Goal: Communication & Community: Answer question/provide support

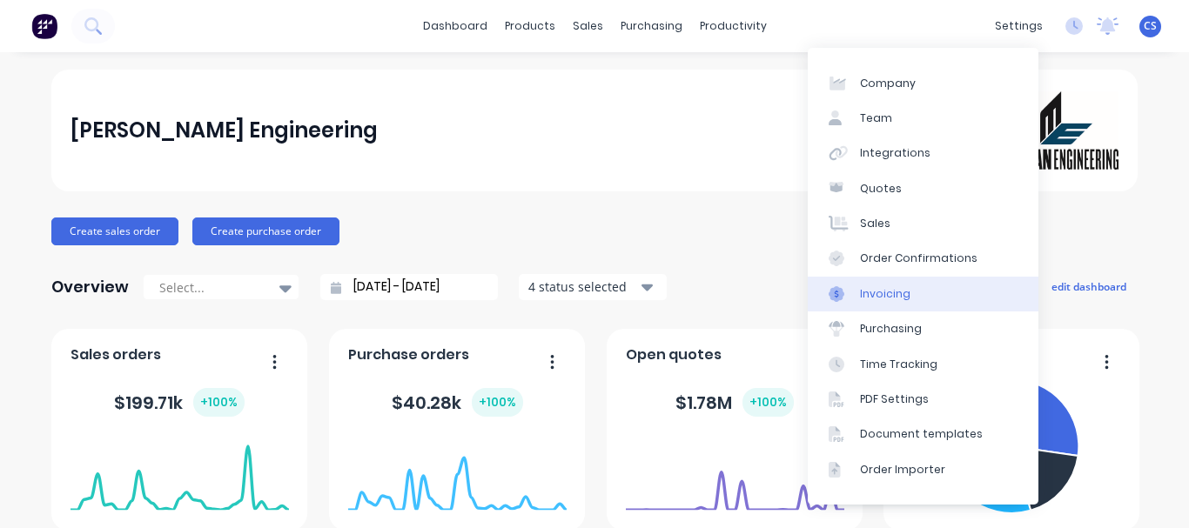
click at [878, 301] on div "Invoicing" at bounding box center [885, 294] width 50 height 16
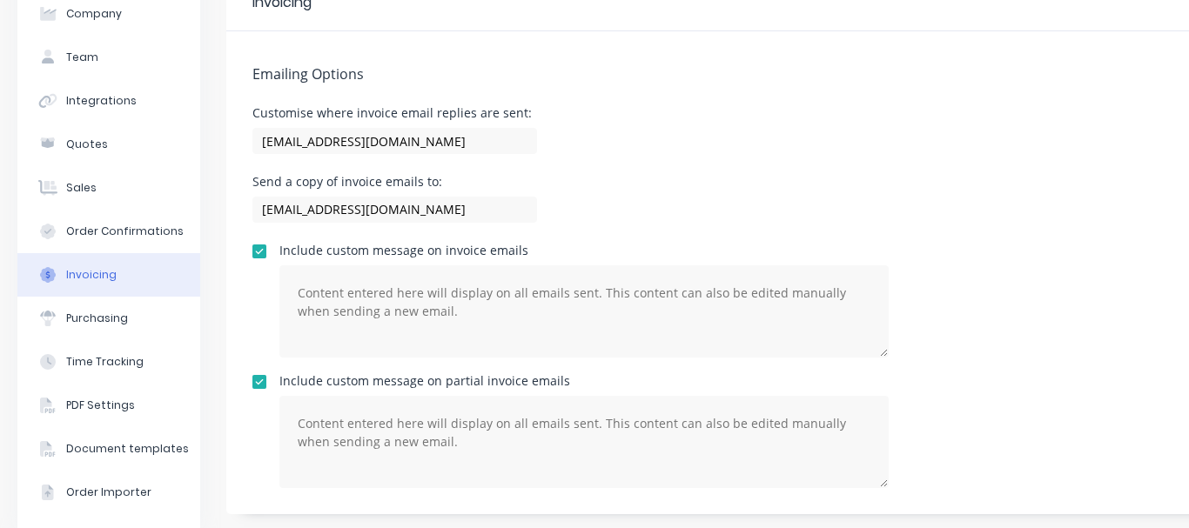
scroll to position [129, 0]
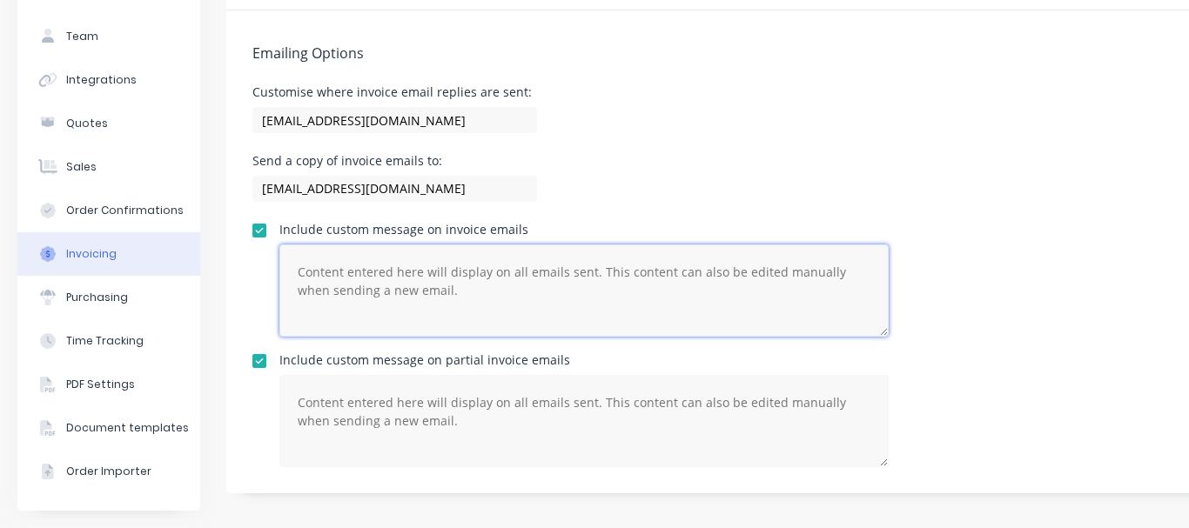
click at [468, 278] on textarea at bounding box center [583, 290] width 609 height 92
type textarea "i"
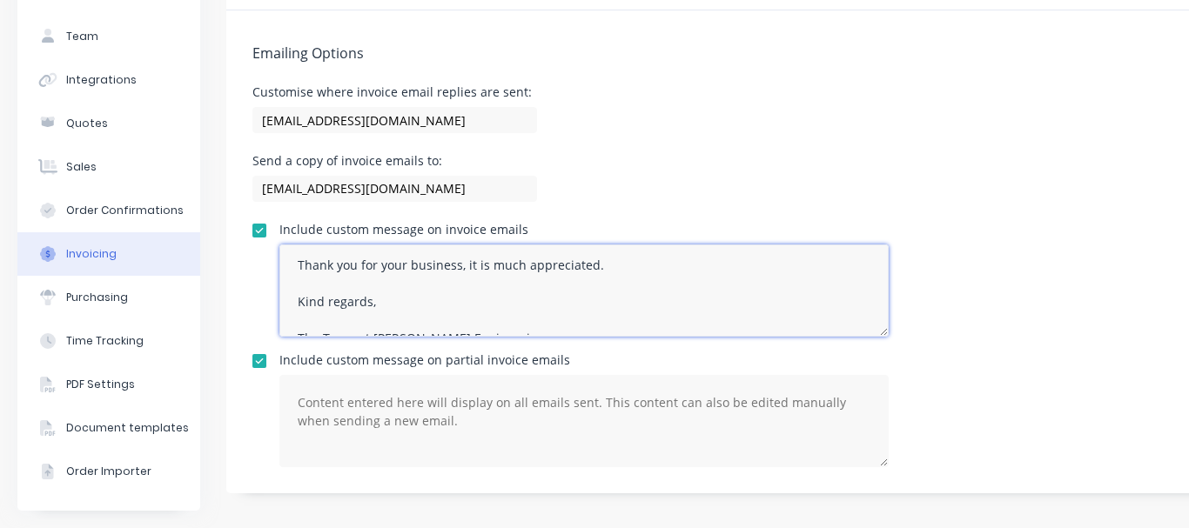
scroll to position [109, 0]
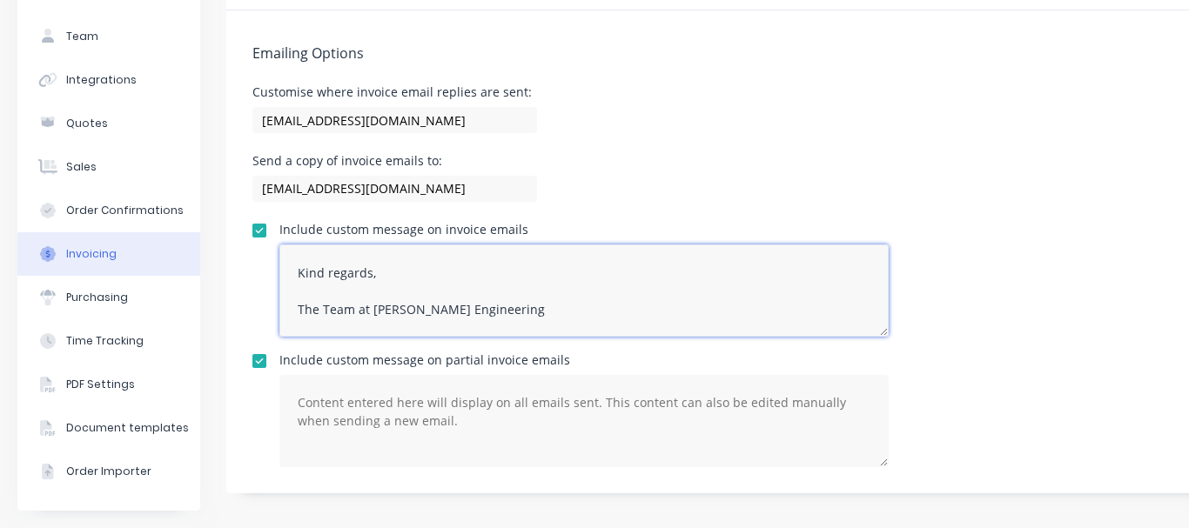
drag, startPoint x: 298, startPoint y: 255, endPoint x: 561, endPoint y: 305, distance: 268.4
click at [561, 305] on textarea "Hi there, Please find attached your invoice. Please let us know if you have any…" at bounding box center [583, 290] width 609 height 92
click at [348, 299] on textarea "Hi there, Please find attached your invoice. Please let us know if you have any…" at bounding box center [583, 290] width 609 height 92
click at [323, 296] on textarea "Hi there, Please find attached your invoice. Please let us know if you have any…" at bounding box center [583, 290] width 609 height 92
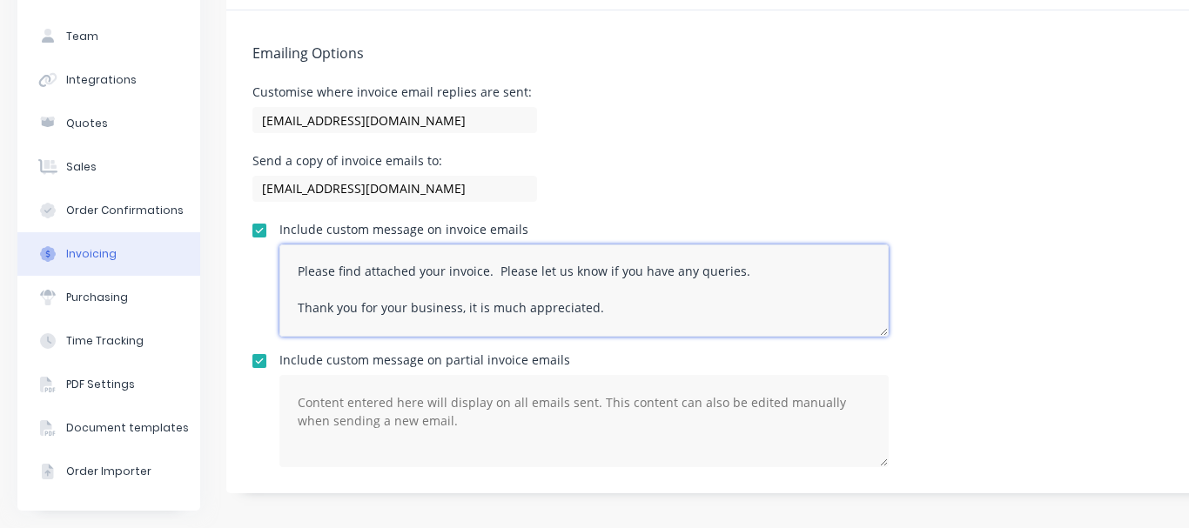
scroll to position [49, 0]
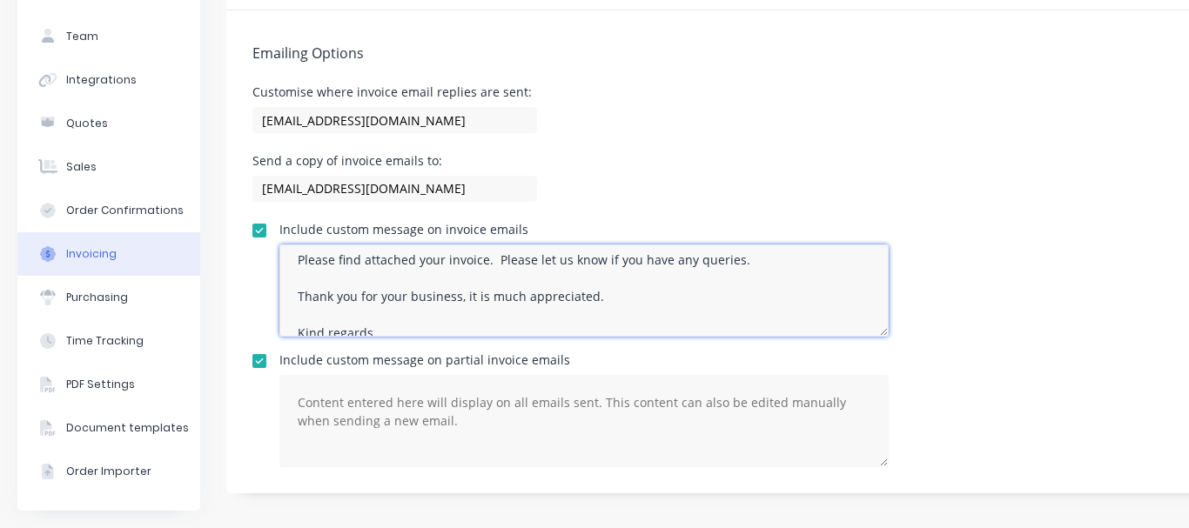
click at [498, 282] on textarea "Hi there, Please find attached your invoice. Please let us know if you have any…" at bounding box center [583, 290] width 609 height 92
click at [358, 280] on textarea "Hi there, Please find attached your invoice. Please let us know if you have any…" at bounding box center [583, 290] width 609 height 92
click at [622, 285] on textarea "Hi there, Please find attached your invoice. Please let us know if you have any…" at bounding box center [583, 290] width 609 height 92
click at [469, 274] on textarea "Hi there, Please find attached your invoice. Please let us know if you have any…" at bounding box center [583, 290] width 609 height 92
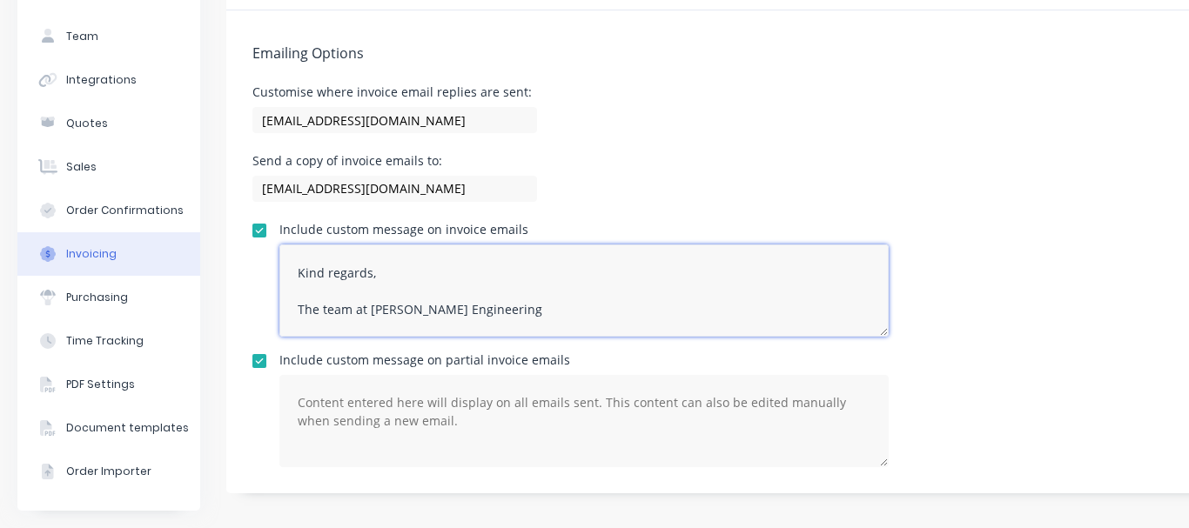
drag, startPoint x: 298, startPoint y: 258, endPoint x: 525, endPoint y: 307, distance: 231.4
click at [525, 307] on textarea "Hi there, Please find attached your invoice. Please let us know if you have any…" at bounding box center [583, 290] width 609 height 92
click at [421, 292] on textarea "Hi there, Please find attached your invoice. Please let us know if you have any…" at bounding box center [583, 290] width 609 height 92
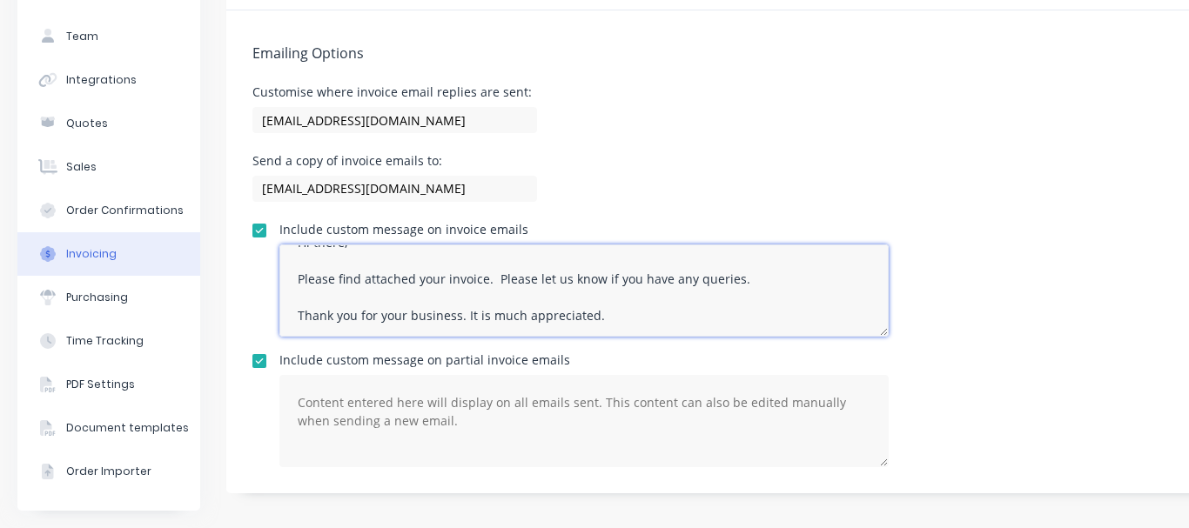
drag, startPoint x: 467, startPoint y: 300, endPoint x: 540, endPoint y: 258, distance: 84.6
click at [470, 299] on textarea "Hi there, Please find attached your invoice. Please let us know if you have any…" at bounding box center [583, 290] width 609 height 92
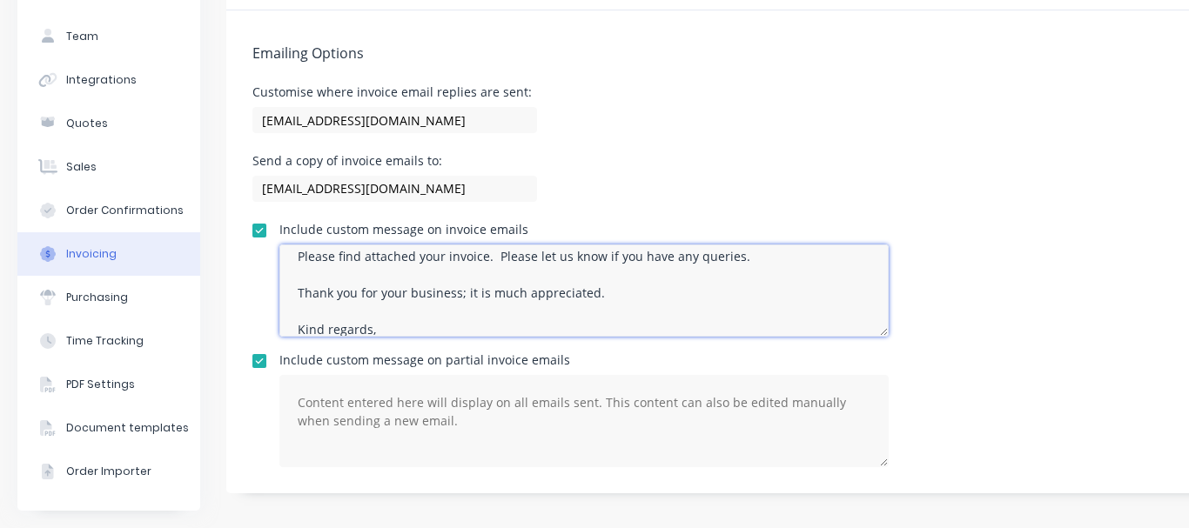
scroll to position [0, 0]
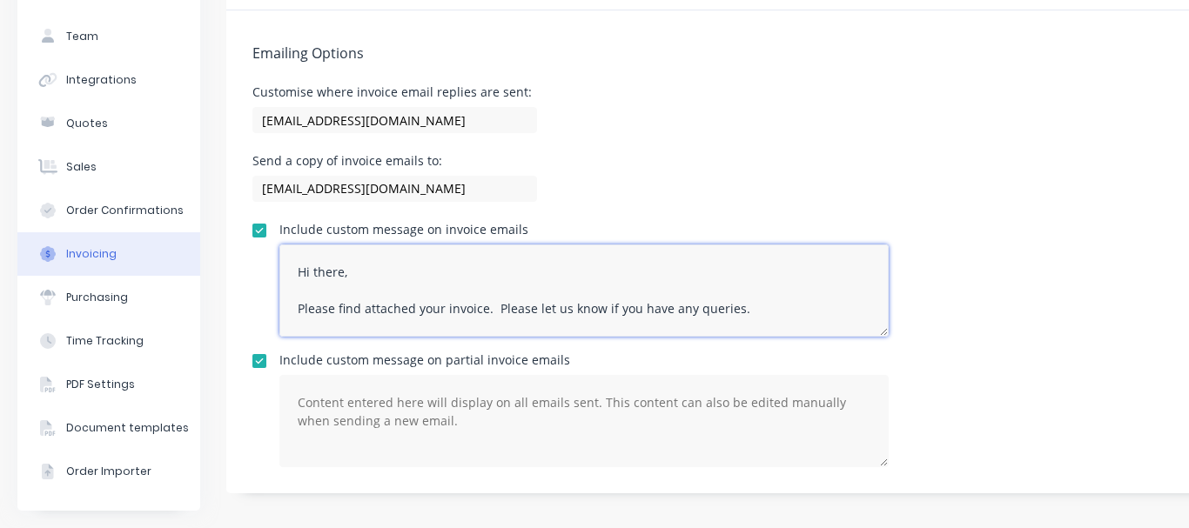
drag, startPoint x: 493, startPoint y: 240, endPoint x: 738, endPoint y: 296, distance: 250.8
click at [738, 296] on textarea "Hi there, Please find attached your invoice. Please let us know if you have any…" at bounding box center [583, 290] width 609 height 92
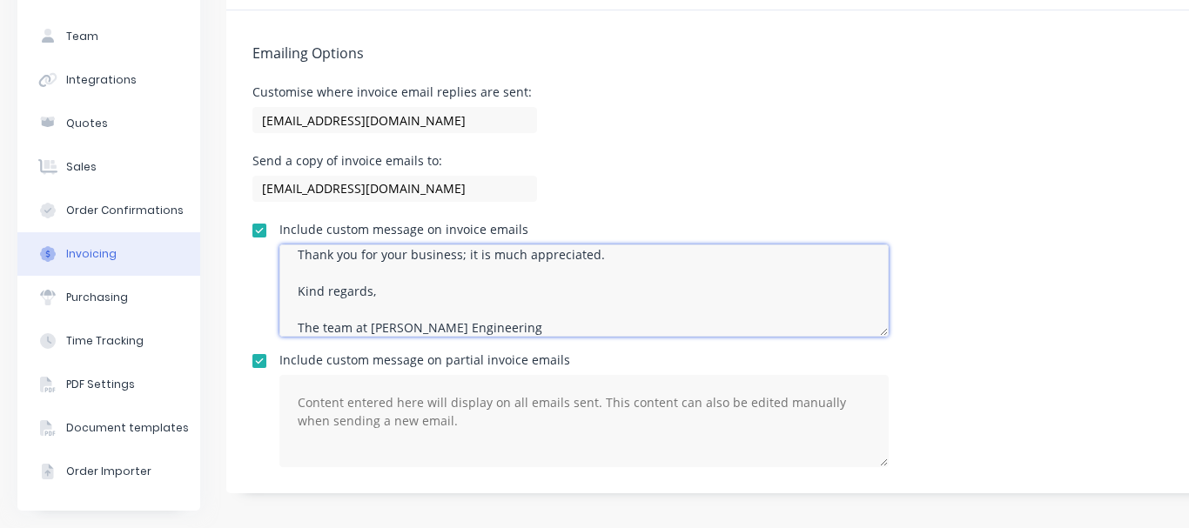
scroll to position [17, 0]
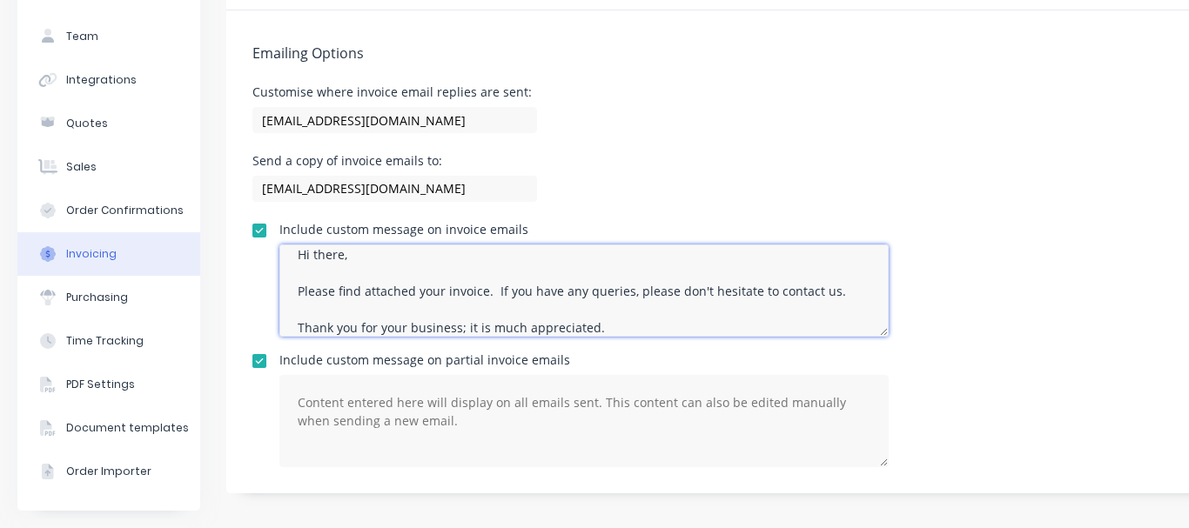
type textarea "Hi there, Please find attached your invoice. If you have any queries, please do…"
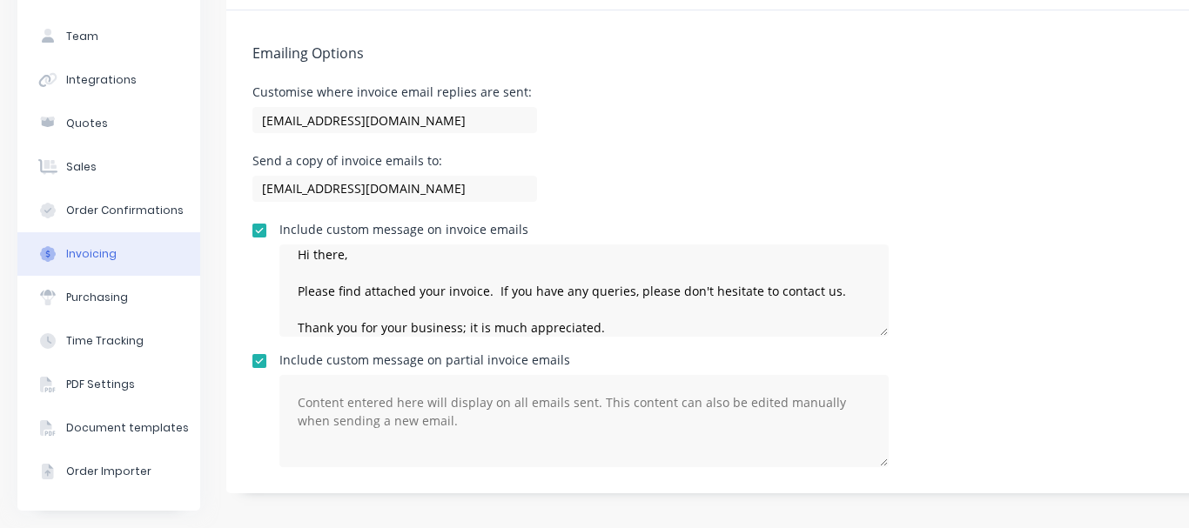
click at [980, 164] on div "Send a copy of invoice emails to: admin@morganengineering.co.nz" at bounding box center [726, 180] width 949 height 51
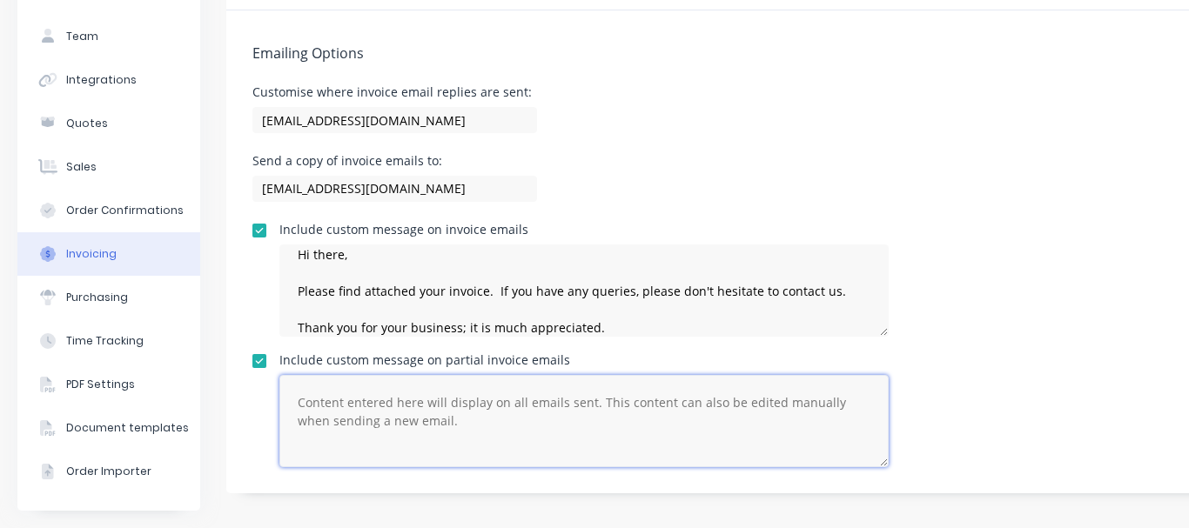
click at [445, 399] on textarea at bounding box center [583, 421] width 609 height 92
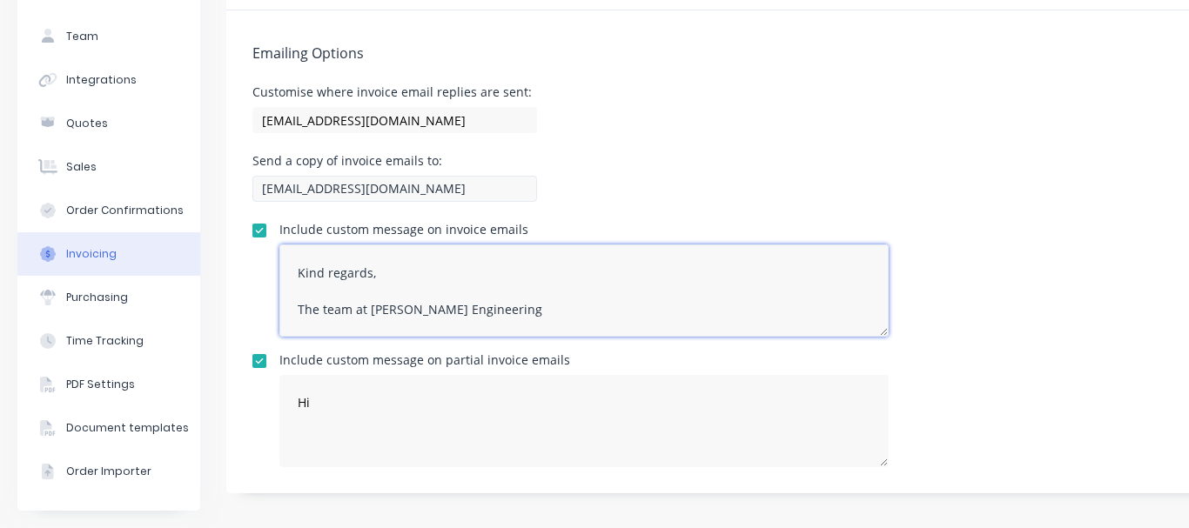
scroll to position [0, 0]
drag, startPoint x: 537, startPoint y: 300, endPoint x: 271, endPoint y: 183, distance: 290.2
click at [271, 183] on div "Emailing Options Customise where invoice email replies are sent: admin@morganen…" at bounding box center [726, 251] width 1001 height 483
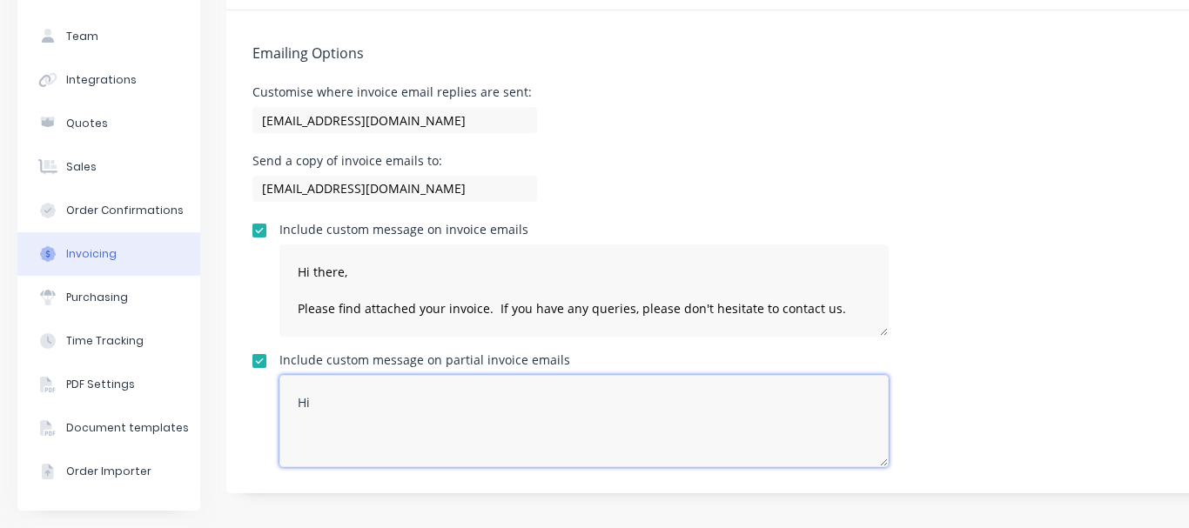
drag, startPoint x: 349, startPoint y: 389, endPoint x: 266, endPoint y: 388, distance: 82.7
click at [266, 388] on div "Include custom message on partial invoice emails Hi" at bounding box center [726, 410] width 949 height 113
paste textarea "there, Please find attached your invoice. If you have any queries, please don't…"
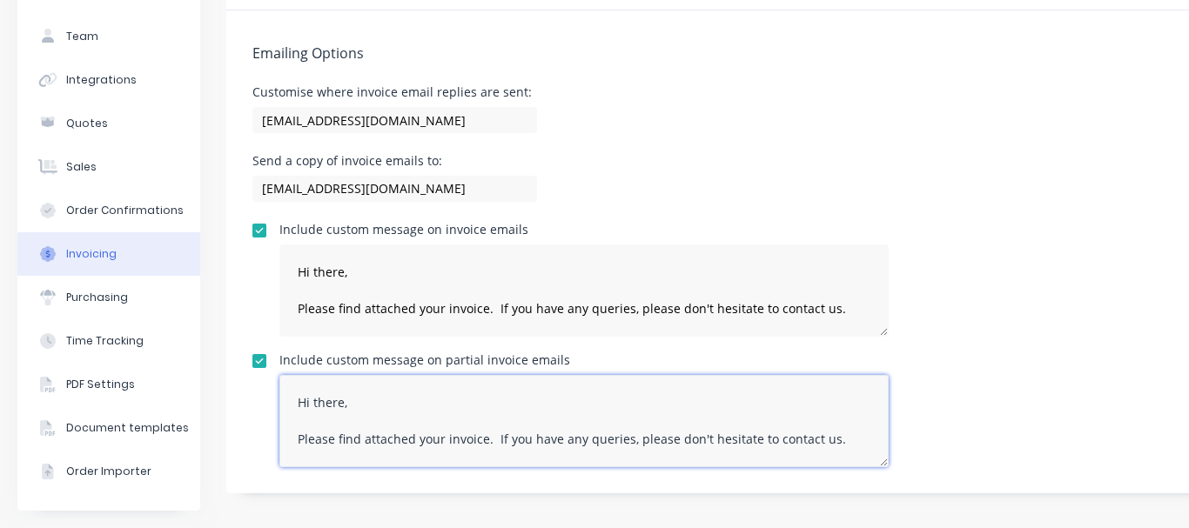
click at [437, 424] on textarea "Hi there, Please find attached your invoice. If you have any queries, please do…" at bounding box center [583, 421] width 609 height 92
click at [461, 427] on textarea "Hi there, Please find attached your invoice. If you have any queries, please do…" at bounding box center [583, 421] width 609 height 92
click at [543, 427] on textarea "Hi there, Please find attached a partial invoice for goods and services. If you…" at bounding box center [583, 421] width 609 height 92
drag, startPoint x: 602, startPoint y: 444, endPoint x: 302, endPoint y: 437, distance: 300.3
click at [302, 437] on textarea "Hi there, Please find attached a partial invoice for goods and services. If you…" at bounding box center [583, 421] width 609 height 92
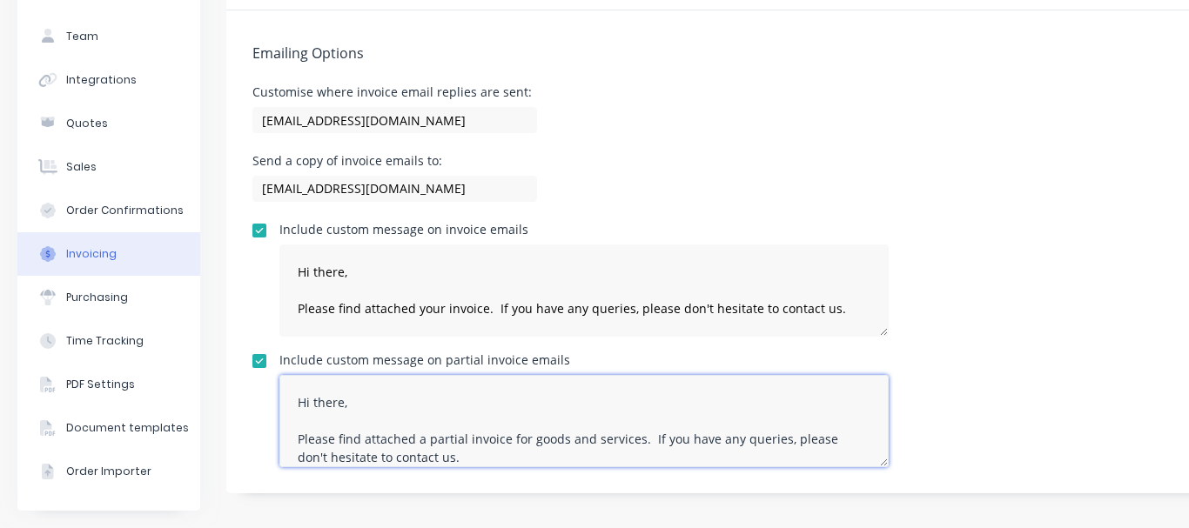
scroll to position [79, 0]
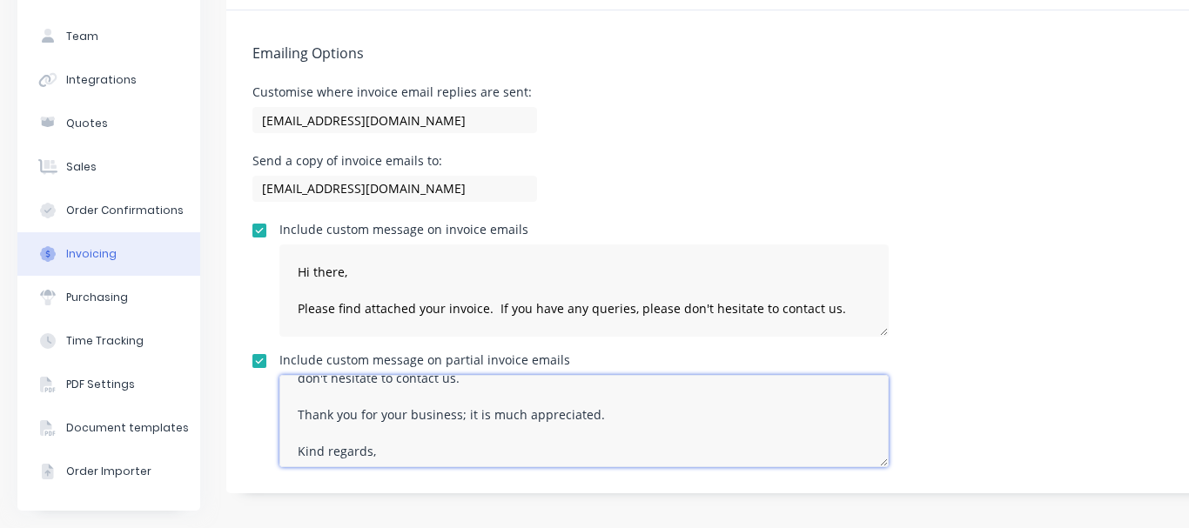
click at [512, 403] on textarea "Hi there, Please find attached a partial invoice for goods and services. If you…" at bounding box center [583, 421] width 609 height 92
drag, startPoint x: 626, startPoint y: 395, endPoint x: 288, endPoint y: 399, distance: 337.6
click at [288, 399] on textarea "Hi there, Please find attached a partial invoice for goods and services. If you…" at bounding box center [583, 421] width 609 height 92
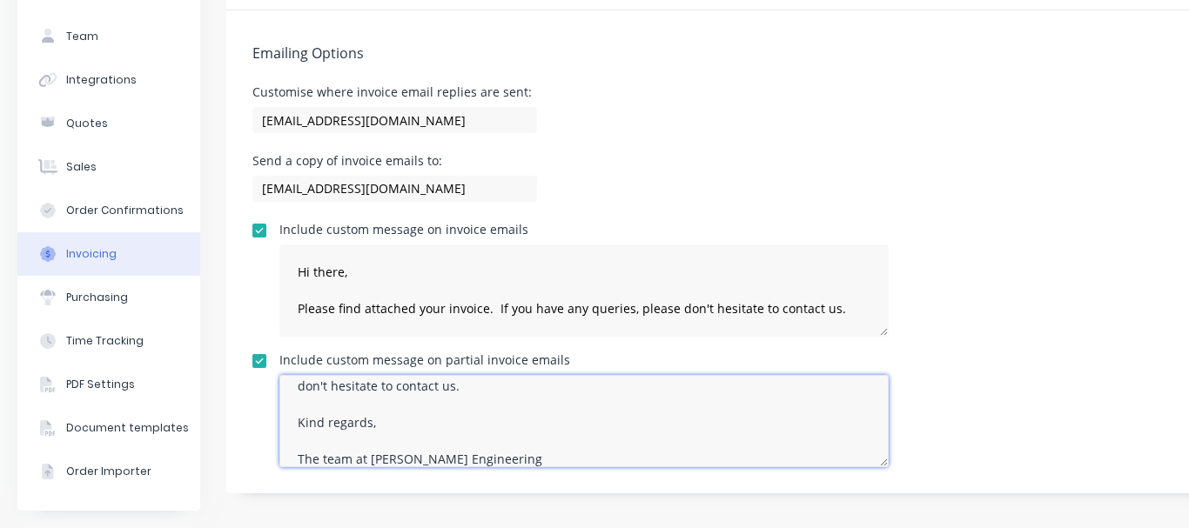
scroll to position [90, 0]
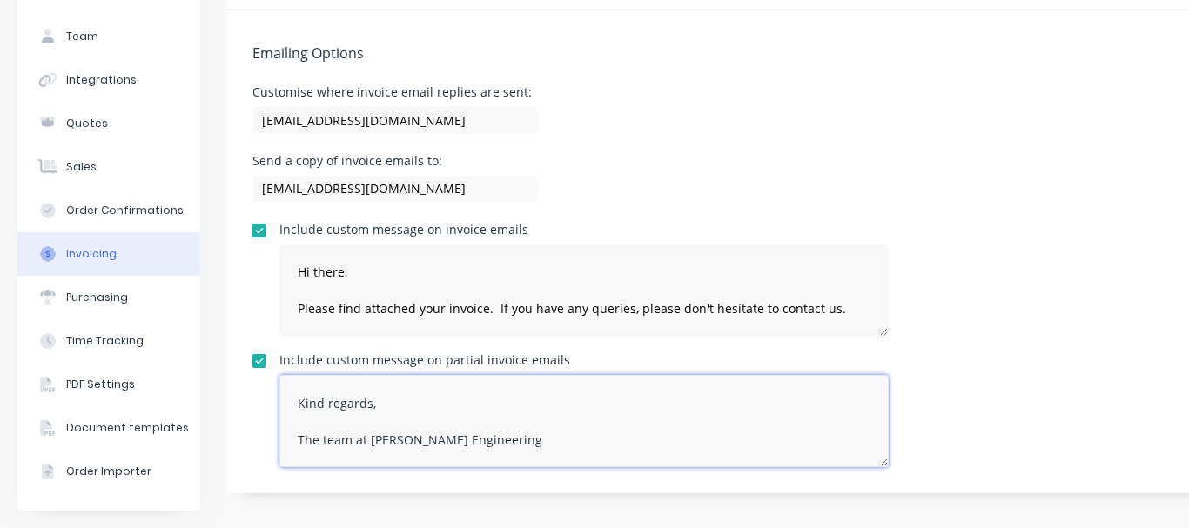
type textarea "Hi there, Please find attached a partial invoice for goods and services. If you…"
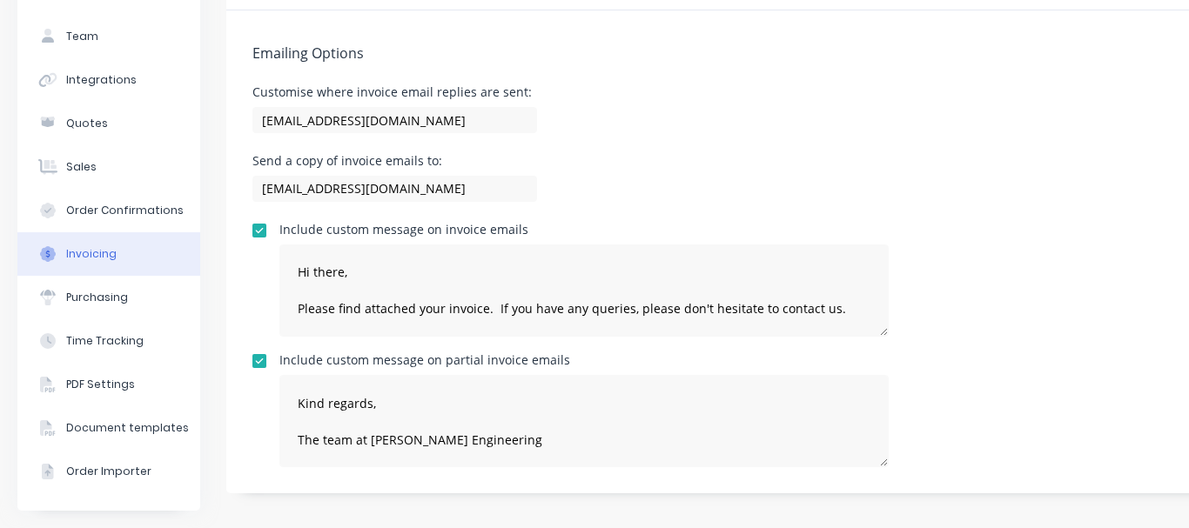
drag, startPoint x: 854, startPoint y: 148, endPoint x: 1021, endPoint y: 151, distance: 167.1
click at [855, 155] on div "Send a copy of invoice emails to: admin@morganengineering.co.nz" at bounding box center [726, 180] width 949 height 51
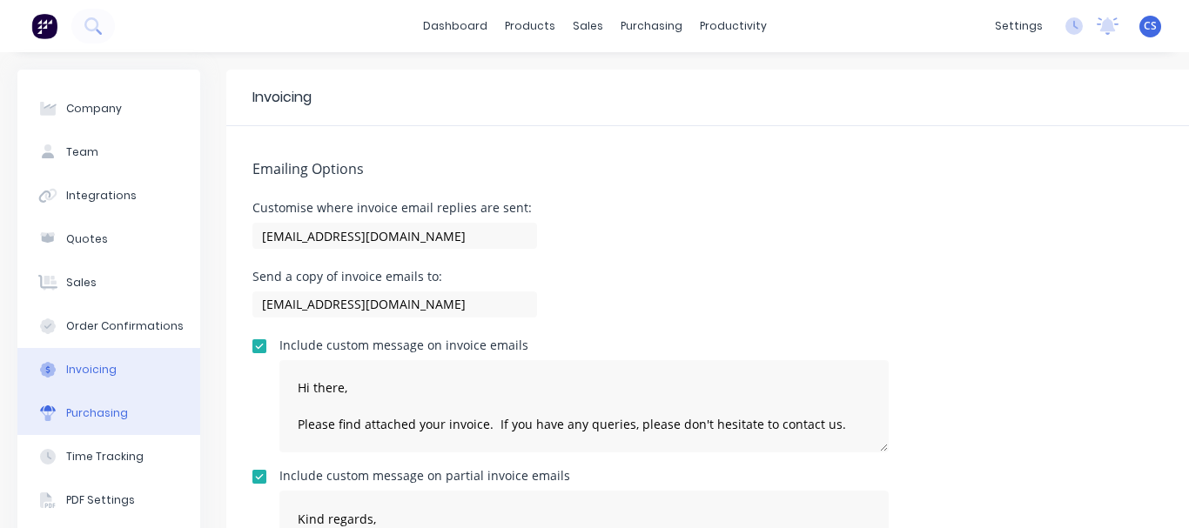
click at [113, 411] on div "Purchasing" at bounding box center [97, 413] width 62 height 16
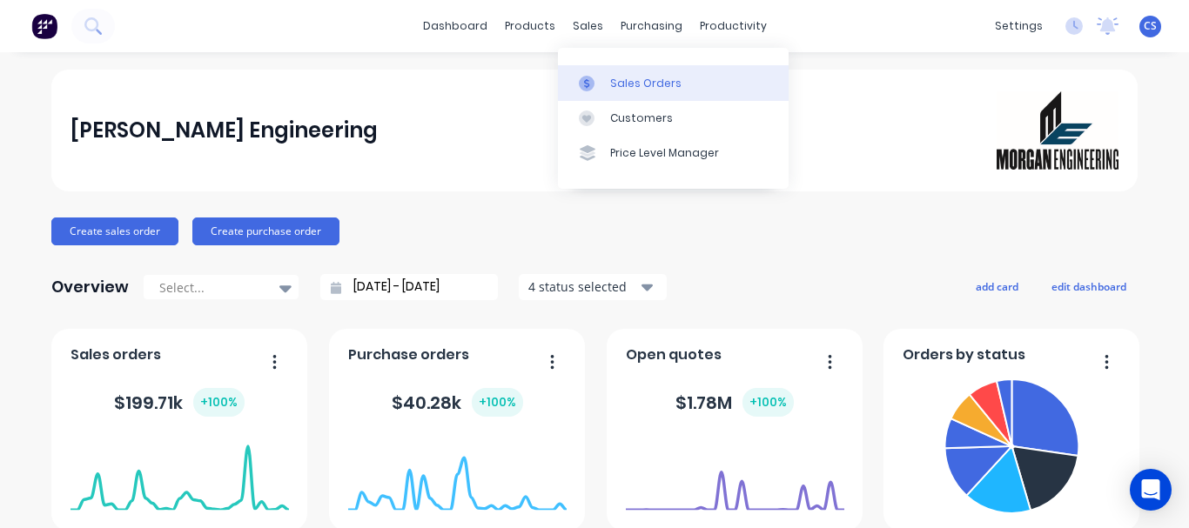
click at [618, 86] on div "Sales Orders" at bounding box center [645, 84] width 71 height 16
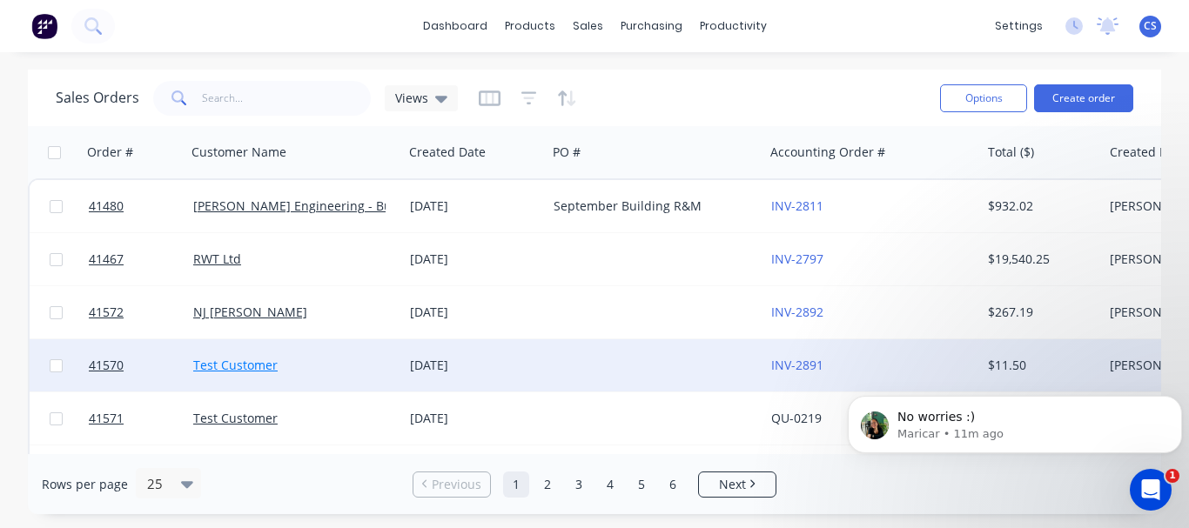
click at [270, 368] on link "Test Customer" at bounding box center [235, 365] width 84 height 17
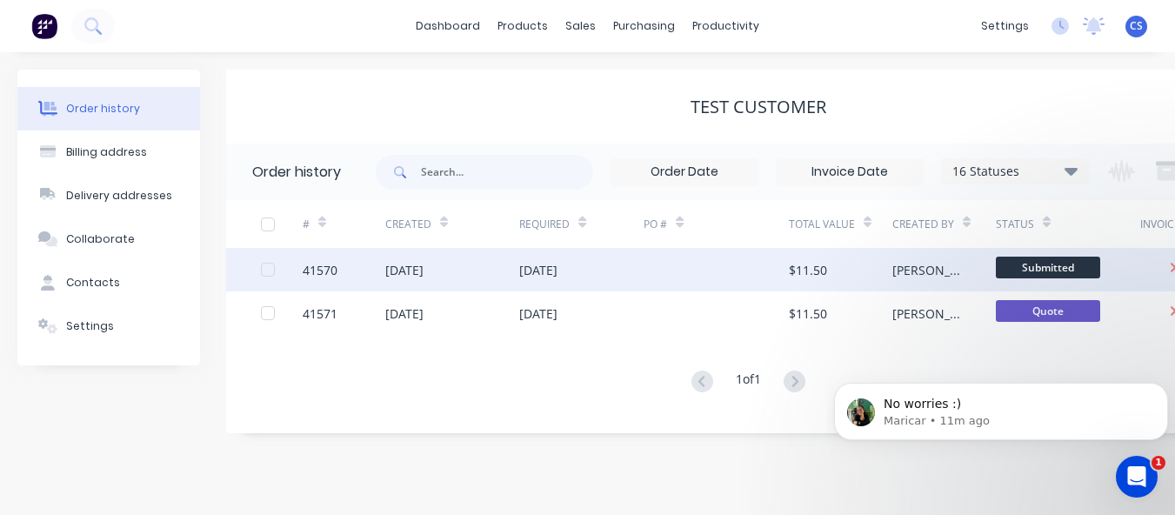
click at [419, 274] on div "[DATE]" at bounding box center [404, 270] width 38 height 18
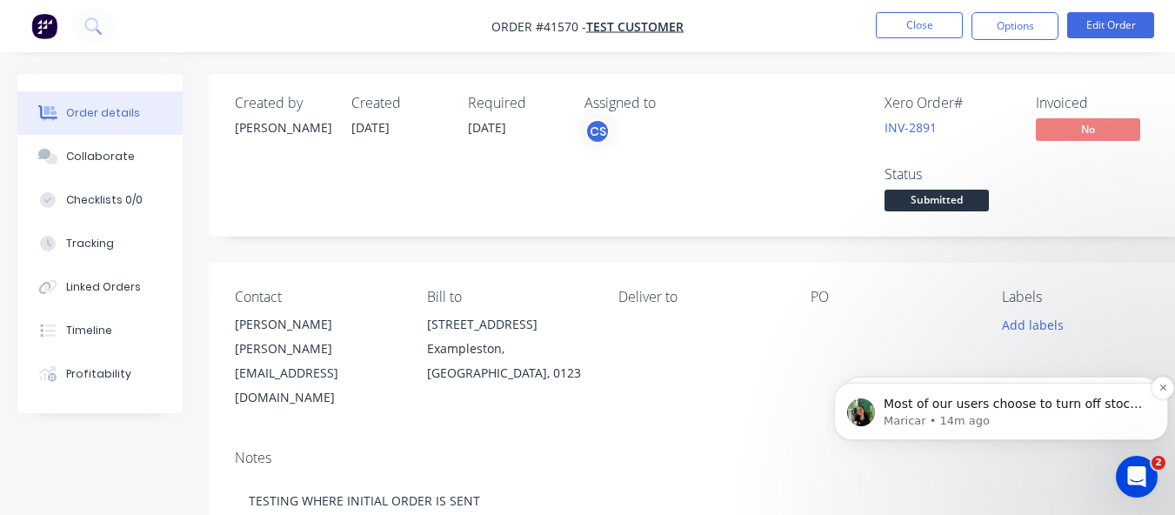
click at [1032, 405] on p "Most of our users choose to turn off stock tracking in Xero and manage it solel…" at bounding box center [1015, 404] width 263 height 17
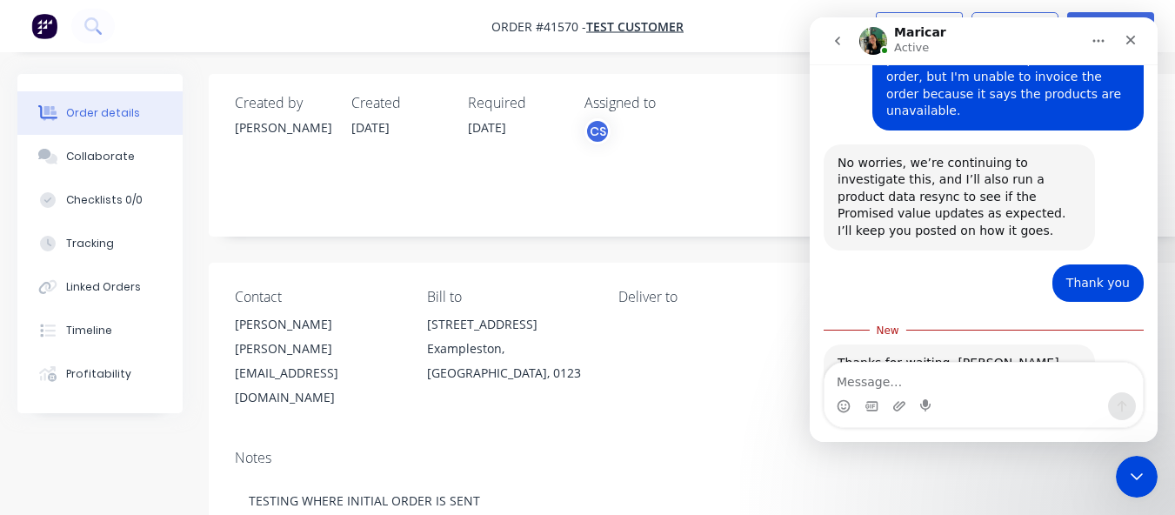
scroll to position [5446, 0]
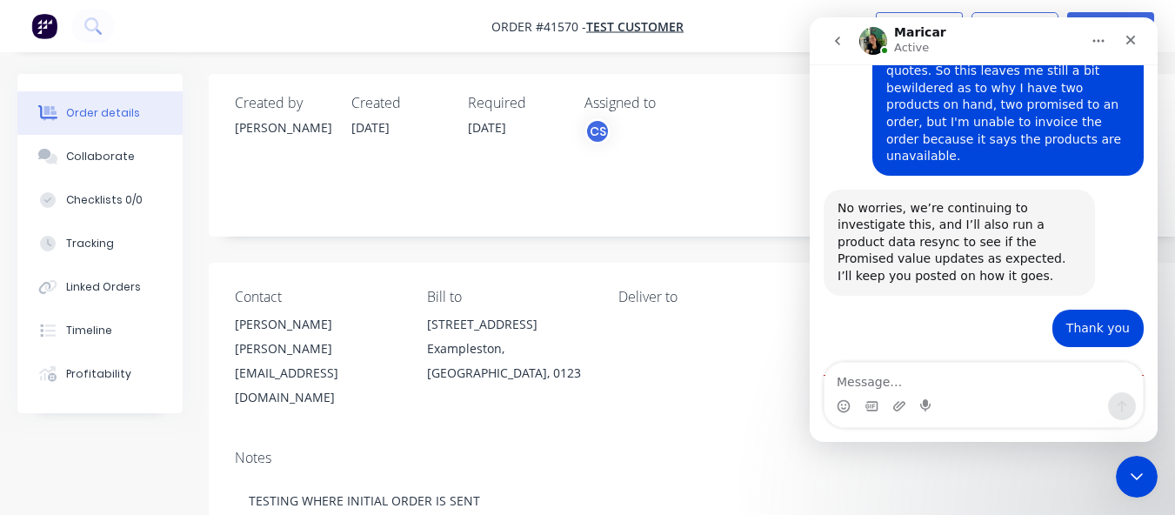
drag, startPoint x: 831, startPoint y: 37, endPoint x: 1988, endPoint y: 52, distance: 1157.3
click at [831, 37] on icon "go back" at bounding box center [838, 41] width 14 height 14
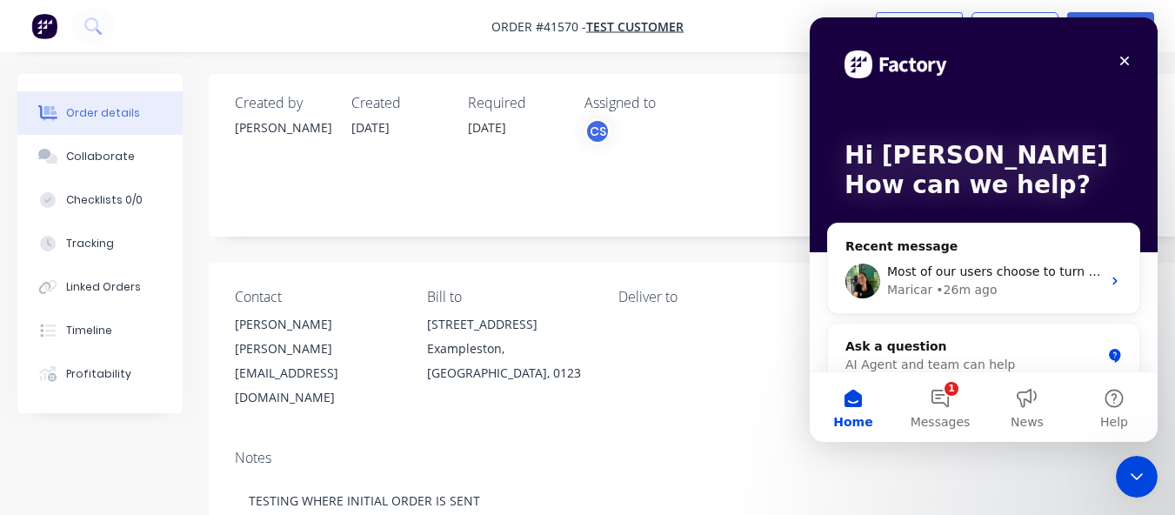
click at [1123, 61] on icon "Close" at bounding box center [1125, 61] width 14 height 14
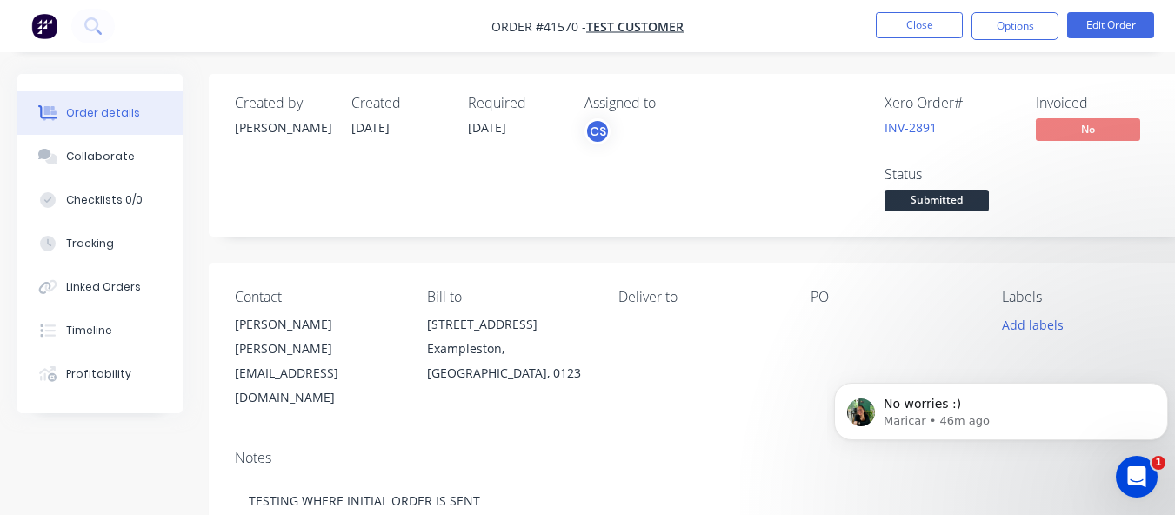
scroll to position [451, 0]
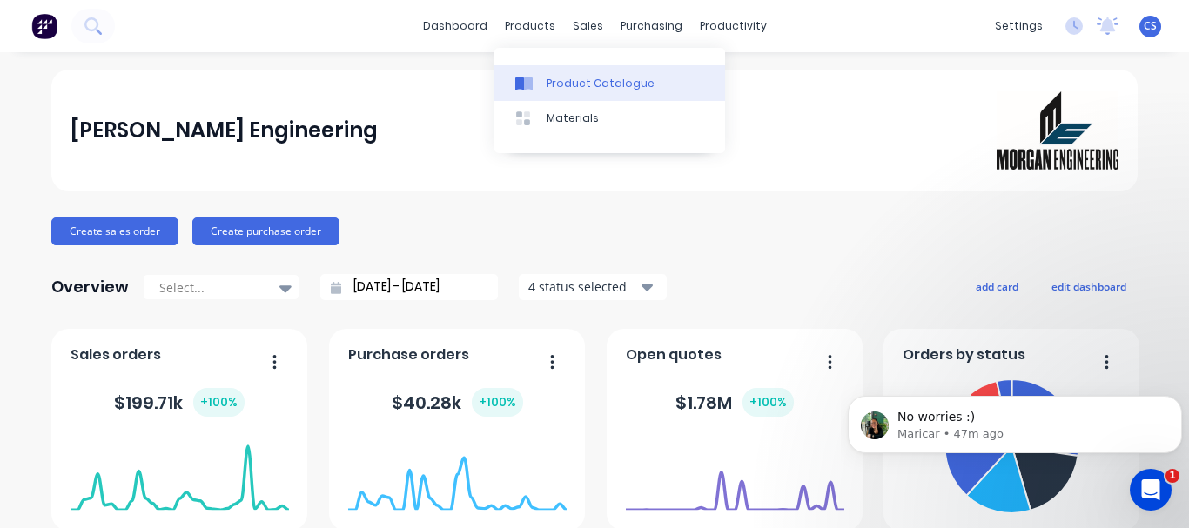
click at [603, 85] on div "Product Catalogue" at bounding box center [600, 84] width 108 height 16
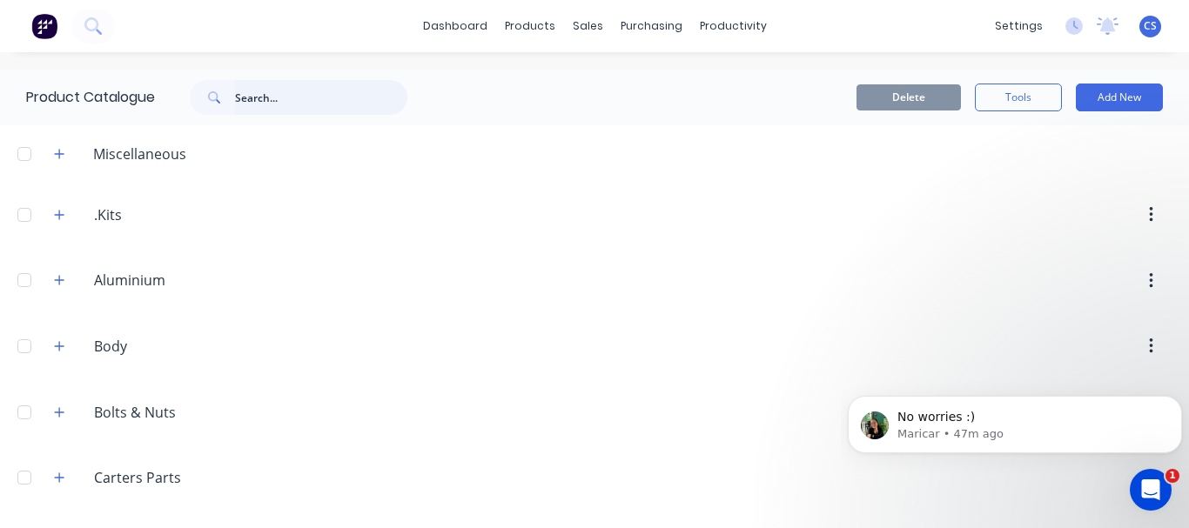
click at [305, 86] on input "text" at bounding box center [321, 97] width 172 height 35
type input "test"
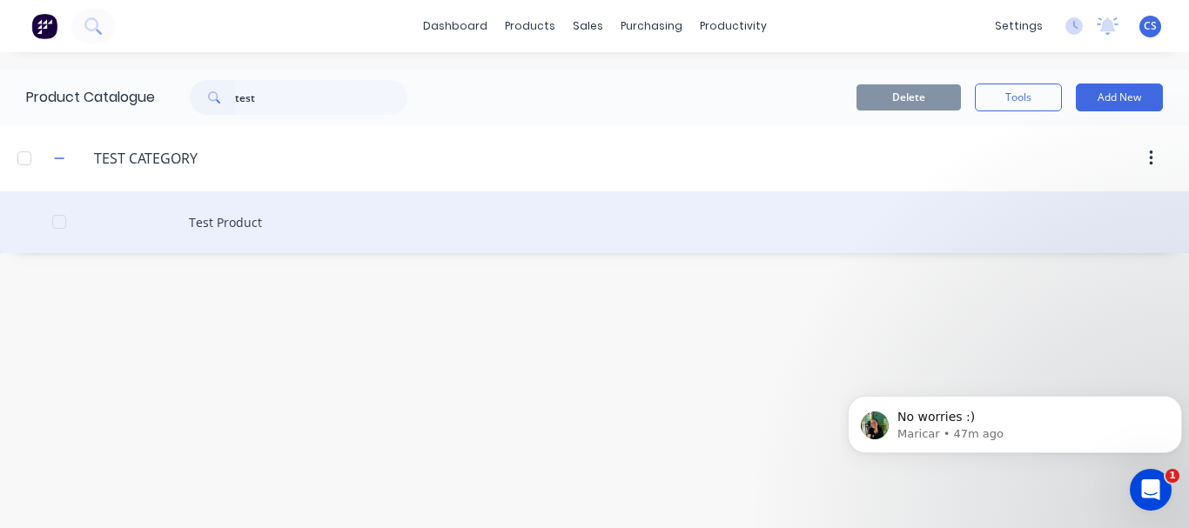
click at [240, 230] on div "Test Product" at bounding box center [594, 222] width 1189 height 62
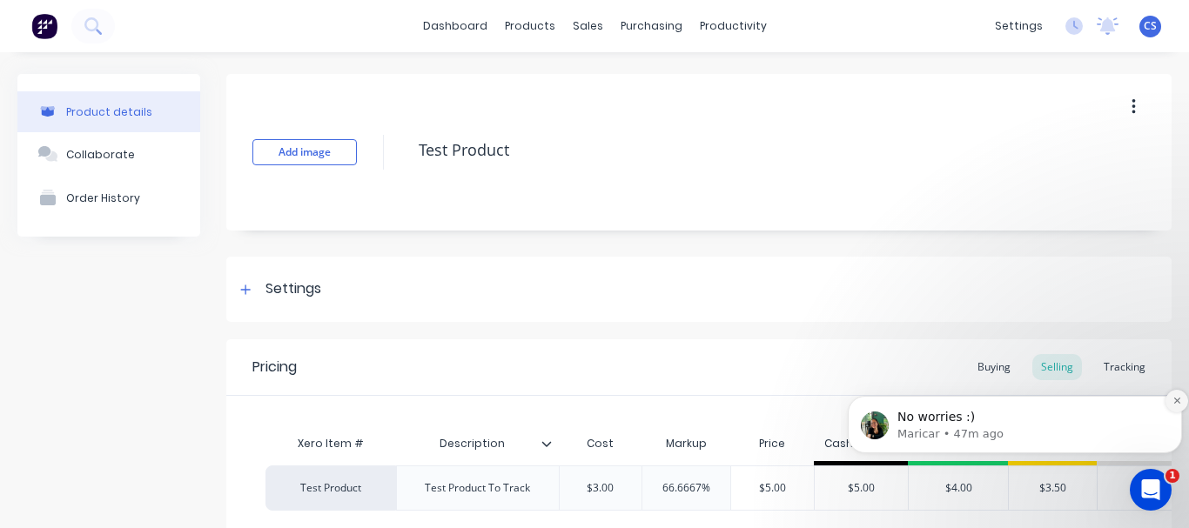
click at [1174, 400] on icon "Dismiss notification" at bounding box center [1177, 401] width 10 height 10
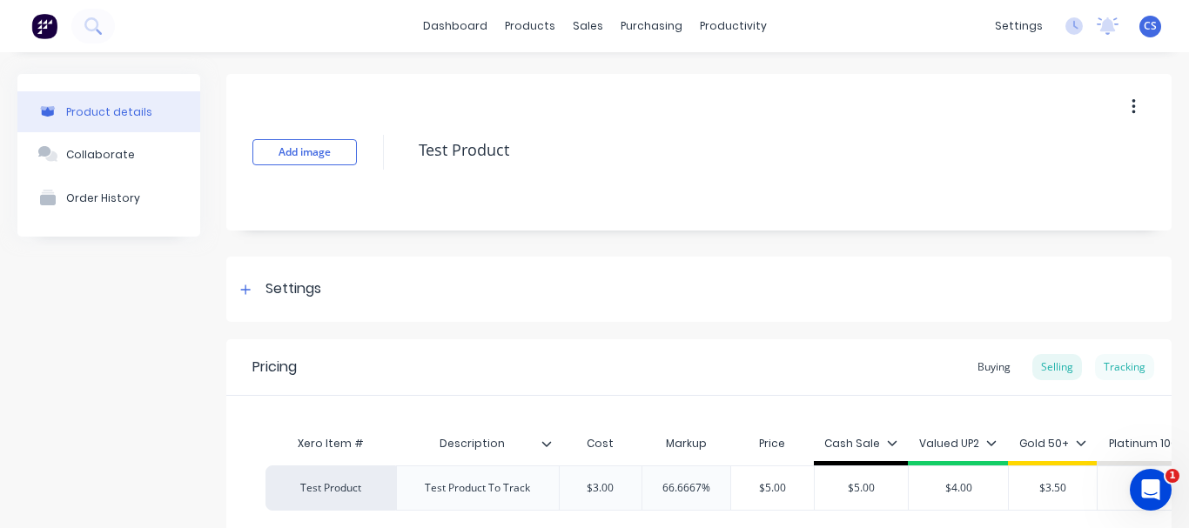
click at [1114, 361] on div "Tracking" at bounding box center [1124, 367] width 59 height 26
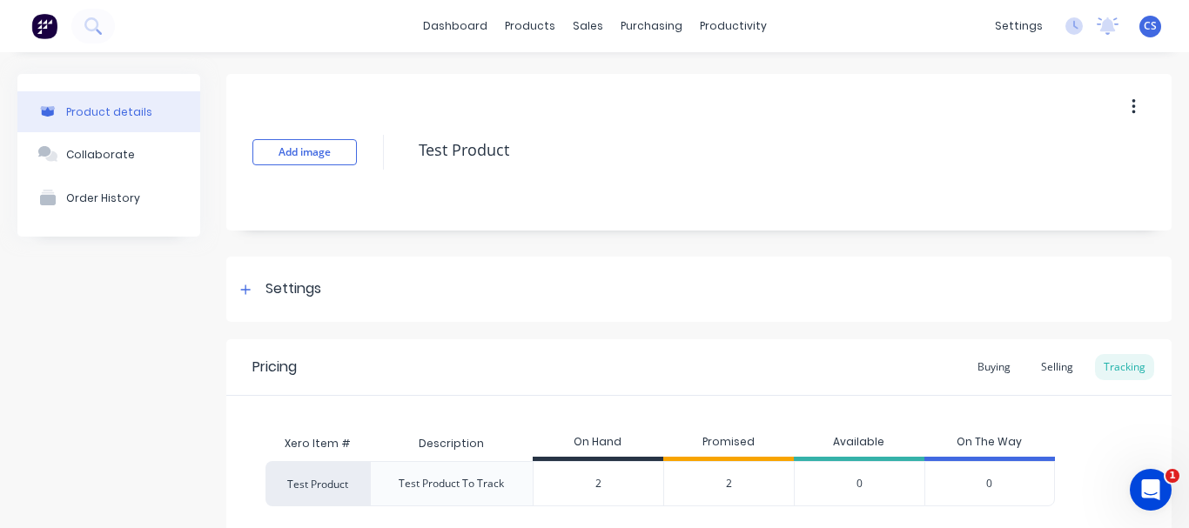
click at [734, 484] on div "2" at bounding box center [728, 483] width 131 height 45
click at [729, 484] on span "2" at bounding box center [729, 484] width 6 height 16
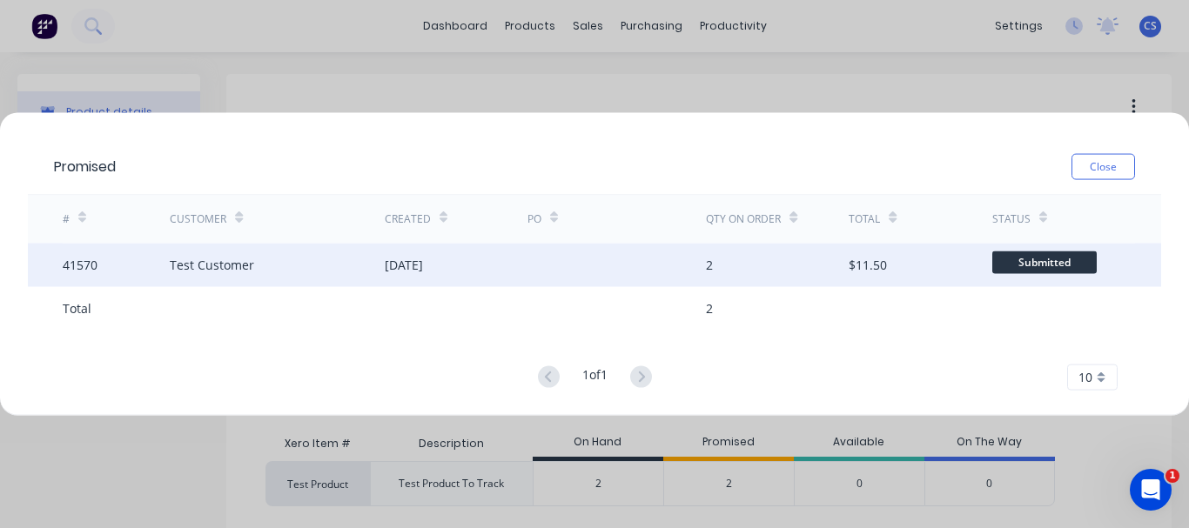
click at [398, 265] on div "[DATE]" at bounding box center [404, 265] width 38 height 18
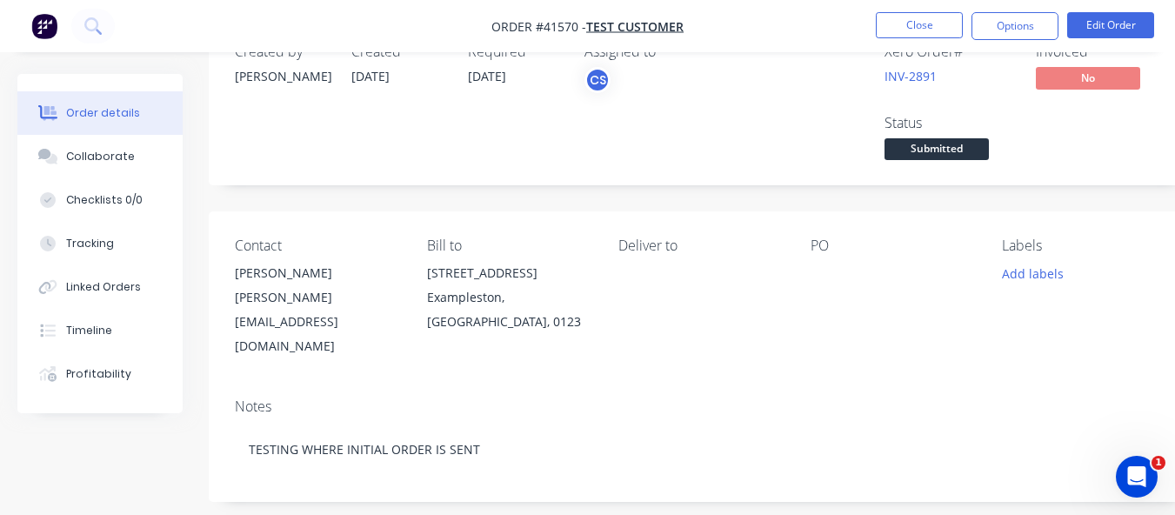
scroll to position [47, 0]
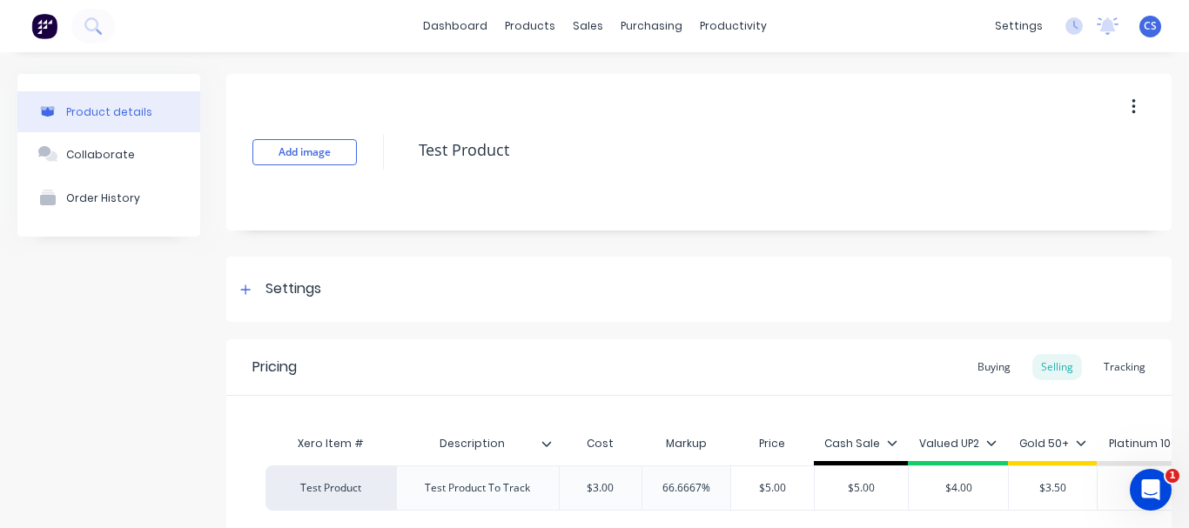
type textarea "x"
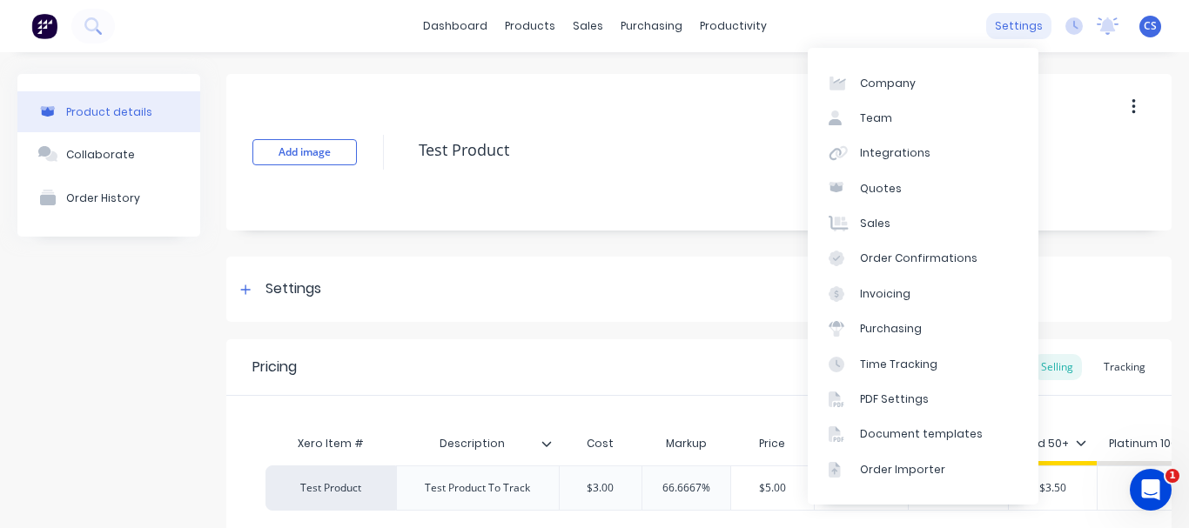
click at [1010, 30] on div "settings" at bounding box center [1018, 26] width 65 height 26
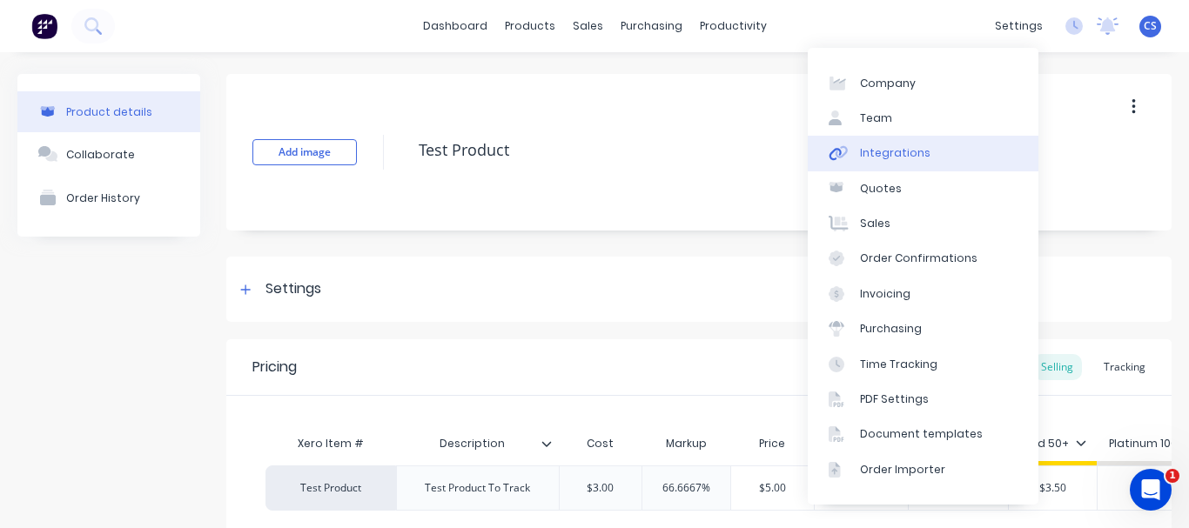
click at [895, 148] on div "Integrations" at bounding box center [895, 153] width 70 height 16
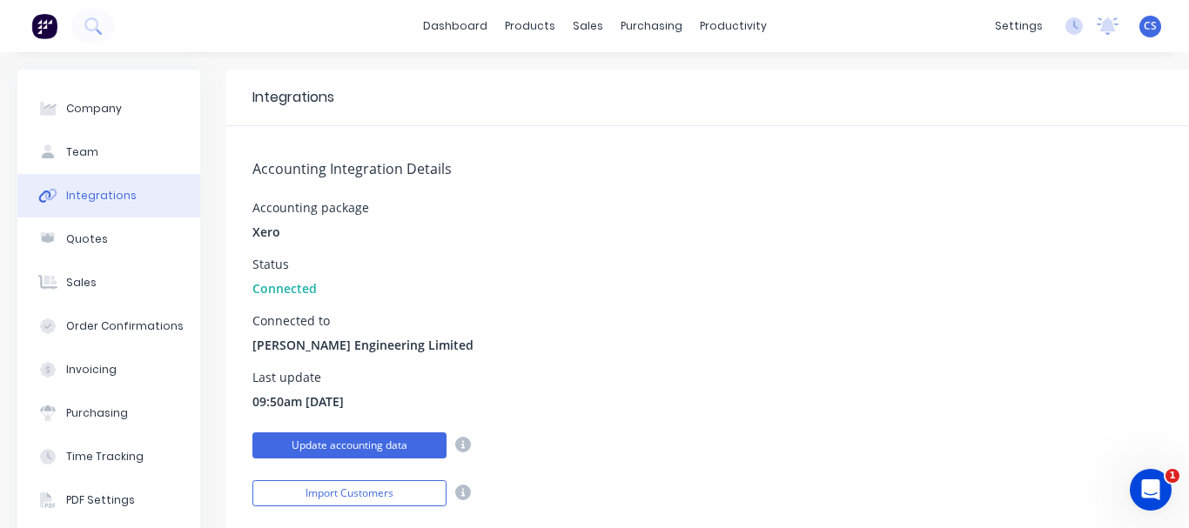
click at [396, 445] on button "Update accounting data" at bounding box center [349, 445] width 194 height 26
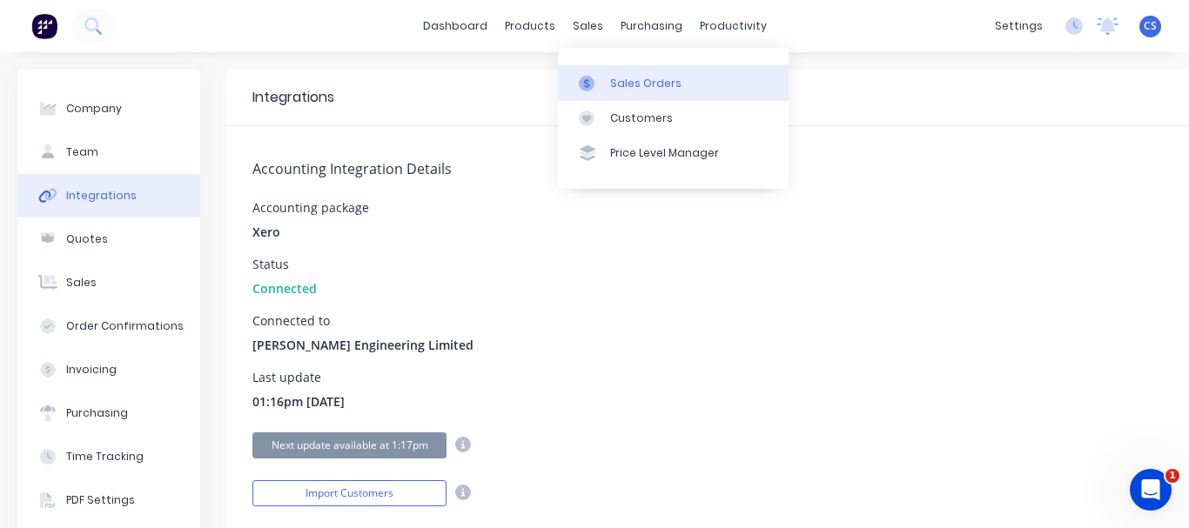
click at [622, 69] on link "Sales Orders" at bounding box center [673, 82] width 231 height 35
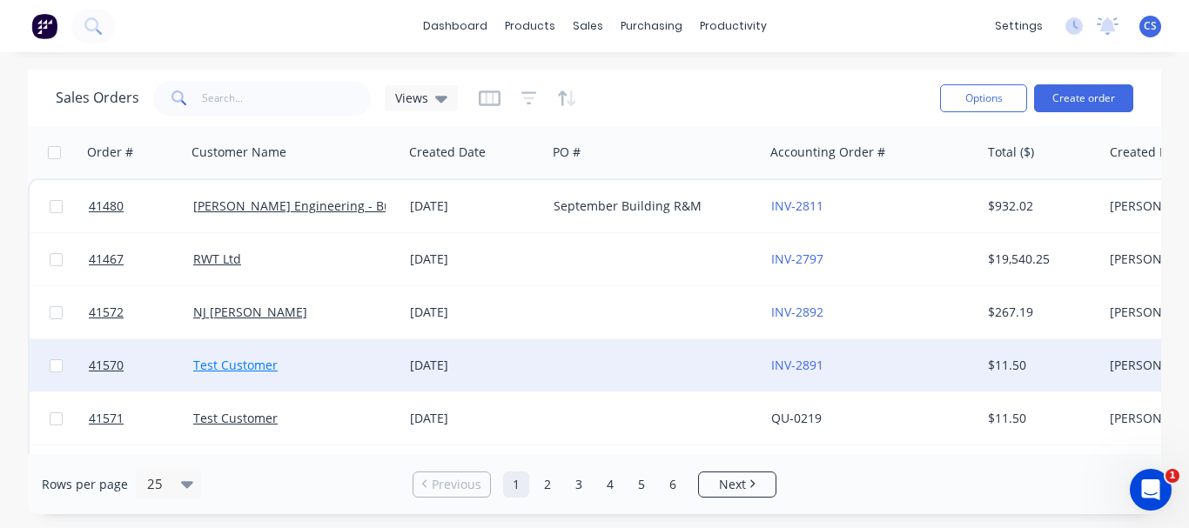
click at [230, 365] on link "Test Customer" at bounding box center [235, 365] width 84 height 17
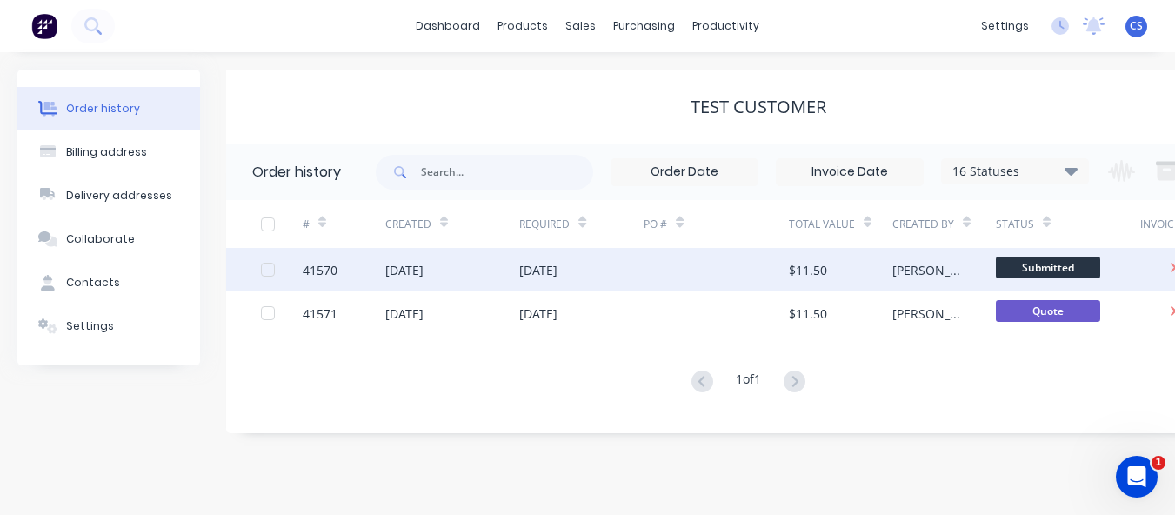
click at [424, 263] on div "[DATE]" at bounding box center [404, 270] width 38 height 18
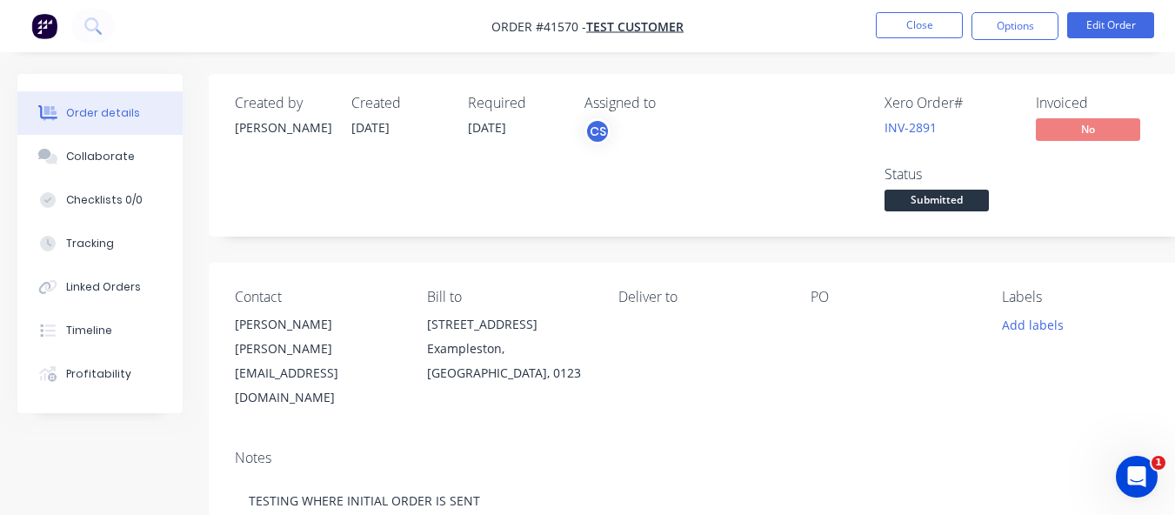
scroll to position [451, 0]
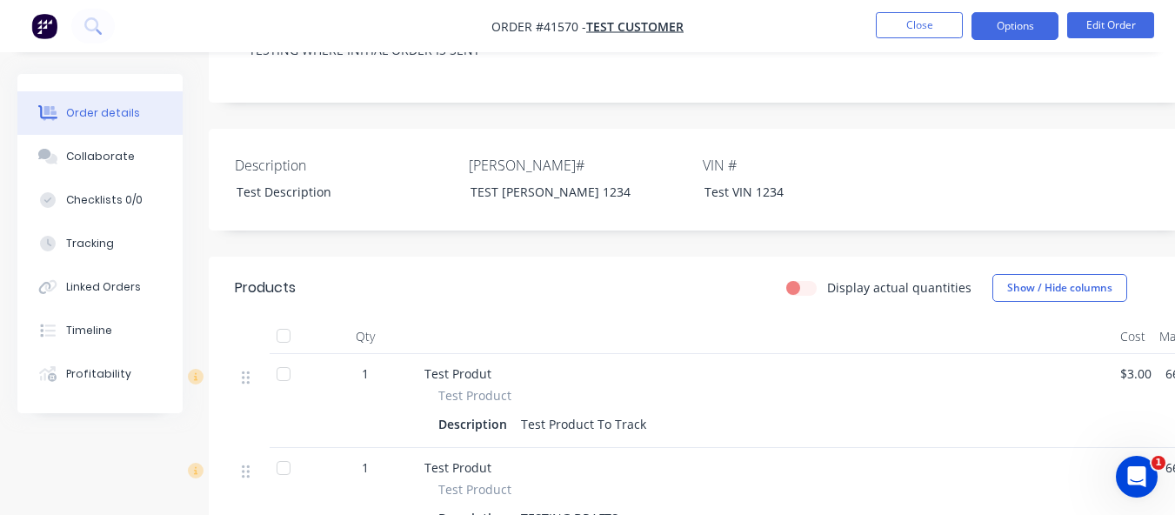
click at [1013, 24] on button "Options" at bounding box center [1015, 26] width 87 height 28
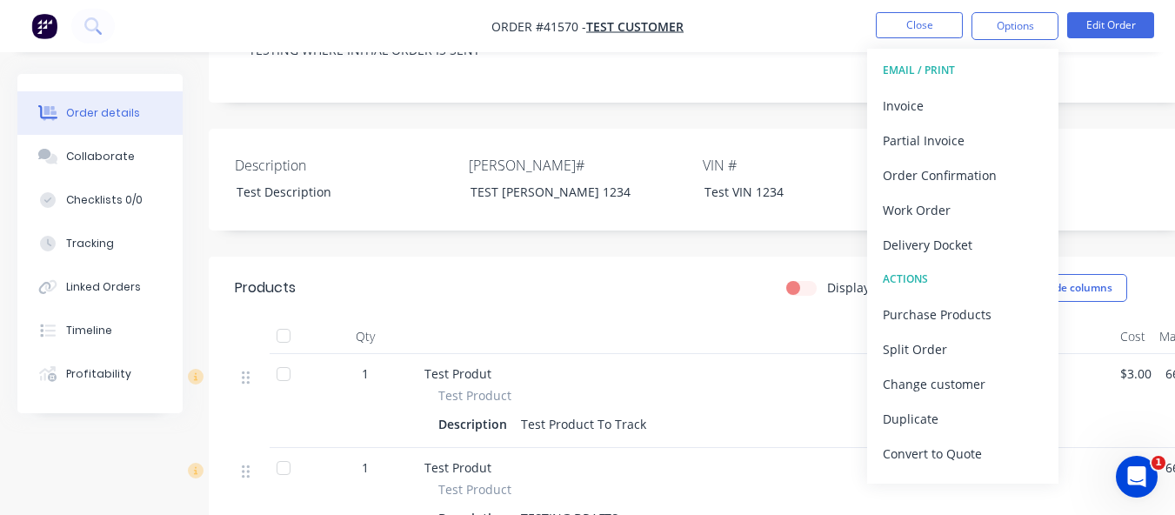
click at [568, 320] on div at bounding box center [766, 336] width 696 height 35
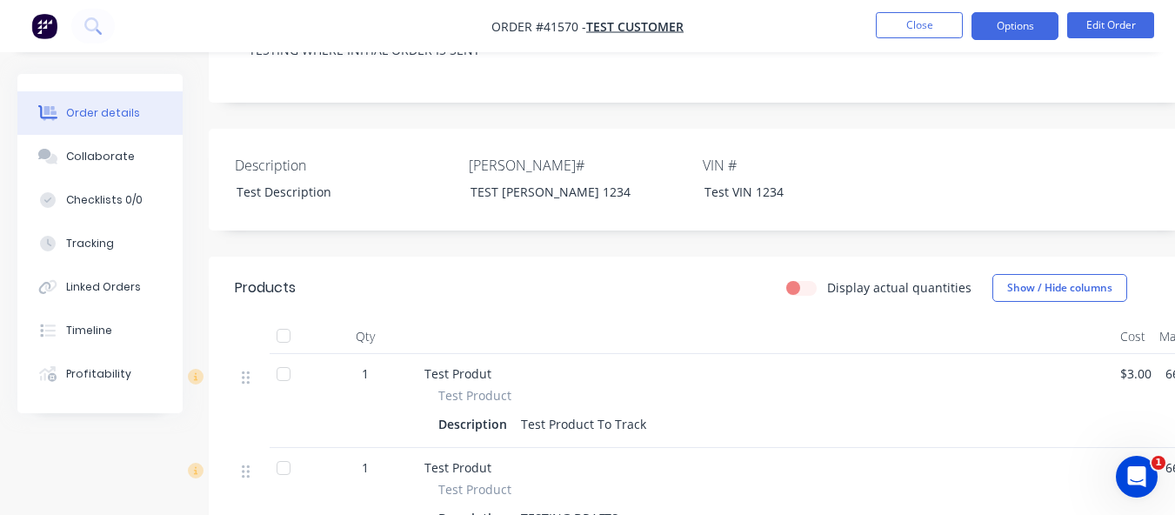
click at [1006, 23] on button "Options" at bounding box center [1015, 26] width 87 height 28
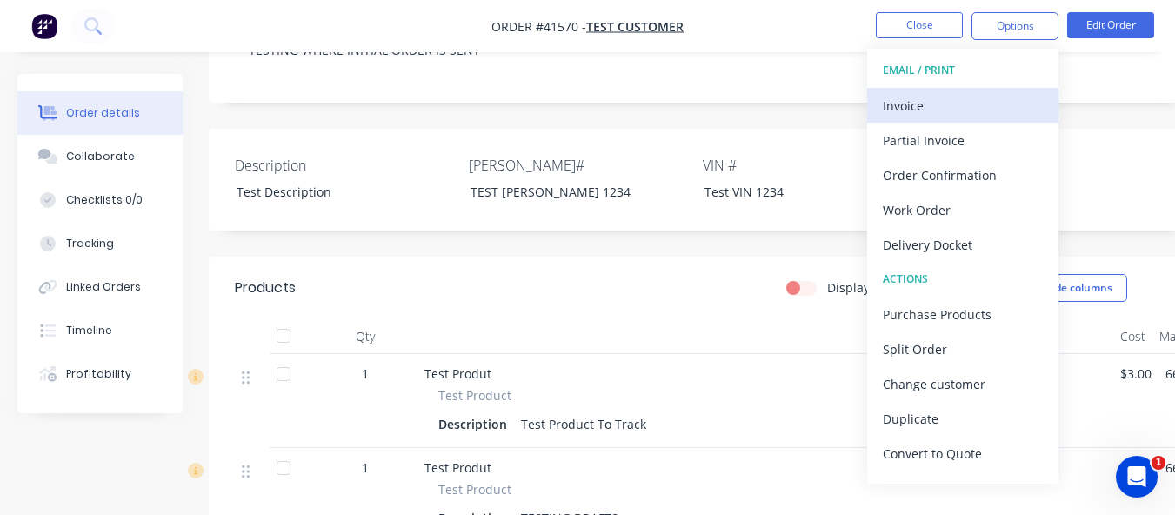
click at [911, 105] on div "Invoice" at bounding box center [963, 105] width 160 height 25
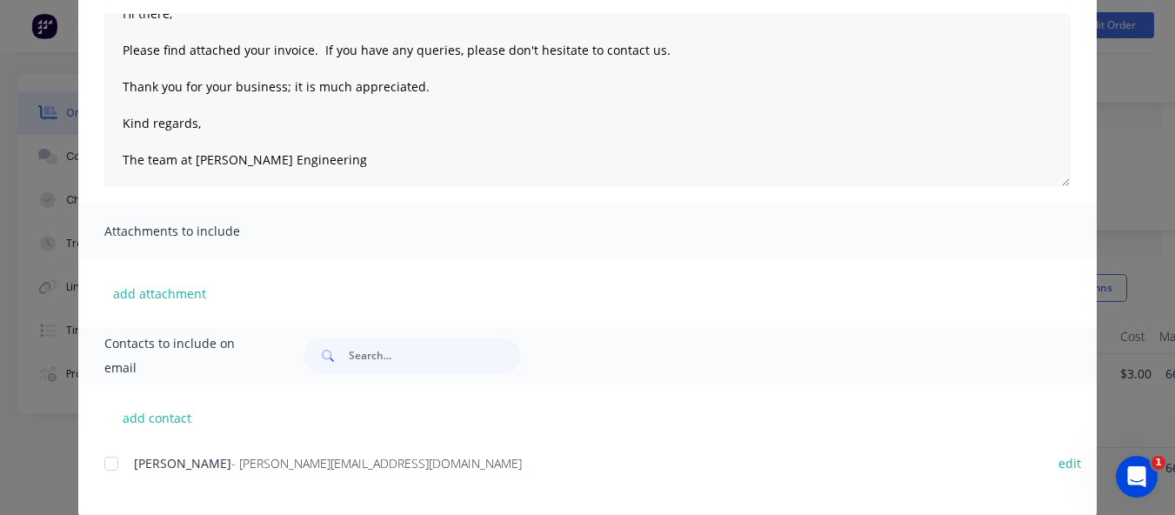
scroll to position [211, 0]
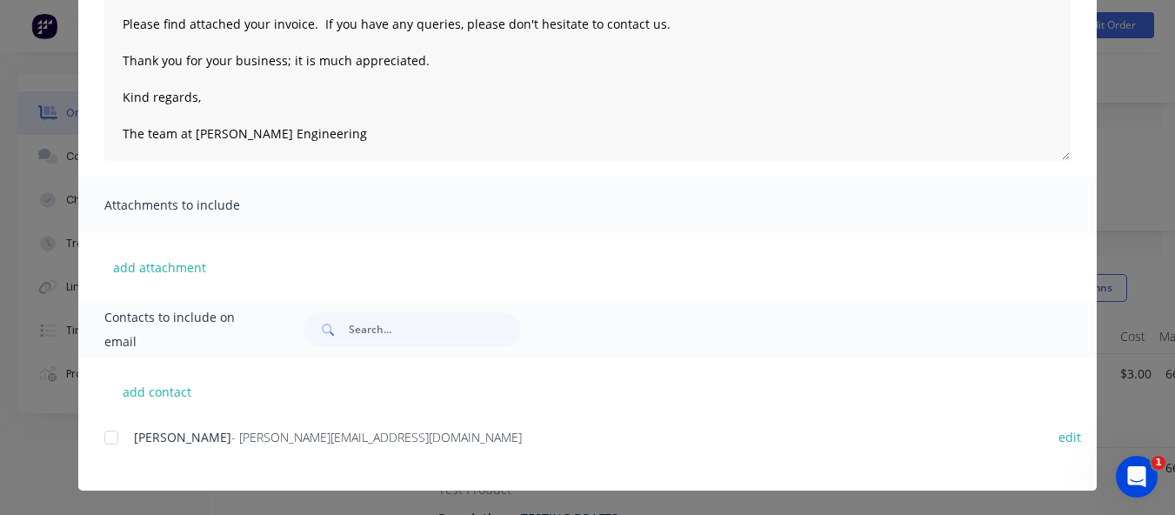
click at [104, 445] on div at bounding box center [111, 437] width 35 height 35
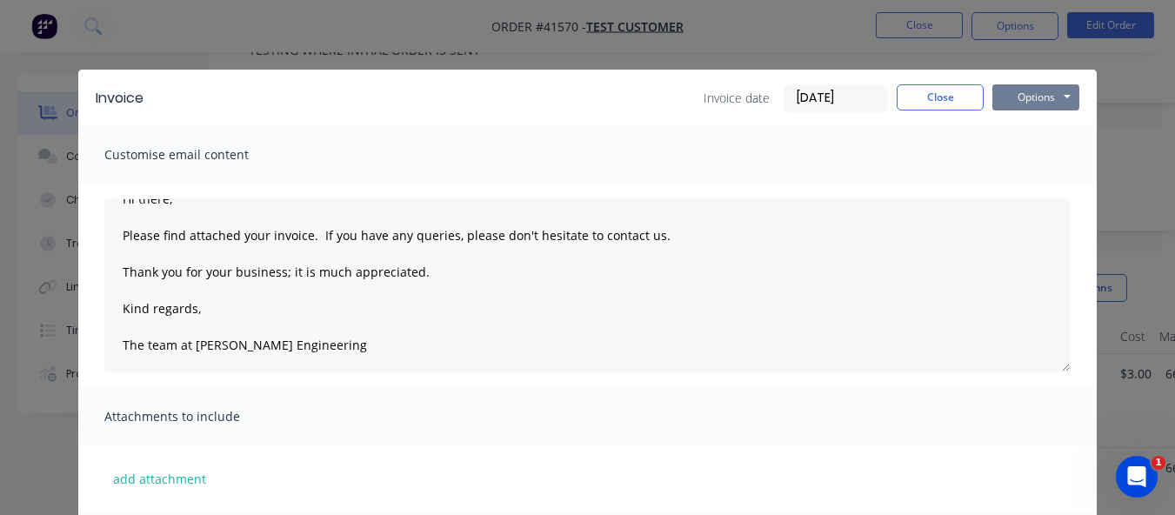
click at [1035, 93] on button "Options" at bounding box center [1036, 97] width 87 height 26
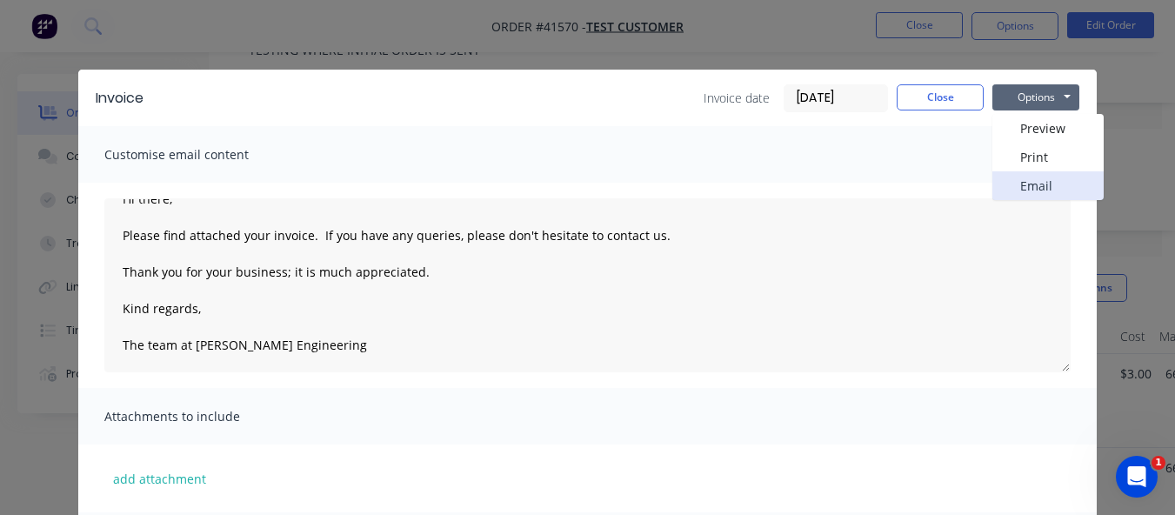
click at [1033, 188] on button "Email" at bounding box center [1048, 185] width 111 height 29
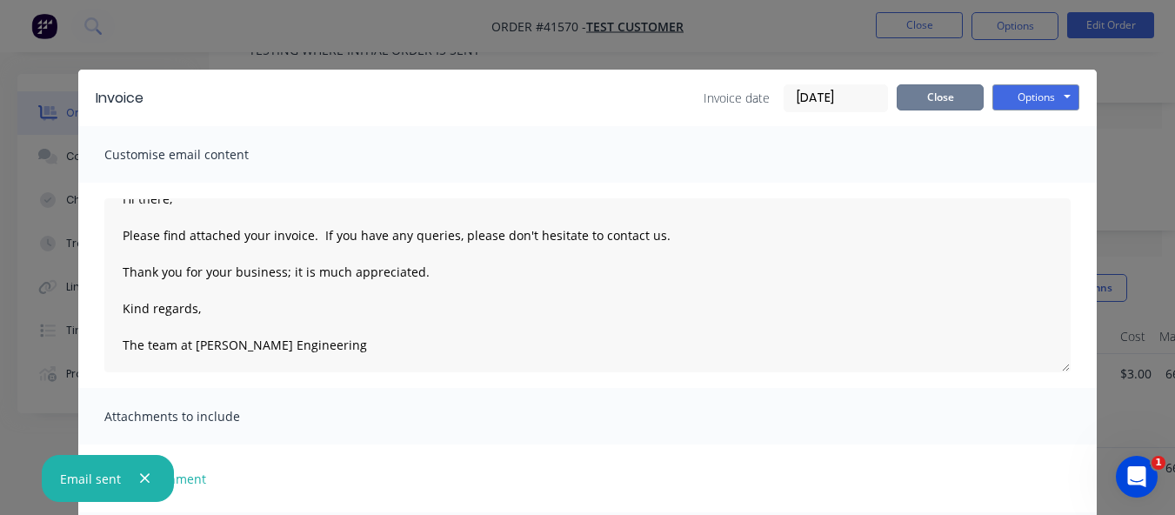
click at [941, 90] on button "Close" at bounding box center [940, 97] width 87 height 26
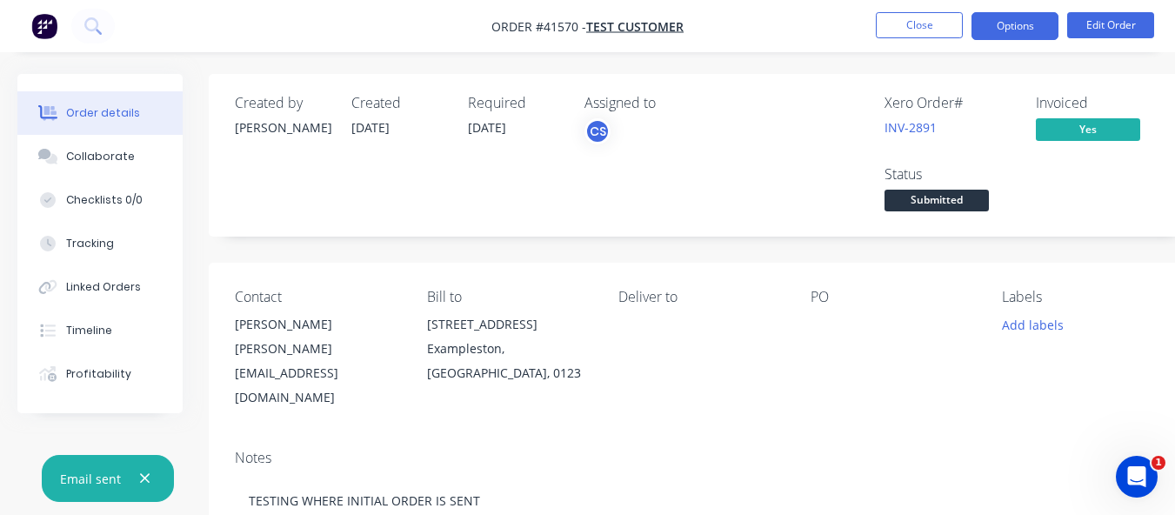
click at [999, 29] on button "Options" at bounding box center [1015, 26] width 87 height 28
click at [819, 123] on div "Xero Order # INV-2891 Invoiced Yes Status Submitted" at bounding box center [963, 155] width 408 height 121
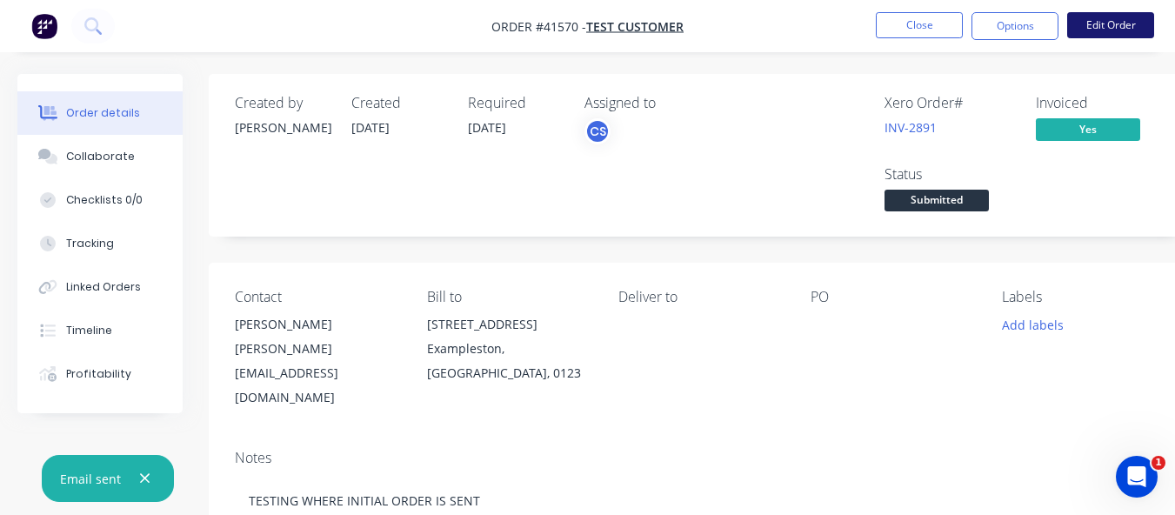
click at [1112, 17] on button "Edit Order" at bounding box center [1111, 25] width 87 height 26
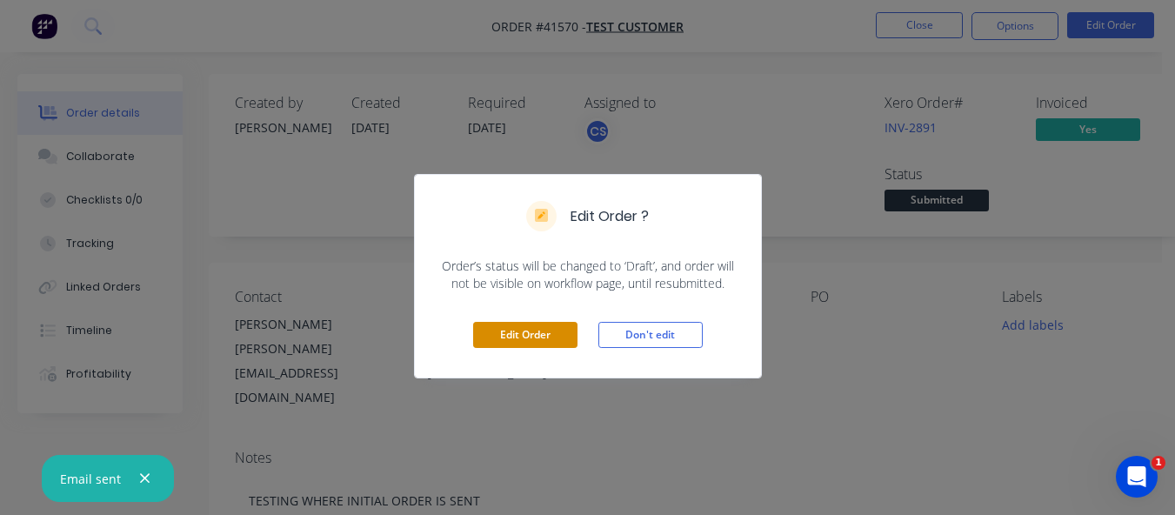
click at [495, 330] on button "Edit Order" at bounding box center [525, 335] width 104 height 26
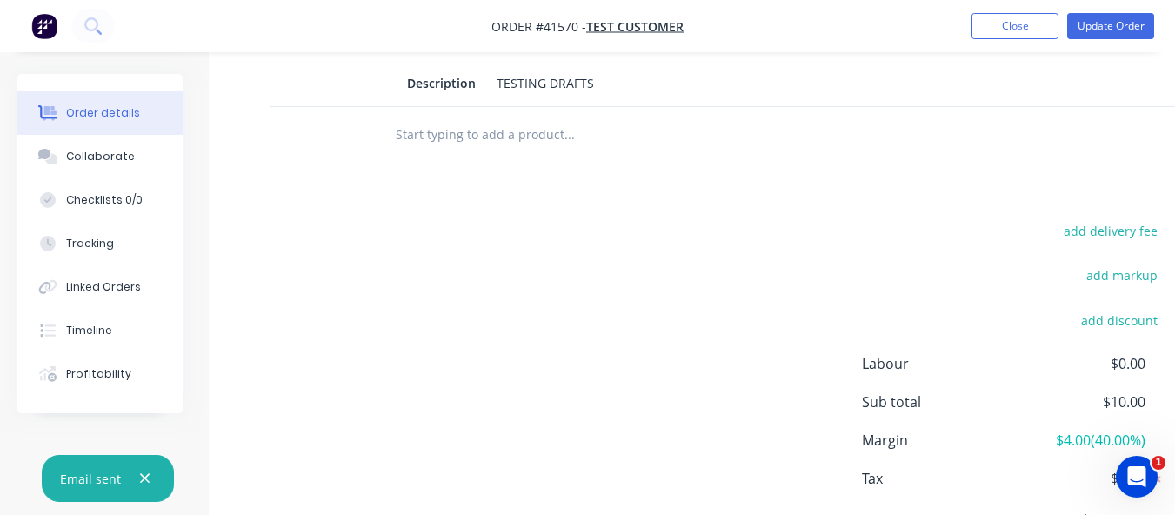
scroll to position [451, 0]
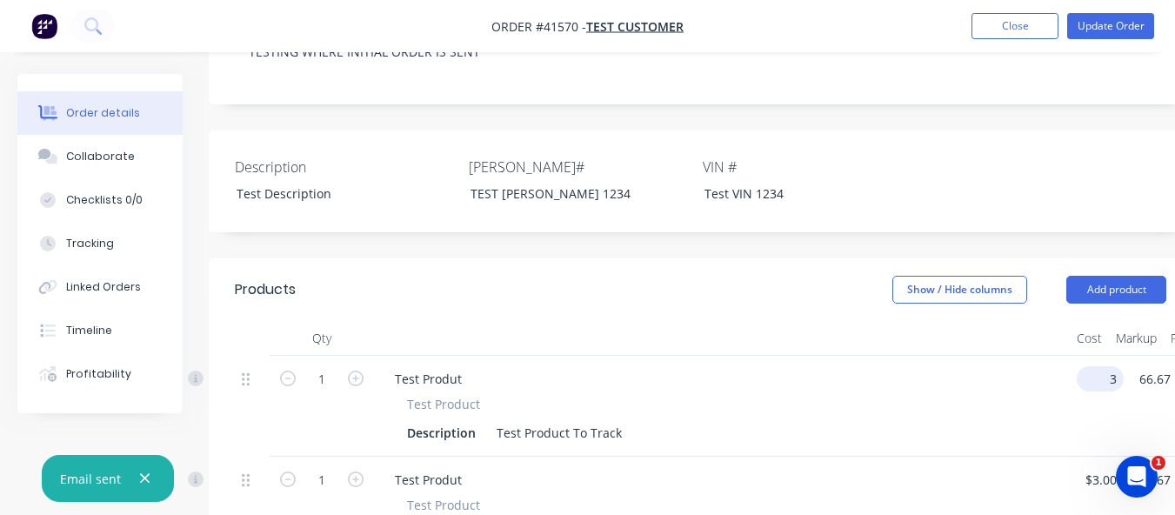
click at [1114, 372] on div "1 Test Produt Test Product Description Test Product To Track 3 $3.00 66.67 66.6…" at bounding box center [701, 406] width 932 height 101
type input "$3.00"
type input "$5.0001"
click at [841, 432] on div "Description Test Product To Track" at bounding box center [718, 432] width 637 height 25
click at [1147, 294] on button "Add product" at bounding box center [1117, 290] width 100 height 28
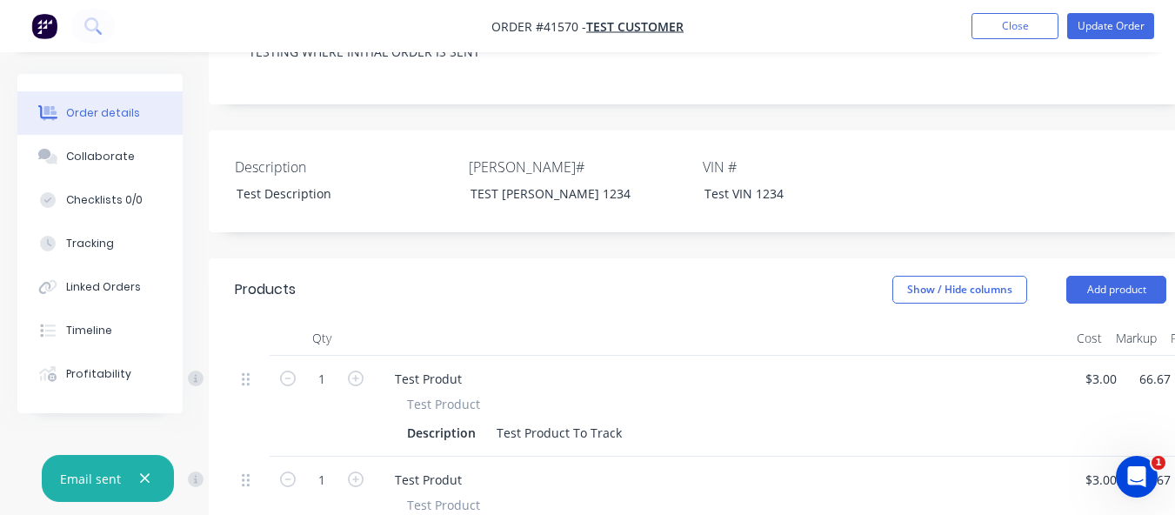
click at [625, 292] on div "Show / Hide columns Add product" at bounding box center [799, 290] width 733 height 28
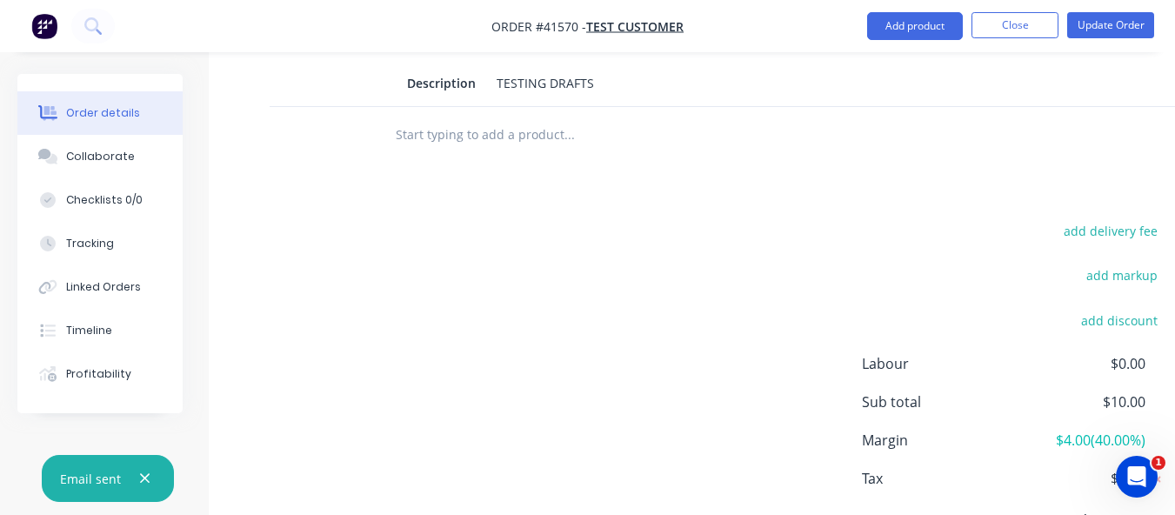
click at [530, 137] on input "text" at bounding box center [569, 134] width 348 height 35
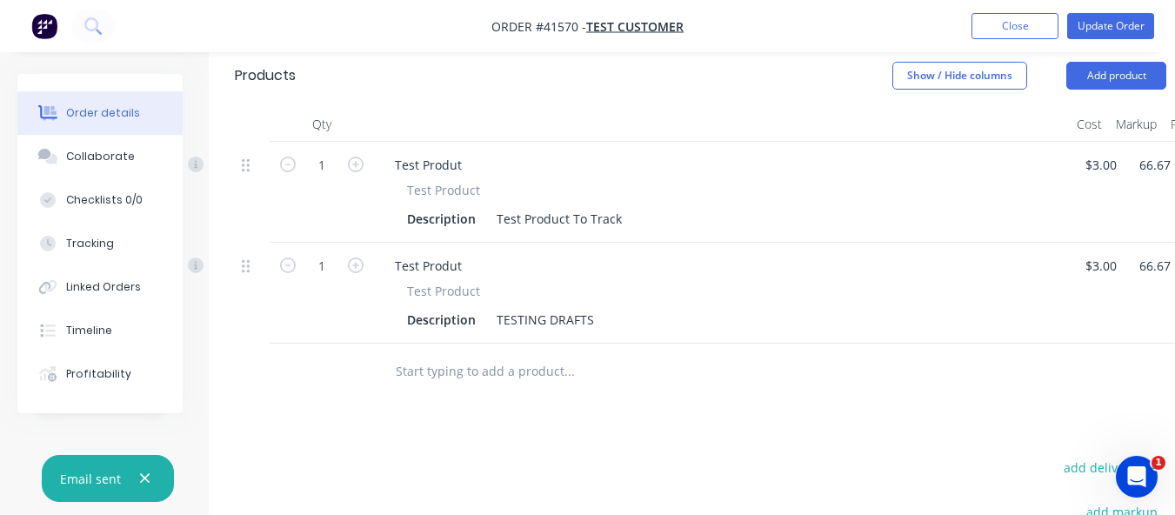
scroll to position [676, 0]
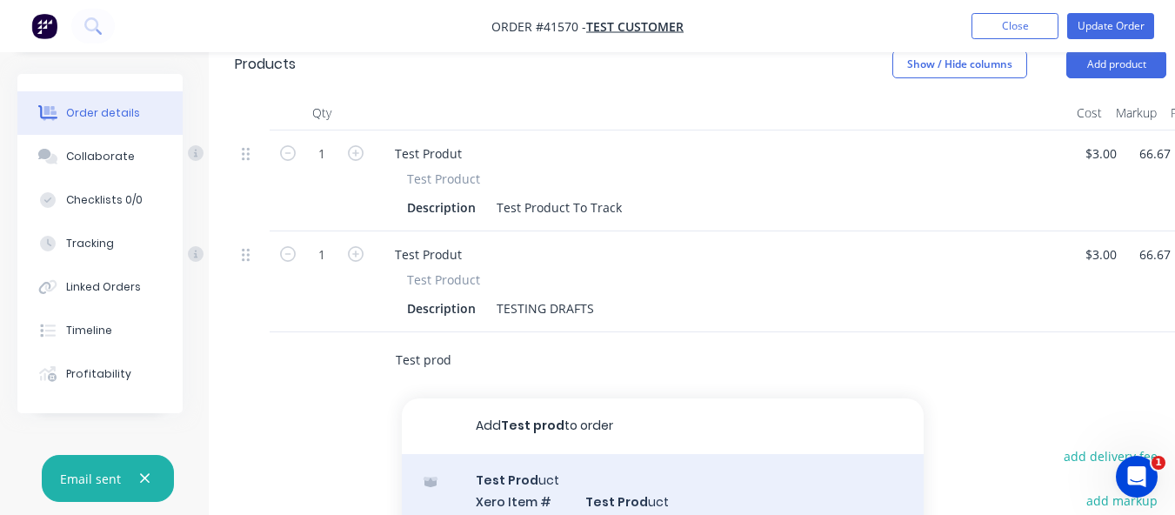
type input "Test prod"
click at [585, 486] on div "Test Prod uct Xero Item # Test Prod uct Description Test Prod uct To Track Prod…" at bounding box center [663, 512] width 522 height 117
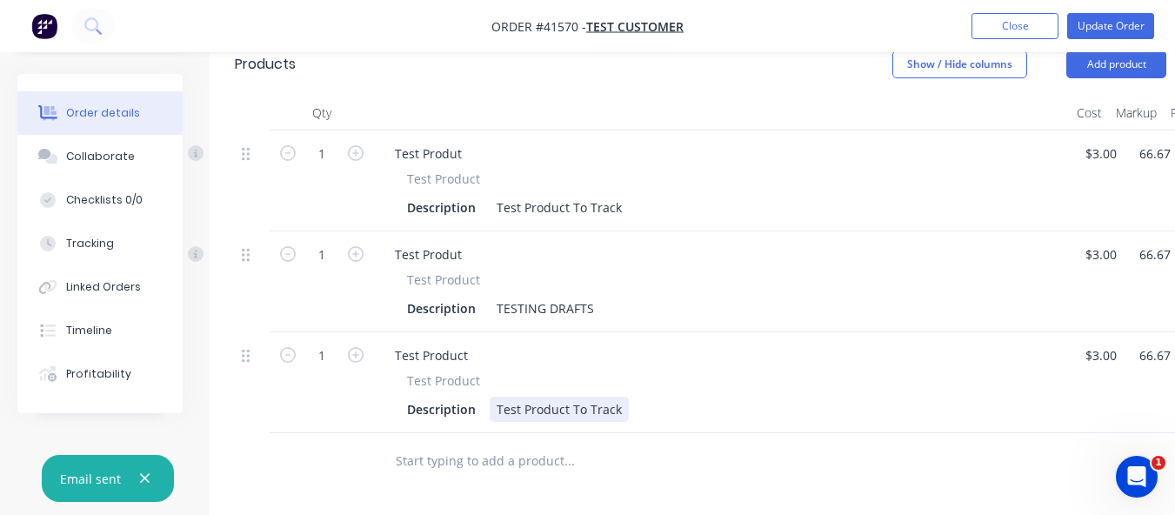
click at [579, 401] on div "Test Product To Track" at bounding box center [559, 409] width 139 height 25
drag, startPoint x: 618, startPoint y: 404, endPoint x: 383, endPoint y: 404, distance: 234.9
click at [383, 404] on div "Test Product Description Test Product To Track" at bounding box center [722, 397] width 682 height 50
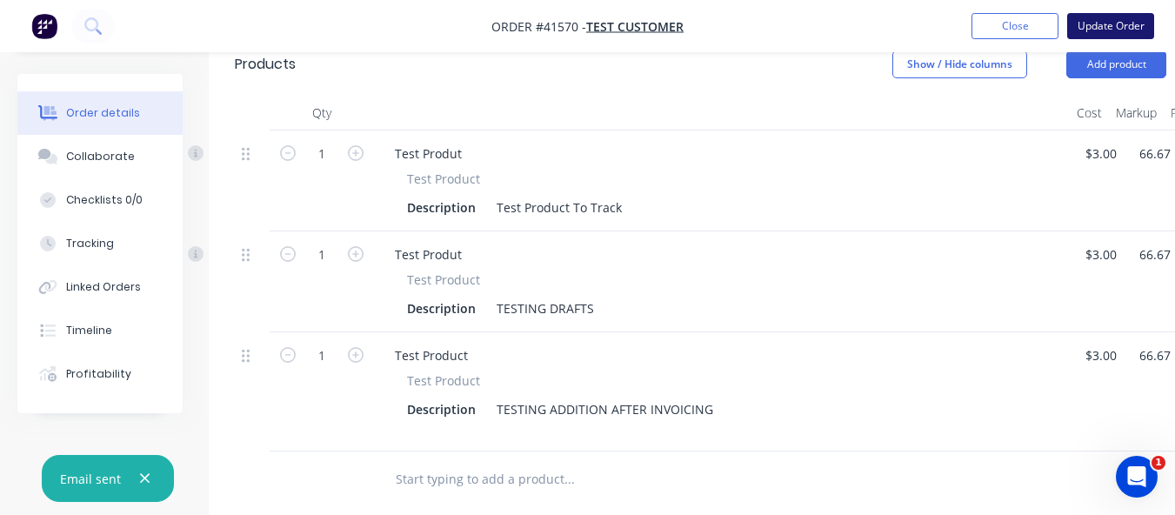
click at [1102, 27] on button "Update Order" at bounding box center [1111, 26] width 87 height 26
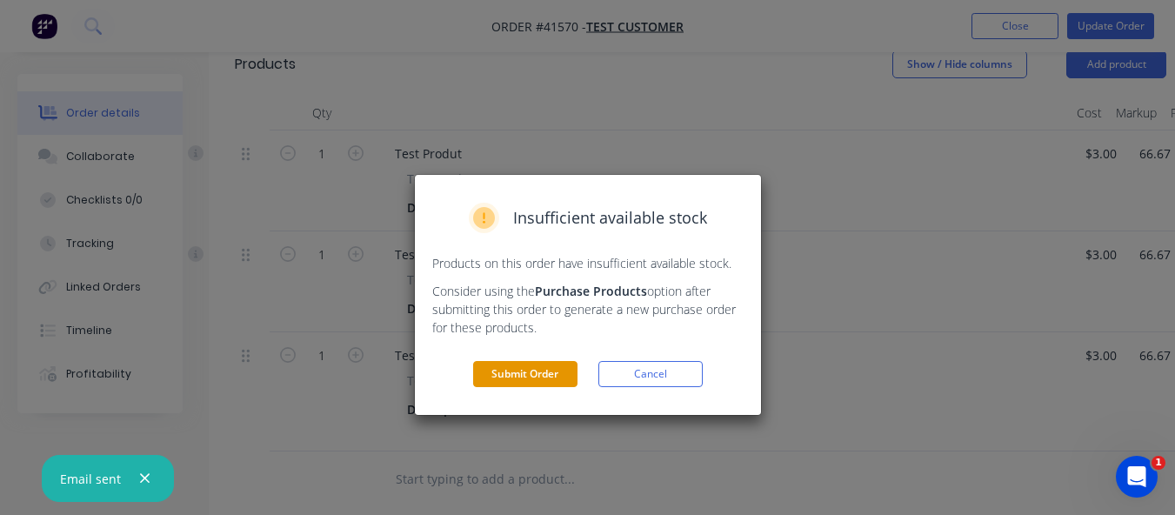
click at [530, 378] on button "Submit Order" at bounding box center [525, 374] width 104 height 26
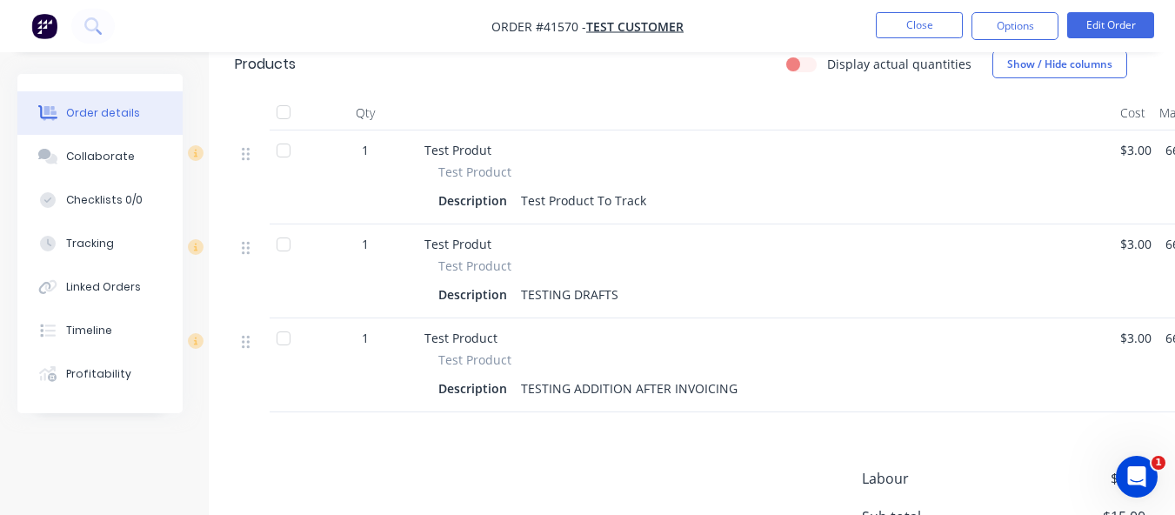
scroll to position [0, 0]
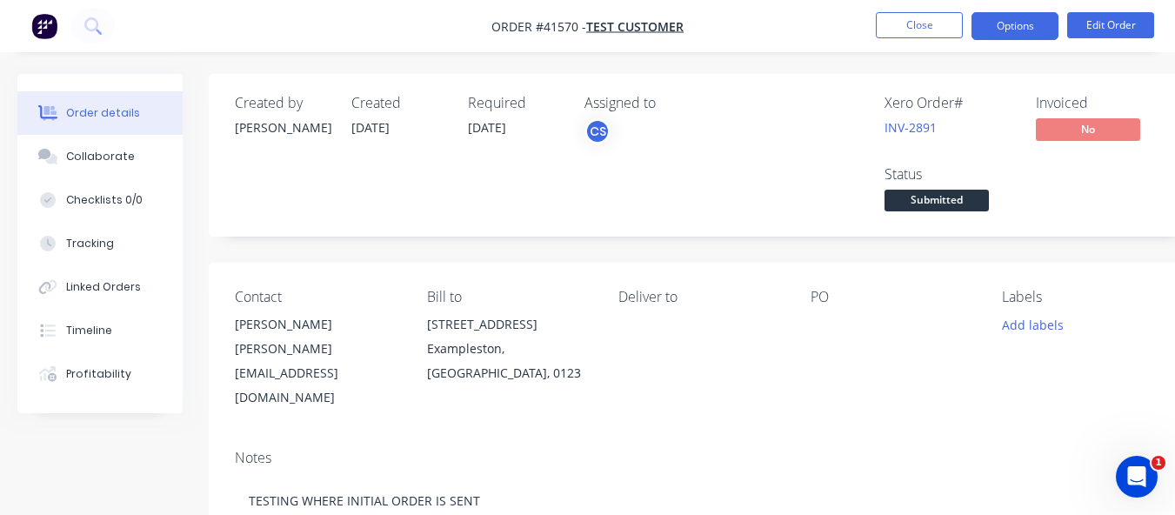
click at [999, 19] on button "Options" at bounding box center [1015, 26] width 87 height 28
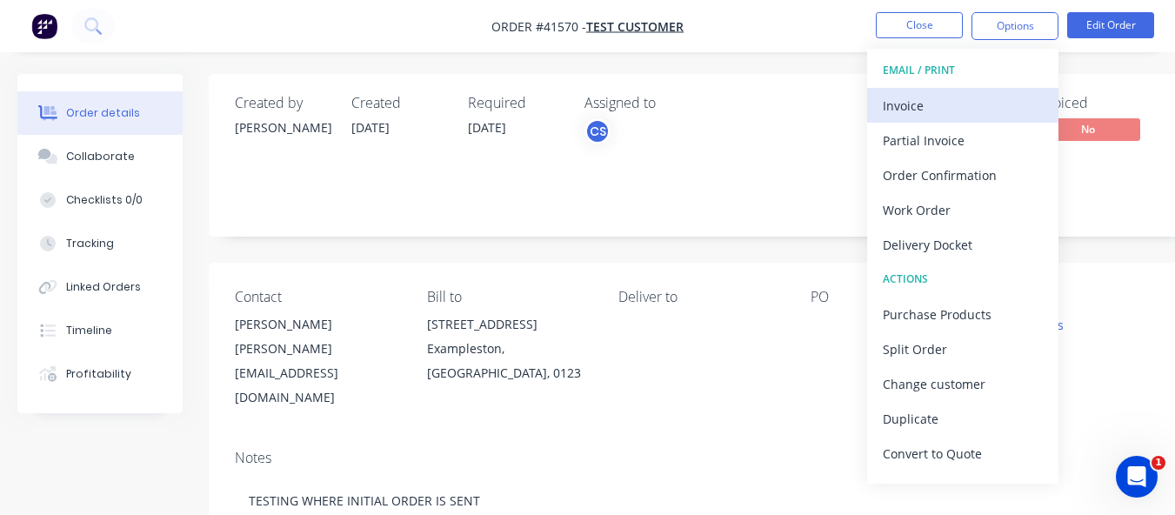
click at [908, 93] on div "Invoice" at bounding box center [963, 105] width 160 height 25
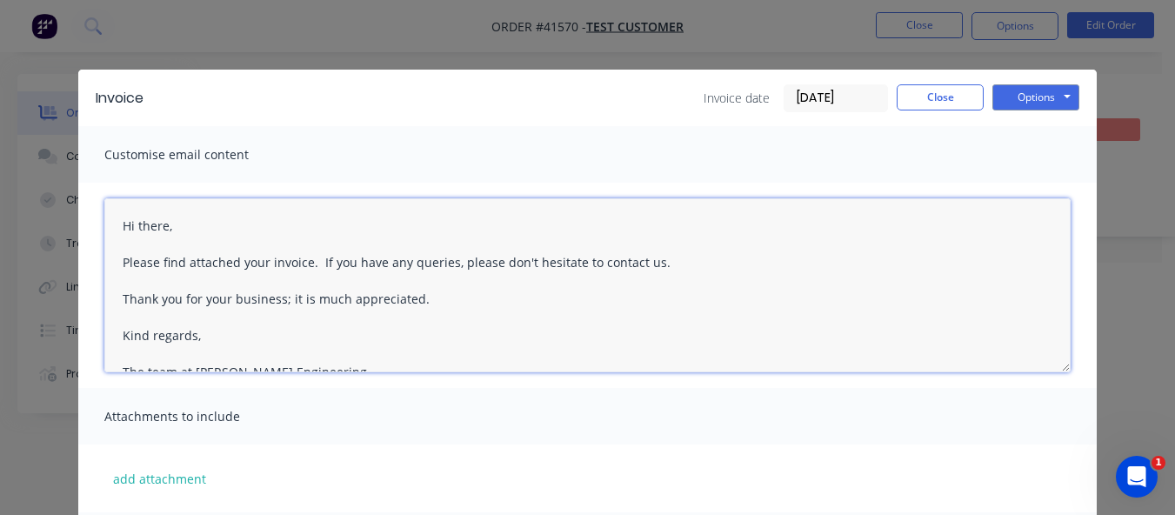
drag, startPoint x: 365, startPoint y: 352, endPoint x: 65, endPoint y: 70, distance: 410.6
click at [65, 70] on div "Invoice Invoice date 23/09/25 Close Options Preview Print Email Customise email…" at bounding box center [587, 257] width 1175 height 515
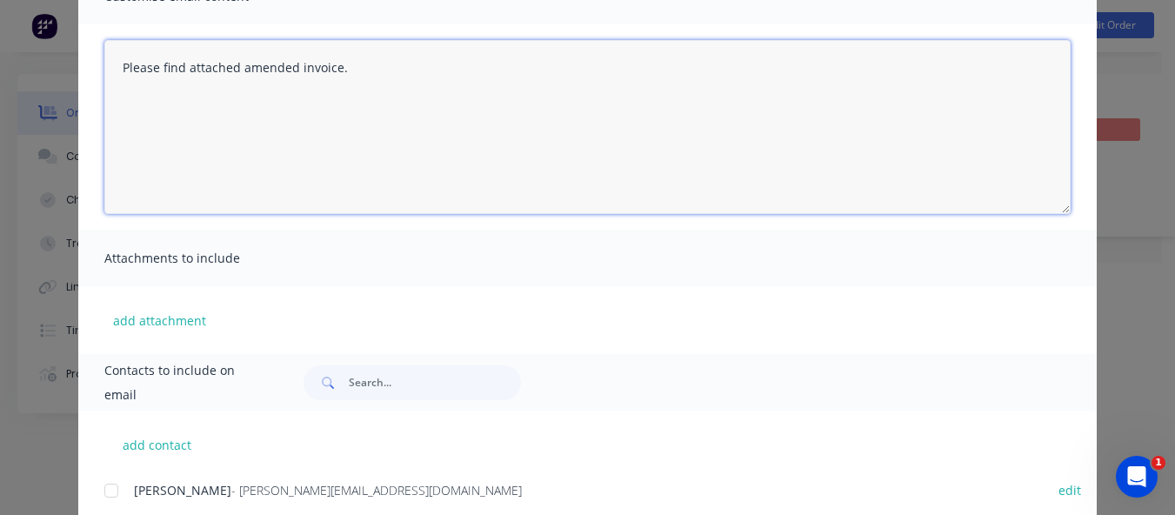
scroll to position [211, 0]
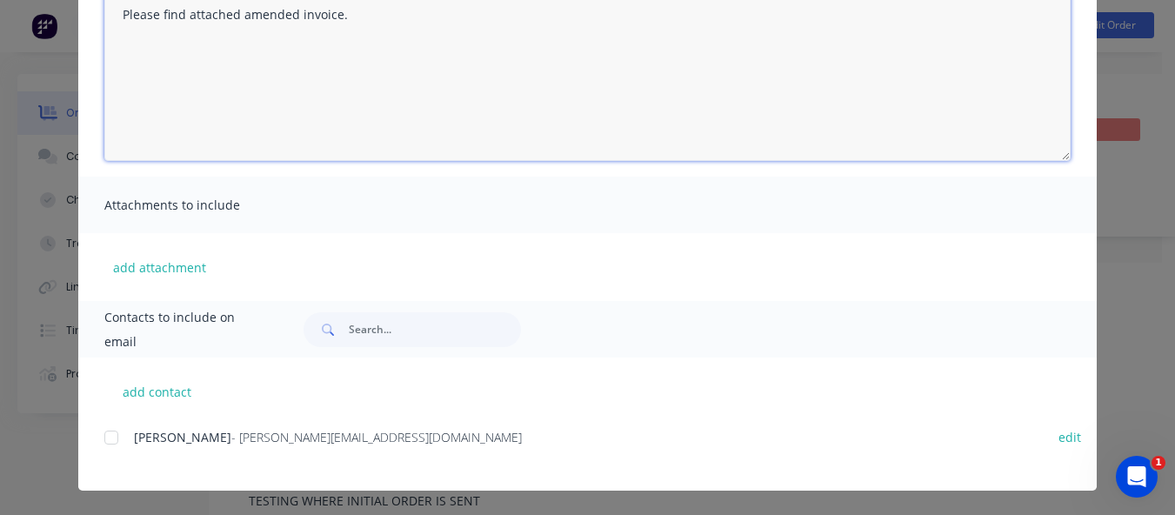
click at [103, 442] on div at bounding box center [111, 437] width 35 height 35
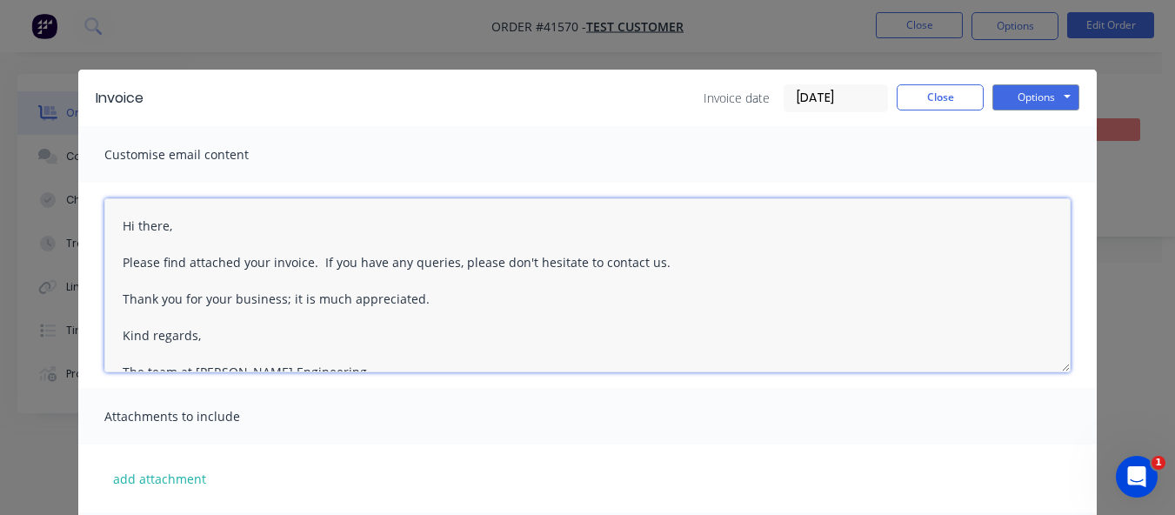
scroll to position [27, 0]
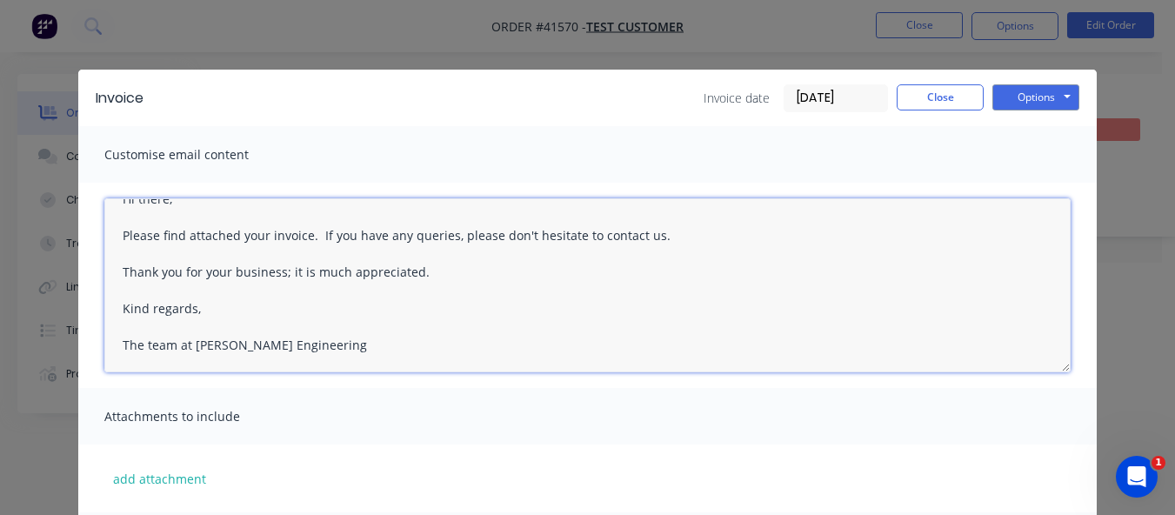
drag, startPoint x: 114, startPoint y: 223, endPoint x: 462, endPoint y: 411, distance: 395.5
click at [462, 411] on div "Customise email content Hi there, Please find attached your invoice. If you hav…" at bounding box center [587, 319] width 1019 height 386
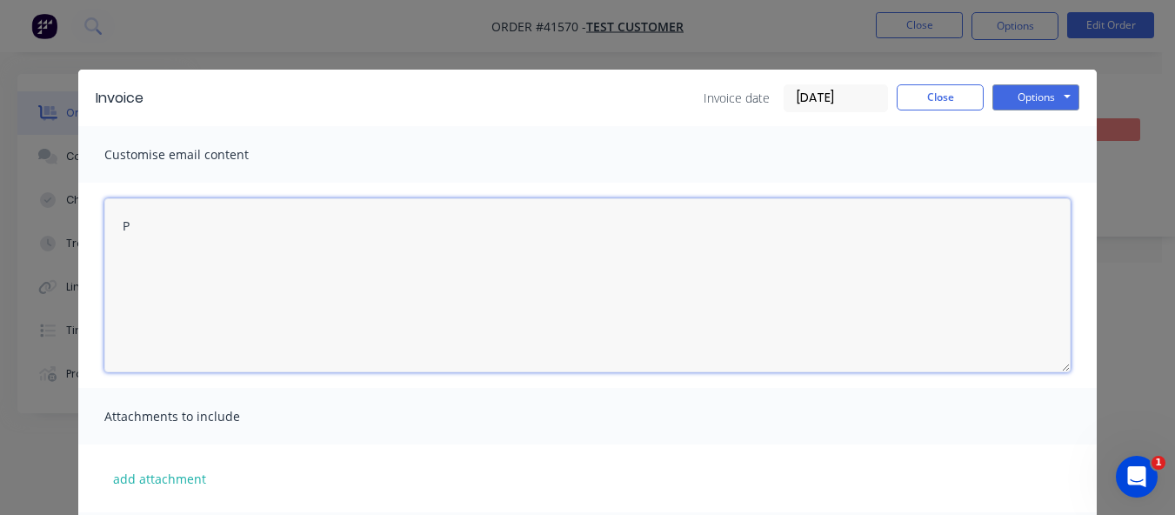
scroll to position [0, 0]
click at [512, 292] on textarea "Please find attached amended invoice." at bounding box center [587, 285] width 967 height 174
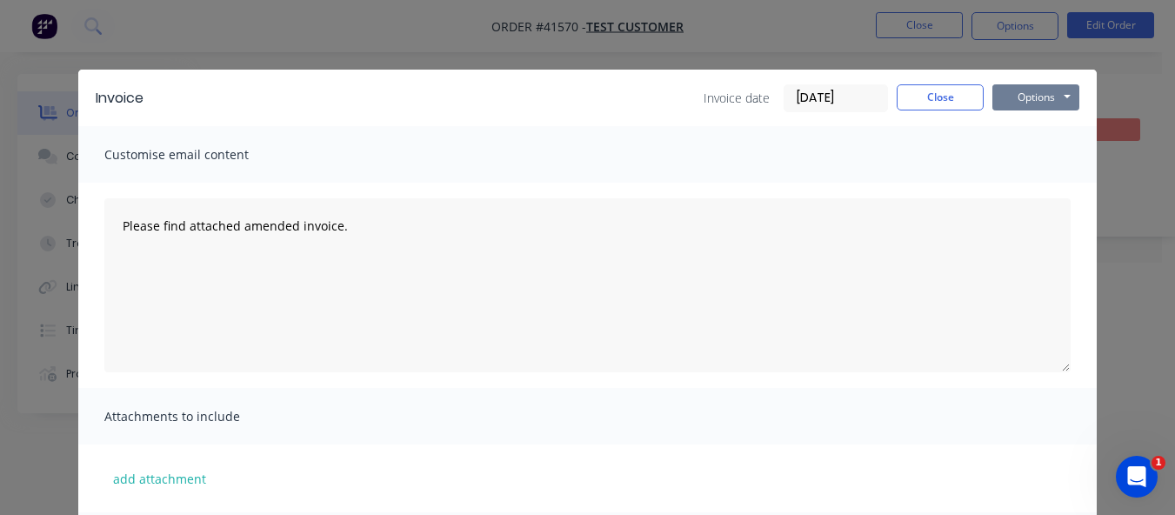
click at [1045, 95] on button "Options" at bounding box center [1036, 97] width 87 height 26
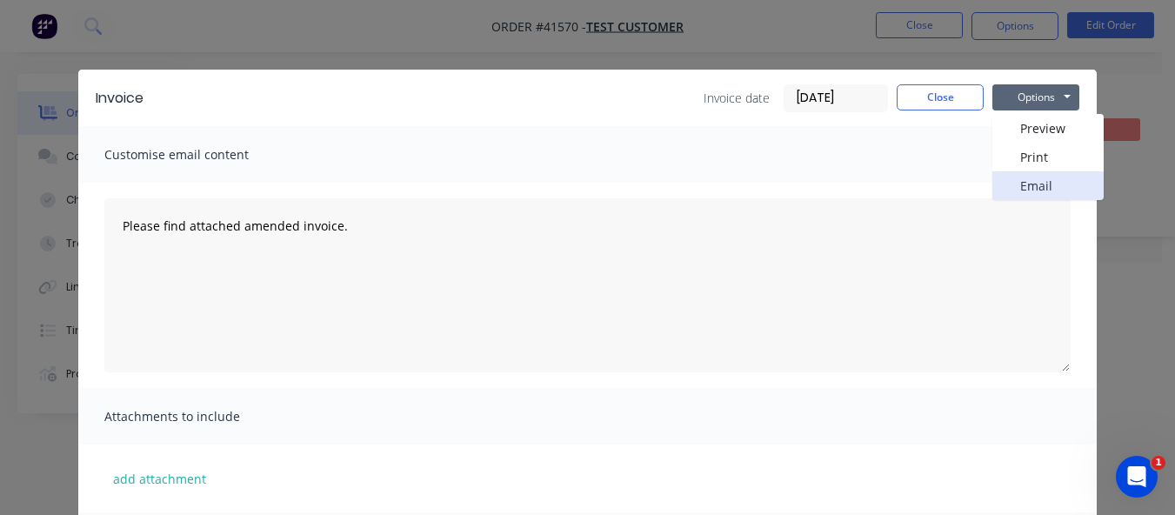
click at [1028, 190] on button "Email" at bounding box center [1048, 185] width 111 height 29
type textarea "Hi there, Please find attached your invoice. If you have any queries, please do…"
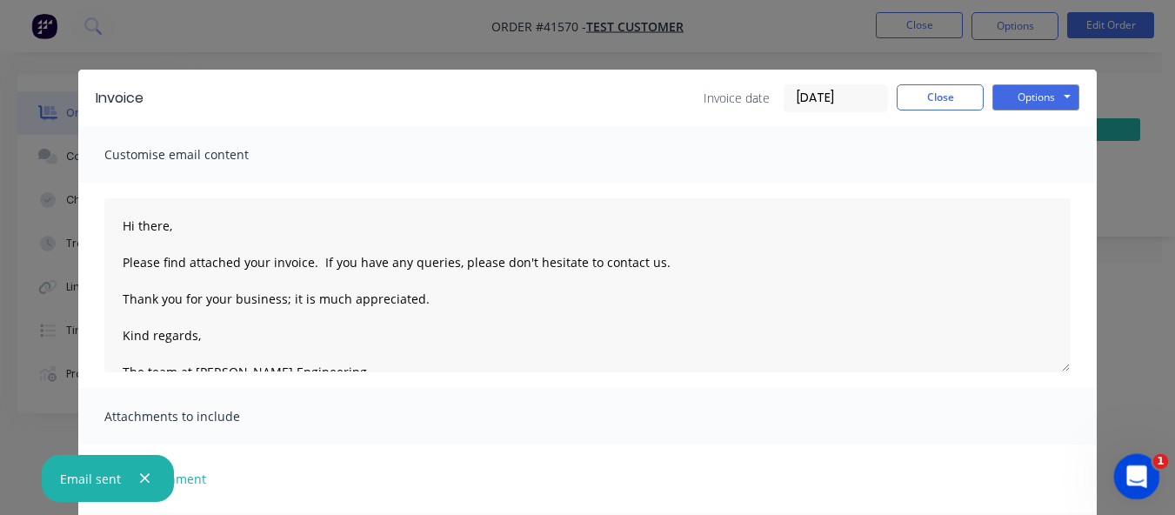
click at [1135, 471] on icon "Open Intercom Messenger" at bounding box center [1135, 474] width 12 height 14
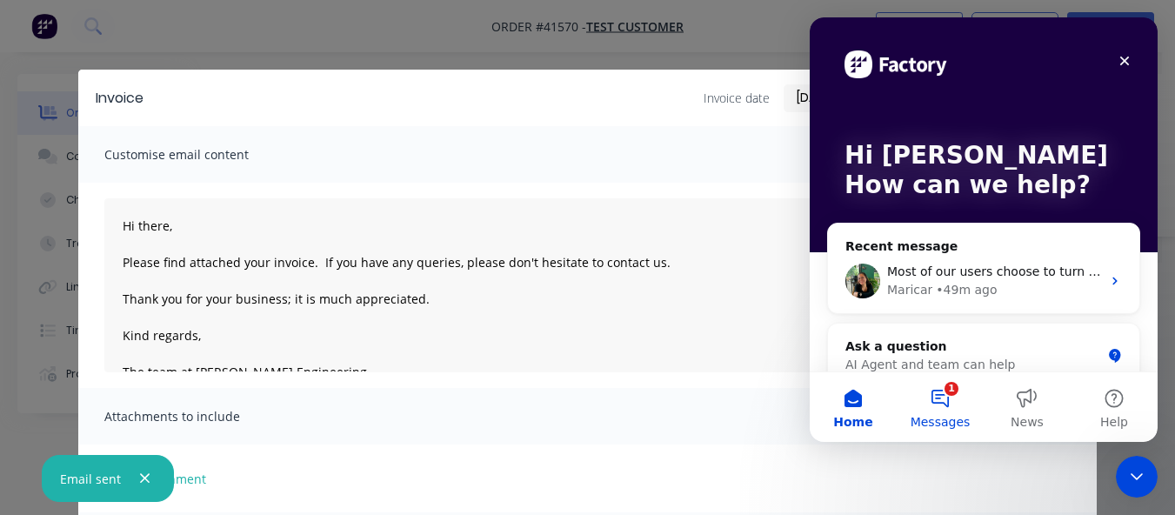
drag, startPoint x: 947, startPoint y: 391, endPoint x: 923, endPoint y: 384, distance: 24.5
click at [947, 392] on button "1 Messages" at bounding box center [940, 407] width 87 height 70
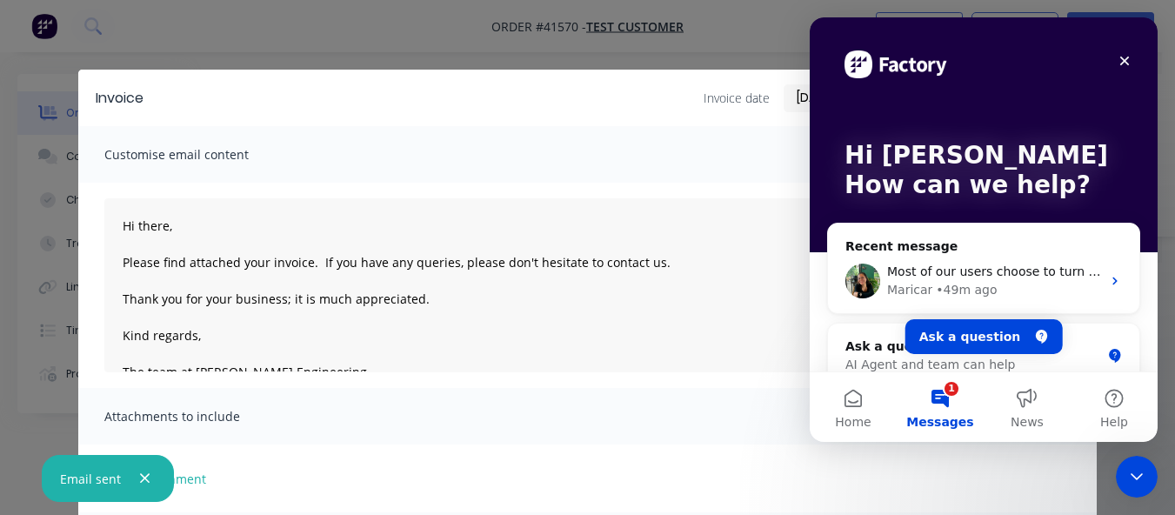
click at [943, 405] on button "1 Messages" at bounding box center [940, 407] width 87 height 70
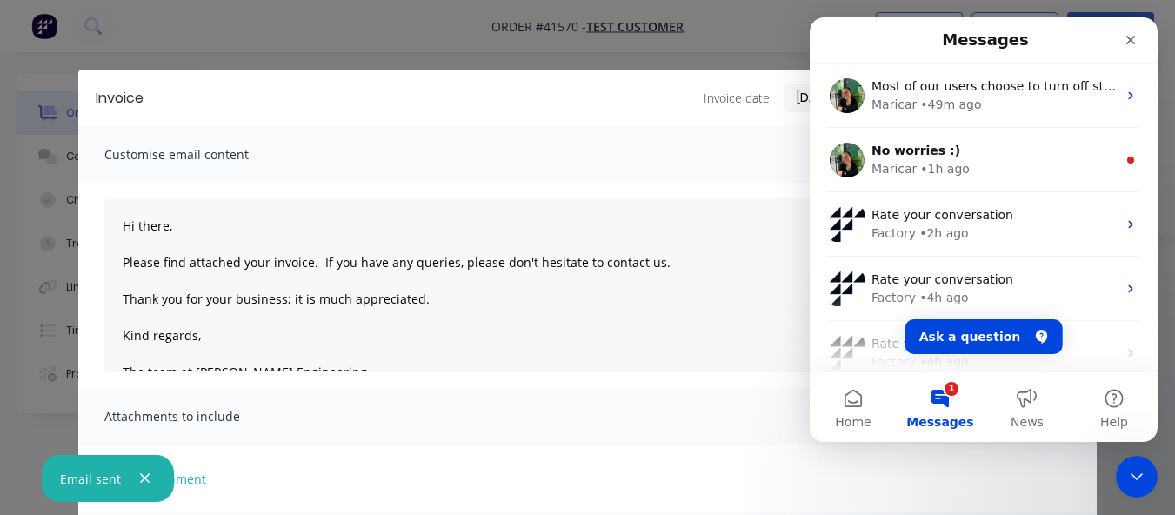
click at [953, 418] on div "• 1d ago" at bounding box center [945, 427] width 49 height 18
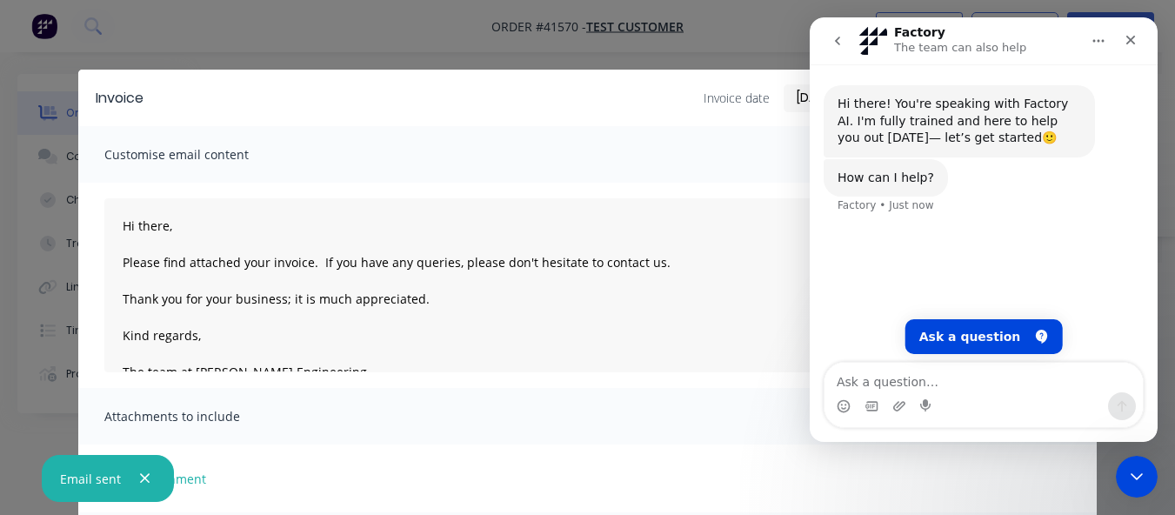
click at [834, 39] on icon "go back" at bounding box center [838, 41] width 14 height 14
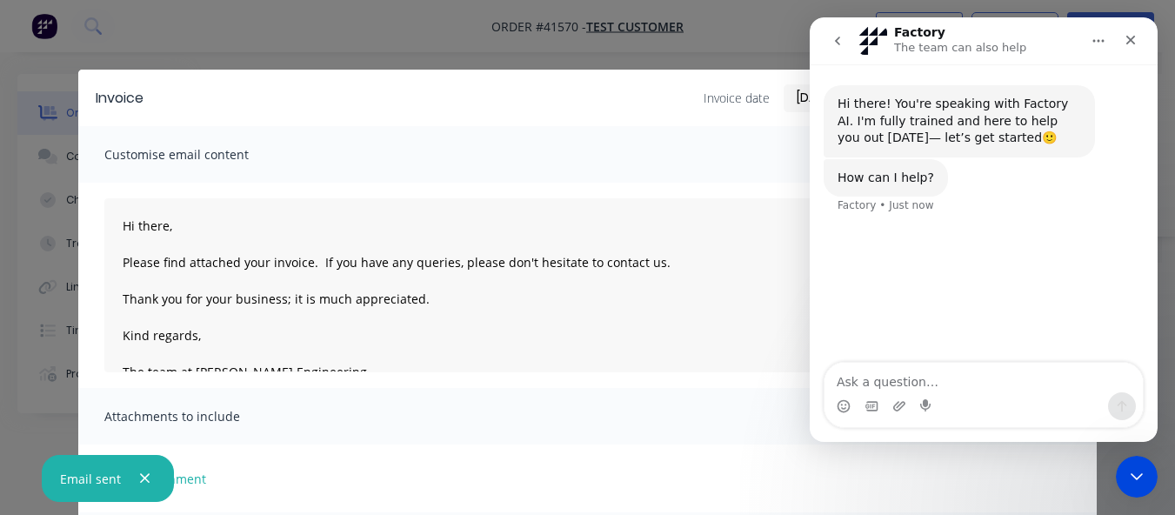
click at [836, 41] on icon "go back" at bounding box center [837, 41] width 5 height 9
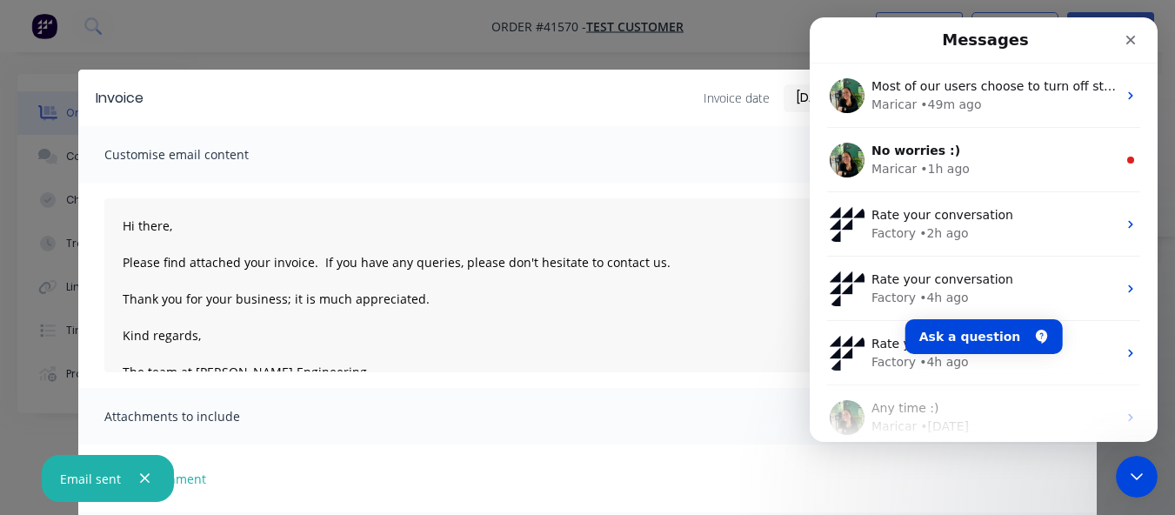
click at [836, 39] on div "Messages" at bounding box center [983, 39] width 325 height 31
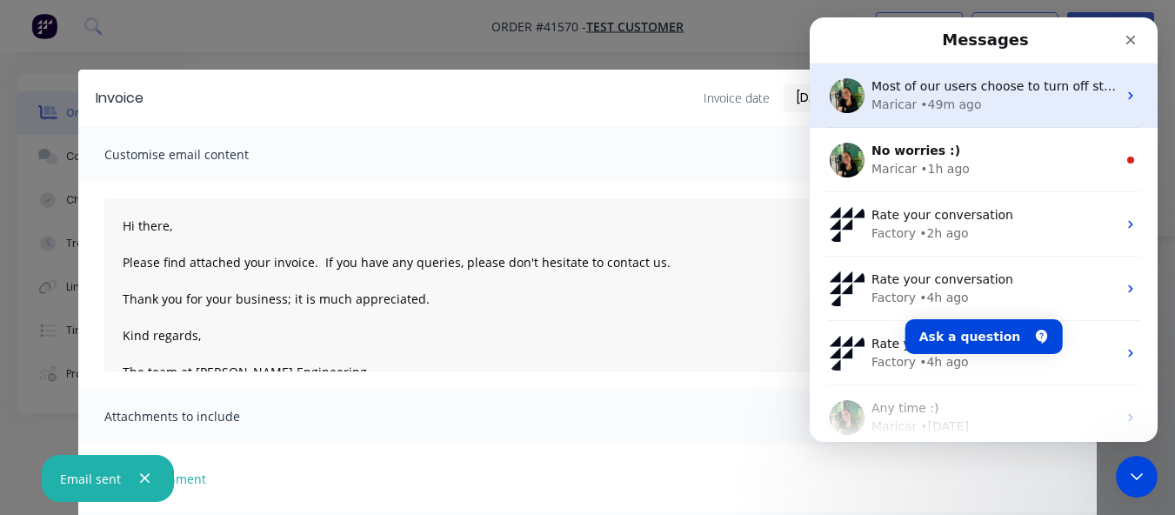
click at [949, 101] on div "• 49m ago" at bounding box center [951, 105] width 61 height 18
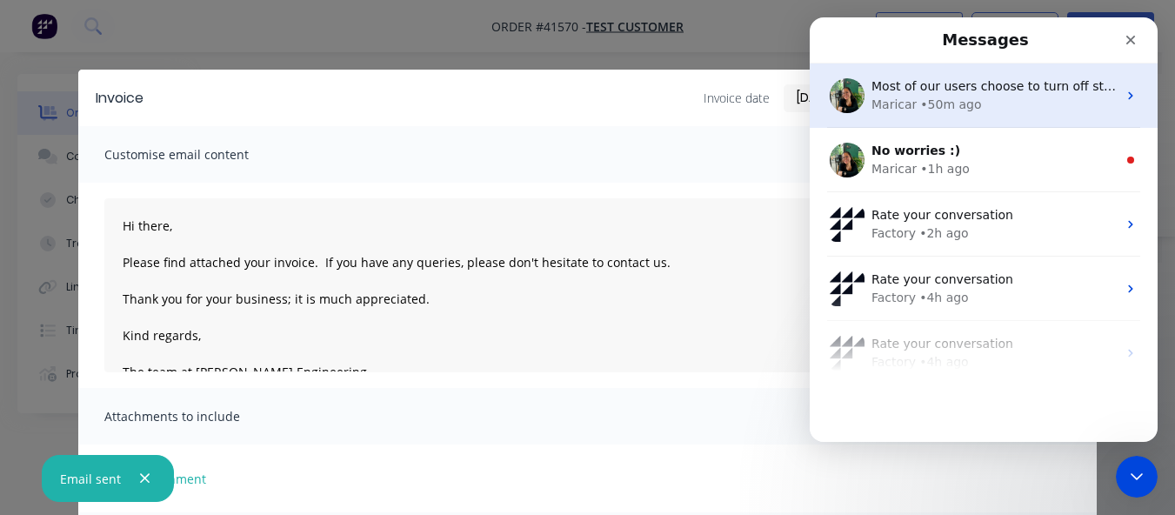
click at [1125, 95] on icon "Intercom messenger" at bounding box center [1131, 96] width 14 height 14
click at [864, 89] on div "Intercom messenger" at bounding box center [847, 95] width 35 height 35
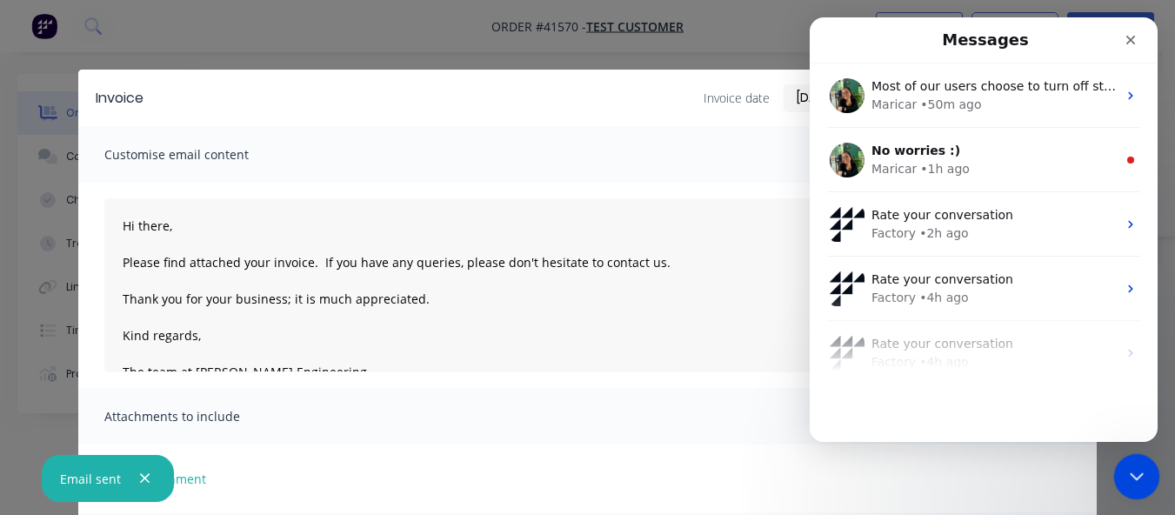
click at [1138, 477] on icon "Close Intercom Messenger" at bounding box center [1134, 474] width 21 height 21
drag, startPoint x: 1137, startPoint y: 474, endPoint x: 2194, endPoint y: 922, distance: 1147.4
click at [1137, 474] on icon "Open Intercom Messenger" at bounding box center [1135, 474] width 29 height 29
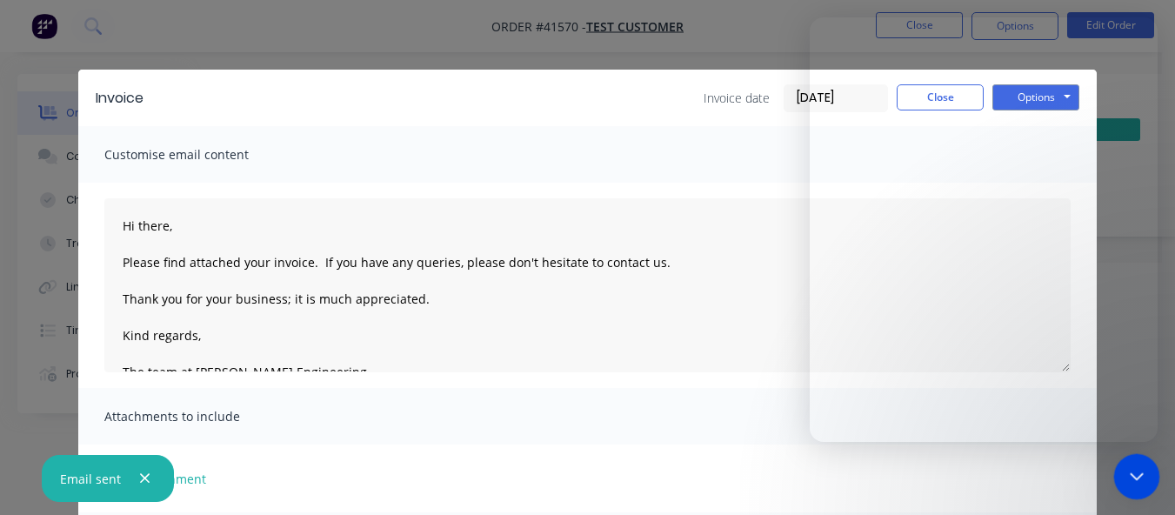
click at [1132, 470] on icon "Close Intercom Messenger" at bounding box center [1134, 474] width 21 height 21
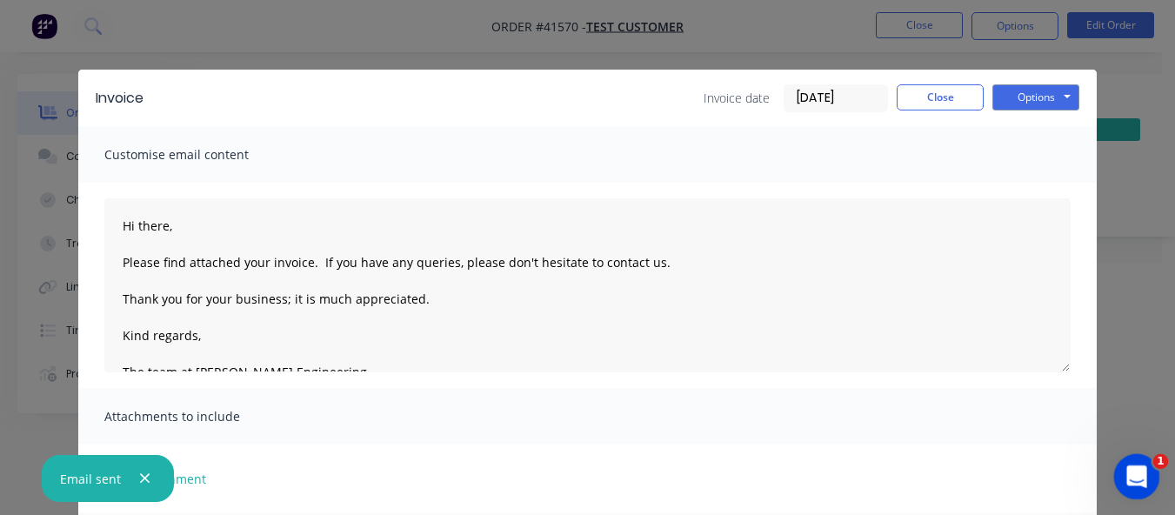
click at [1146, 471] on icon "Open Intercom Messenger" at bounding box center [1135, 474] width 29 height 29
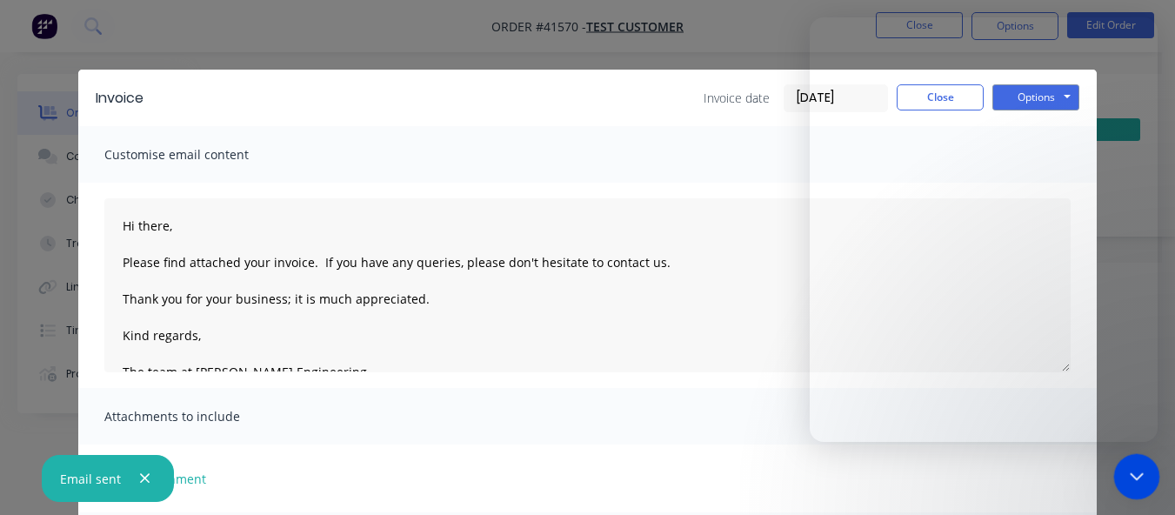
click at [1114, 475] on html at bounding box center [1135, 474] width 42 height 42
click at [1139, 476] on icon "Close Intercom Messenger" at bounding box center [1134, 474] width 21 height 21
drag, startPoint x: 1139, startPoint y: 477, endPoint x: 2074, endPoint y: 977, distance: 1060.7
click at [1139, 477] on icon "Open Intercom Messenger" at bounding box center [1135, 474] width 29 height 29
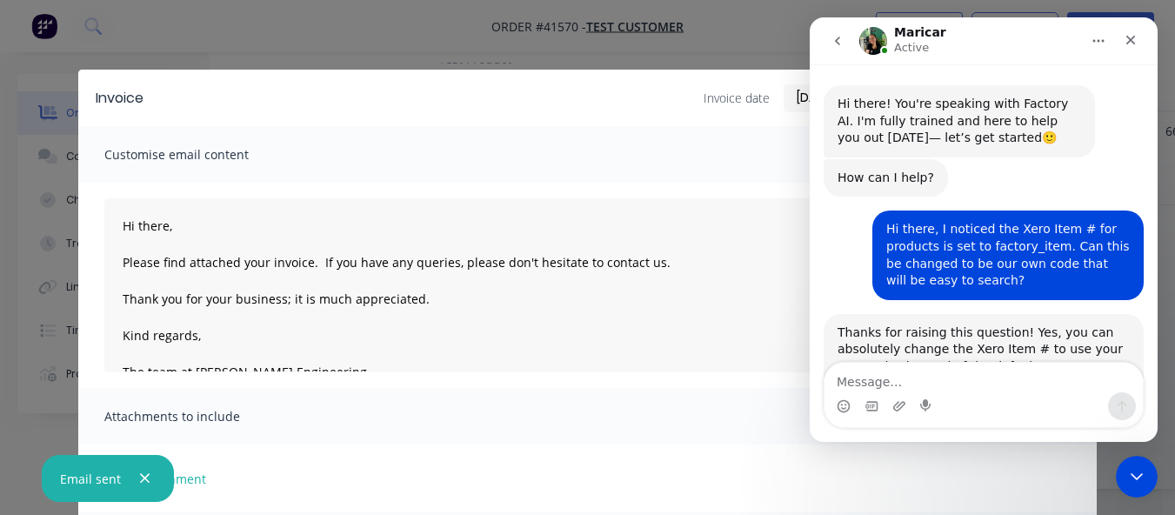
scroll to position [5417, 0]
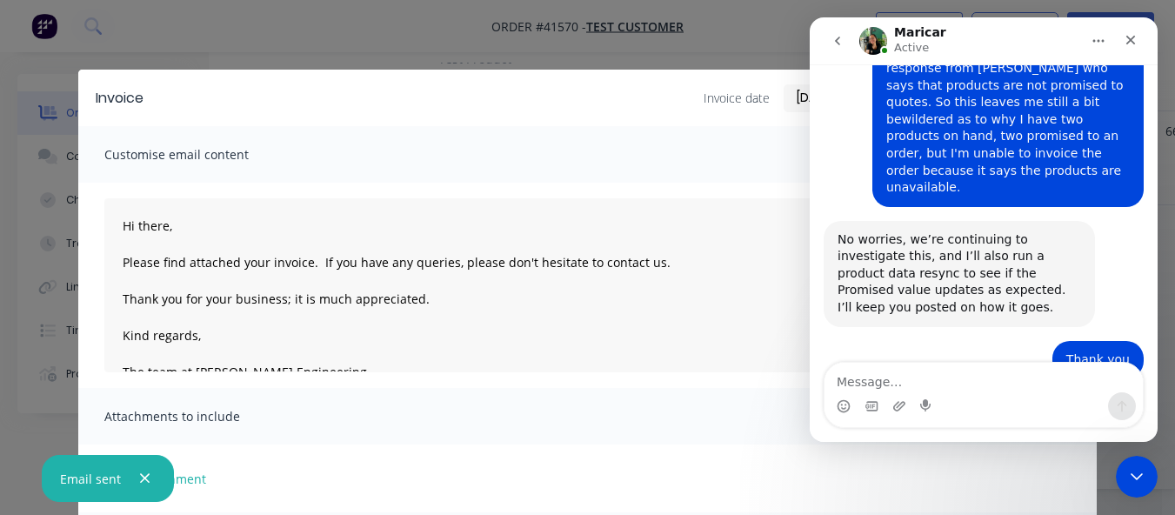
click at [814, 50] on nav "Maricar Active" at bounding box center [984, 40] width 348 height 47
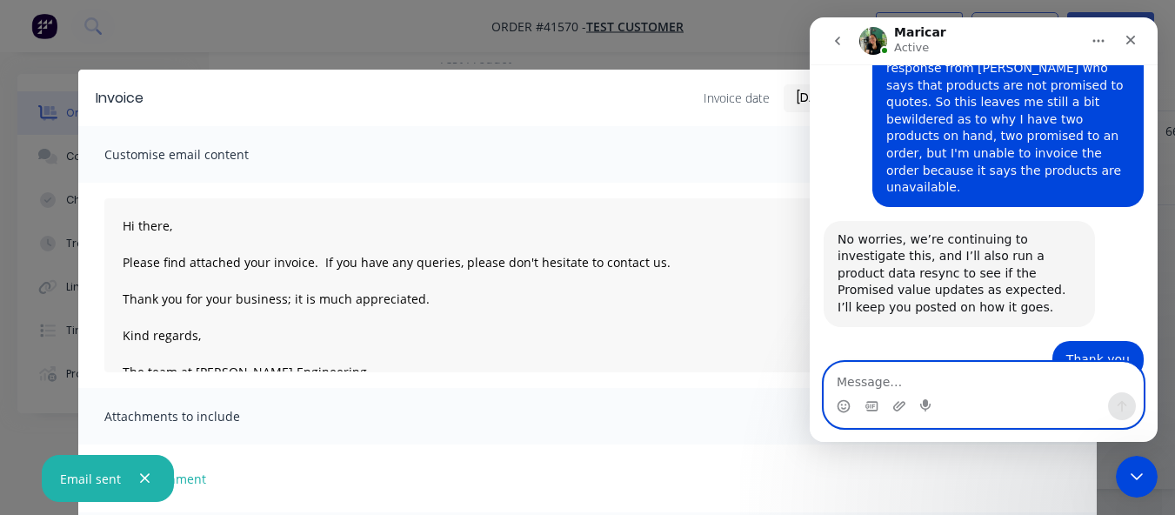
click at [996, 379] on textarea "Message…" at bounding box center [984, 378] width 318 height 30
type textarea "Y"
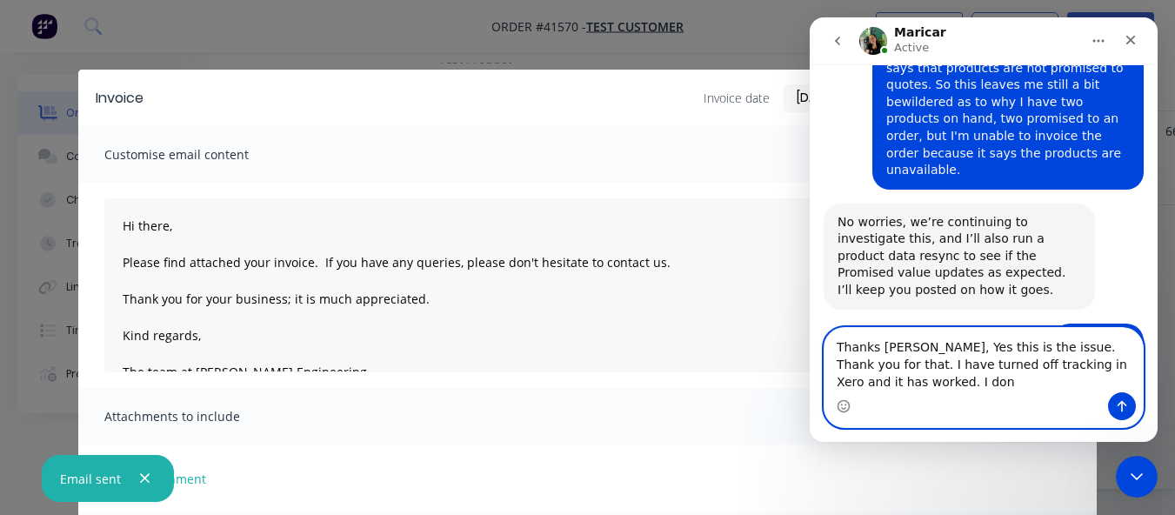
scroll to position [5452, 0]
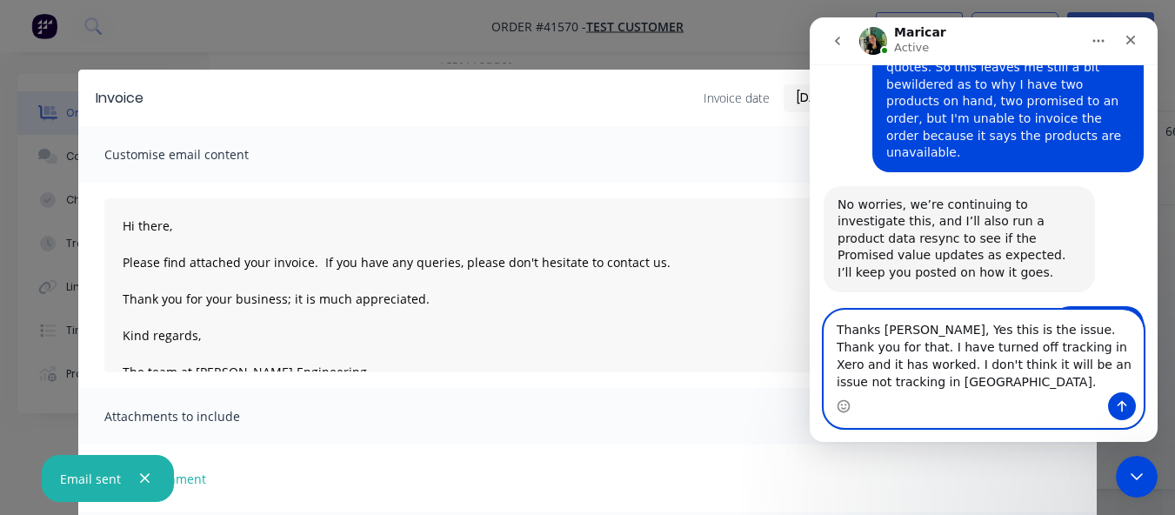
type textarea "Thanks Maricar, Yes this is the issue. Thank you for that. I have turned off tr…"
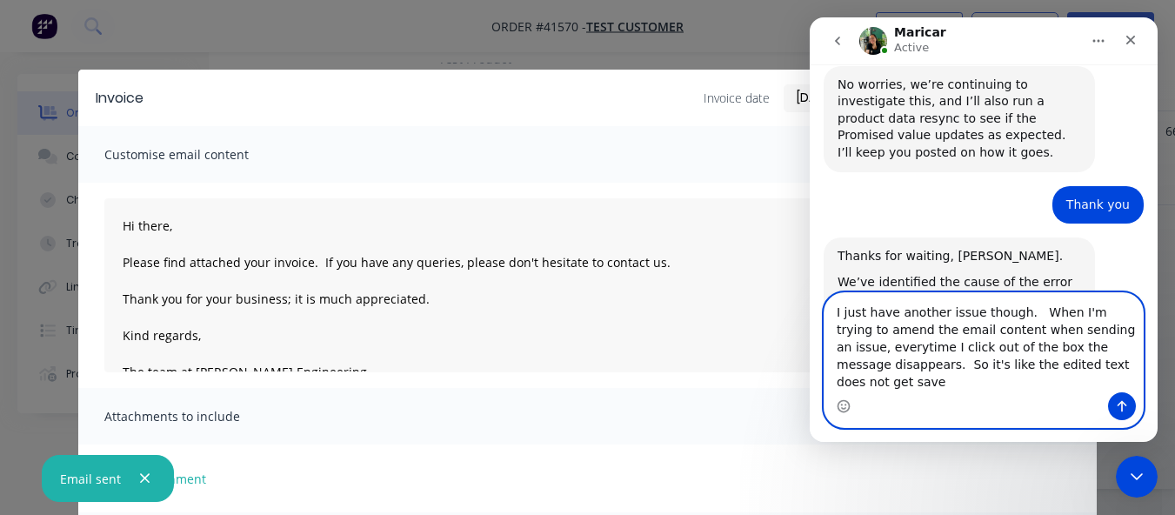
scroll to position [5589, 0]
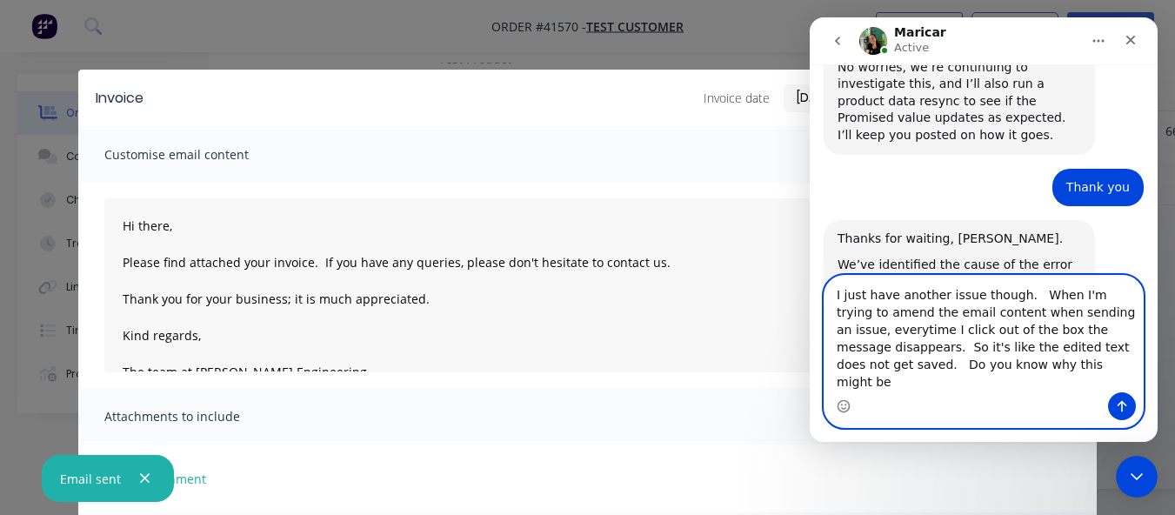
type textarea "I just have another issue though. When I'm trying to amend the email content wh…"
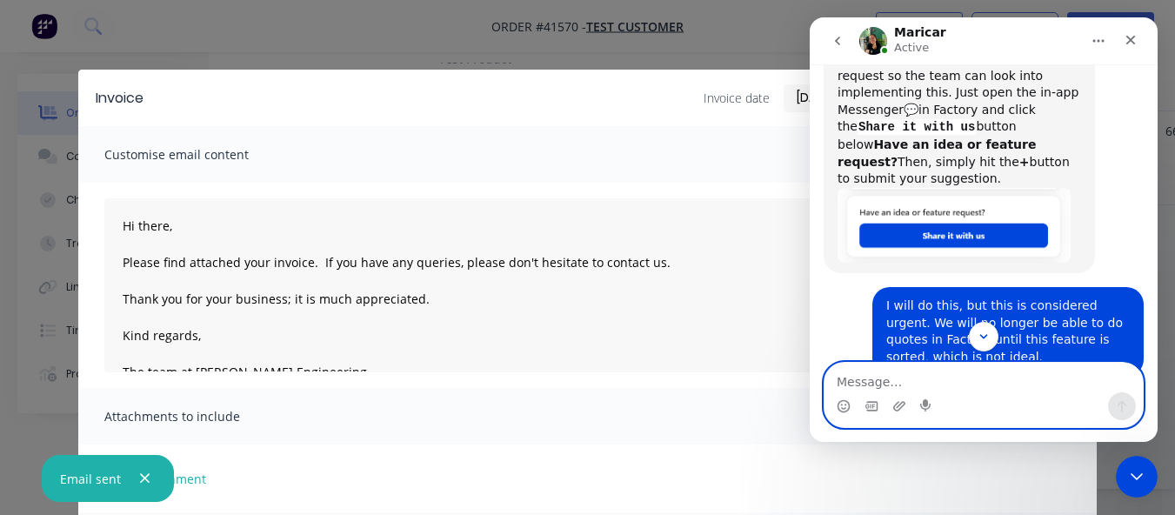
scroll to position [5645, 0]
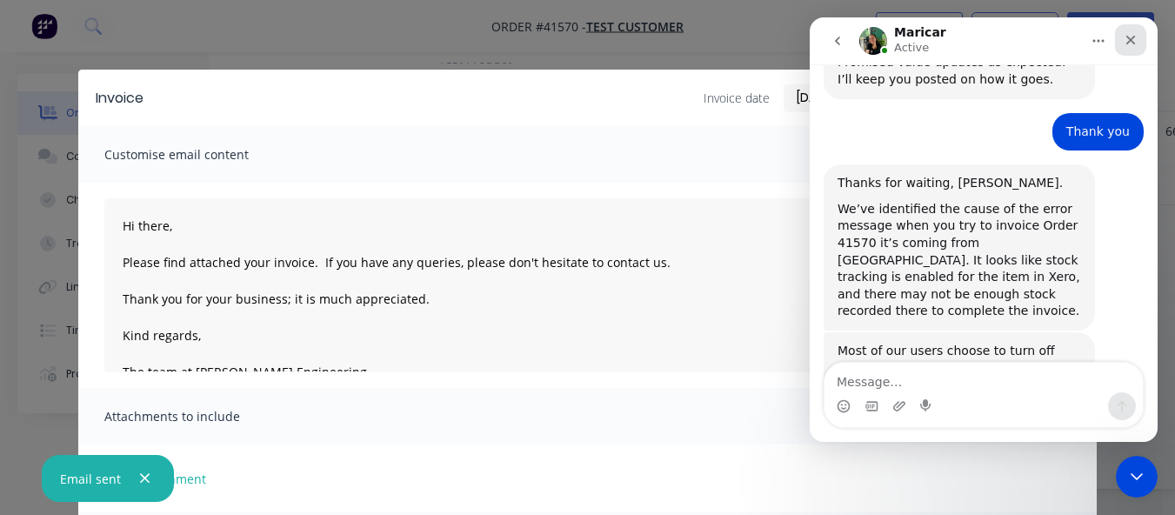
click at [1131, 41] on icon "Close" at bounding box center [1132, 41] width 10 height 10
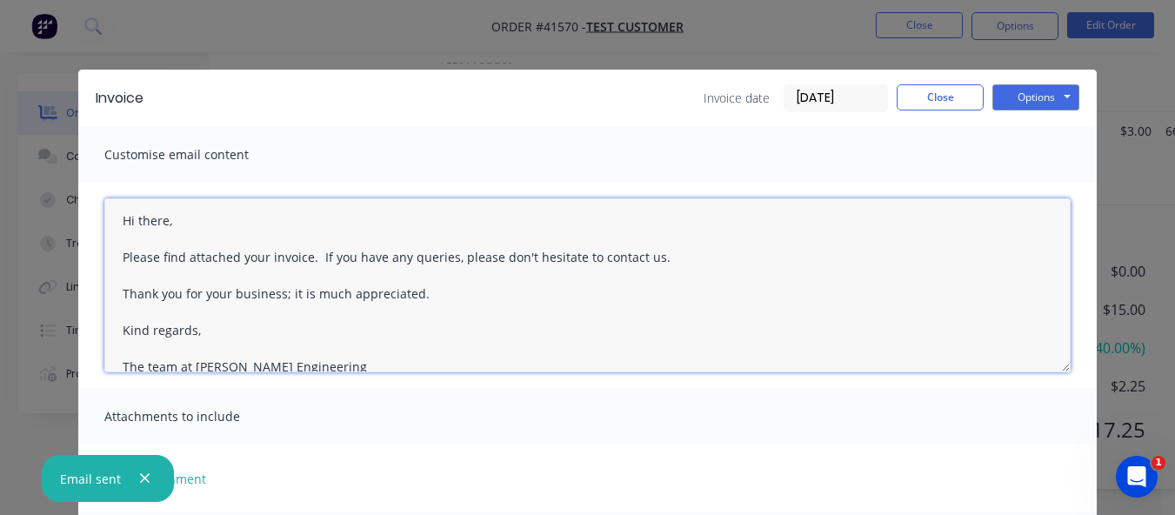
scroll to position [0, 0]
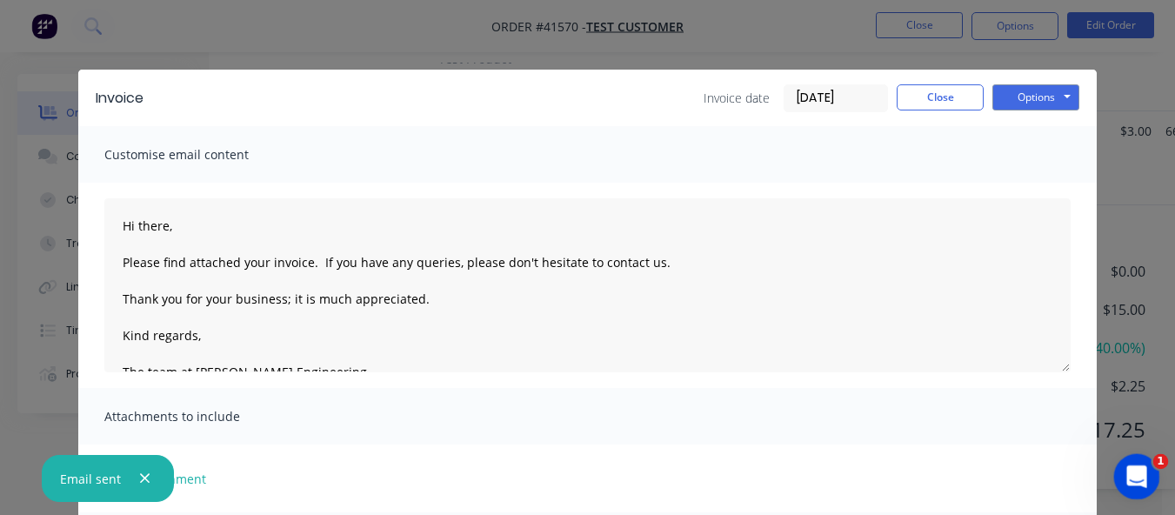
click at [1137, 476] on icon "Open Intercom Messenger" at bounding box center [1135, 474] width 29 height 29
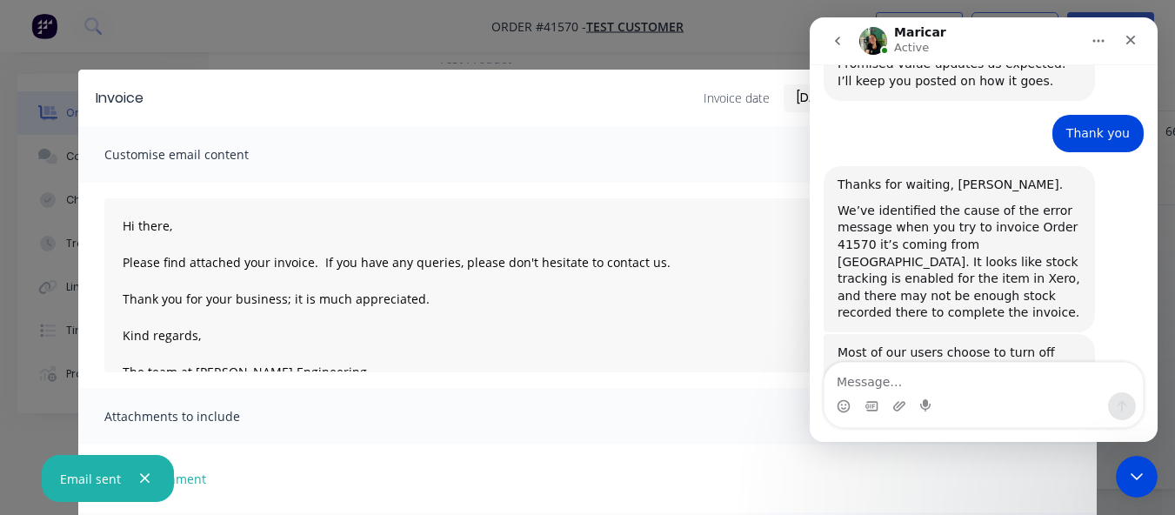
scroll to position [5645, 0]
click at [1142, 42] on div "Close" at bounding box center [1130, 39] width 31 height 31
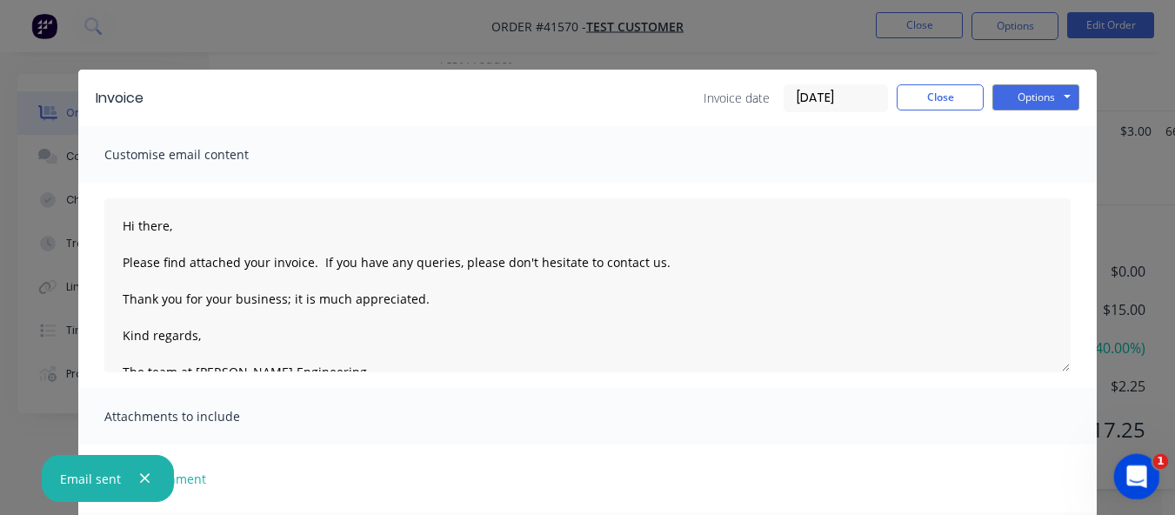
click at [1145, 475] on icon "Open Intercom Messenger" at bounding box center [1135, 474] width 29 height 29
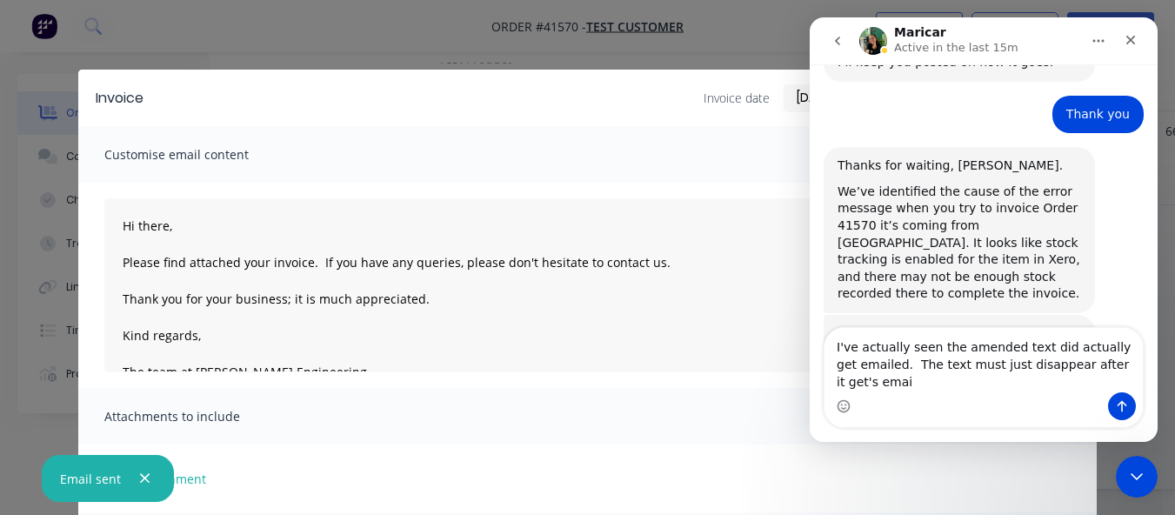
scroll to position [5680, 0]
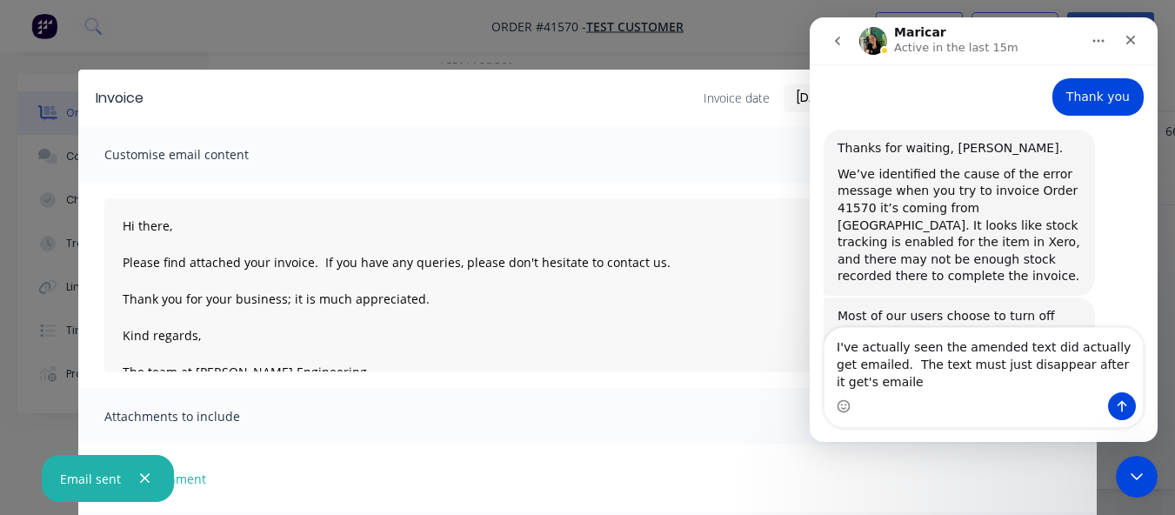
type textarea "I've actually seen the amended text did actually get emailed. The text must jus…"
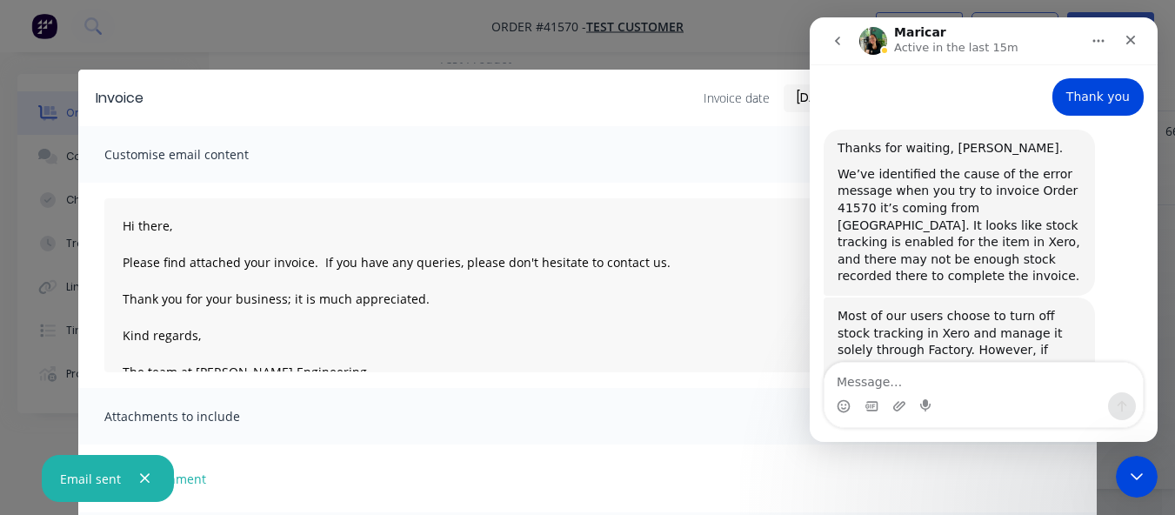
scroll to position [5719, 0]
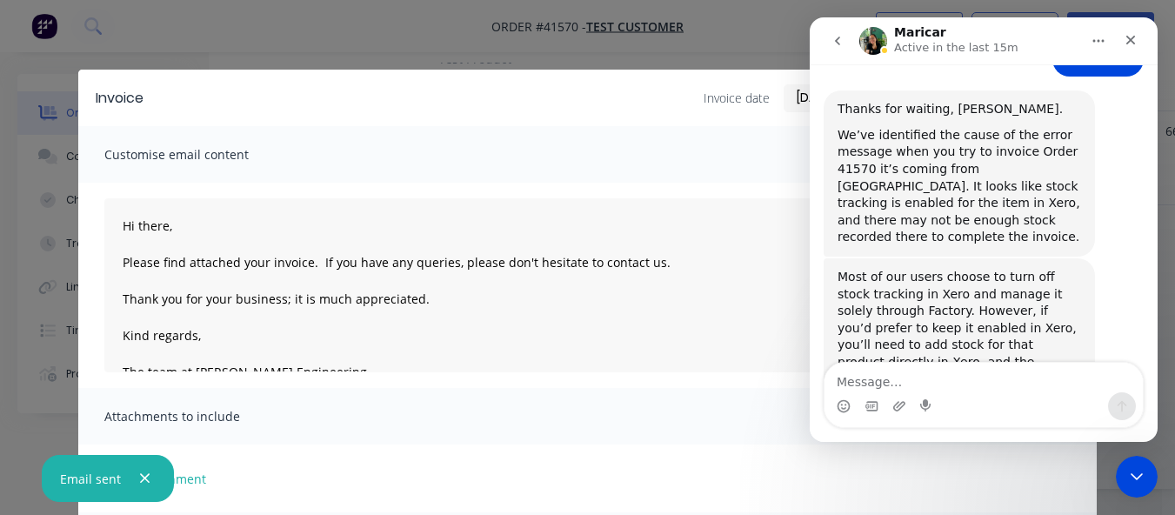
click at [535, 144] on div "Customise email content" at bounding box center [587, 154] width 1019 height 57
click at [1131, 39] on icon "Close" at bounding box center [1132, 41] width 10 height 10
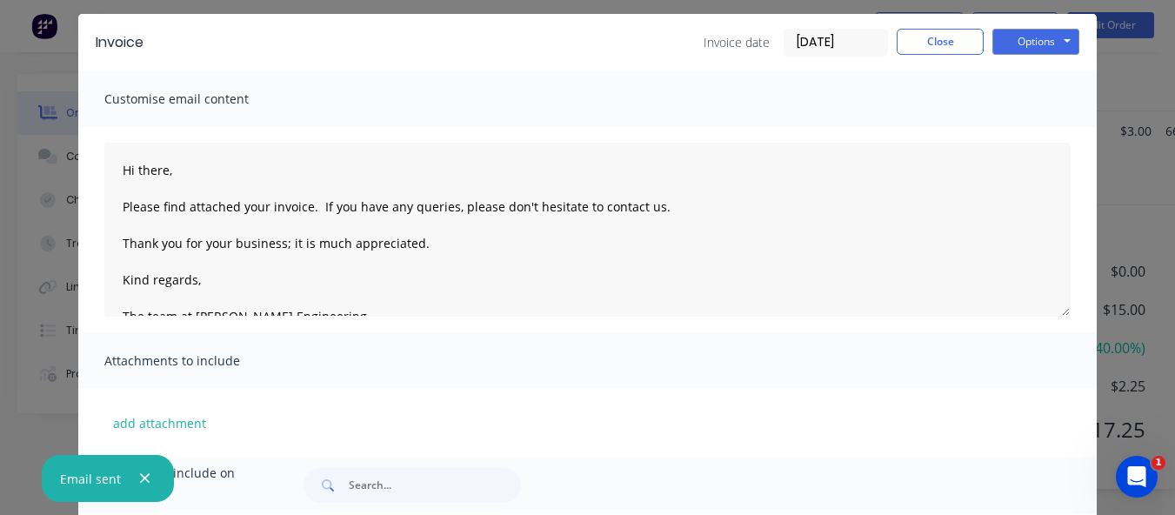
scroll to position [0, 0]
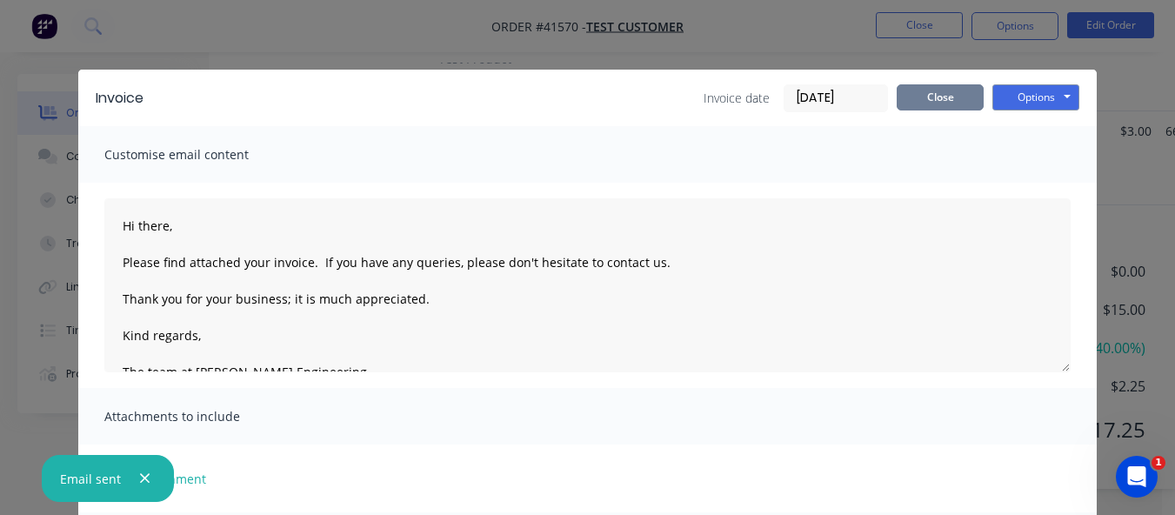
click at [959, 98] on button "Close" at bounding box center [940, 97] width 87 height 26
